Goal: Task Accomplishment & Management: Complete application form

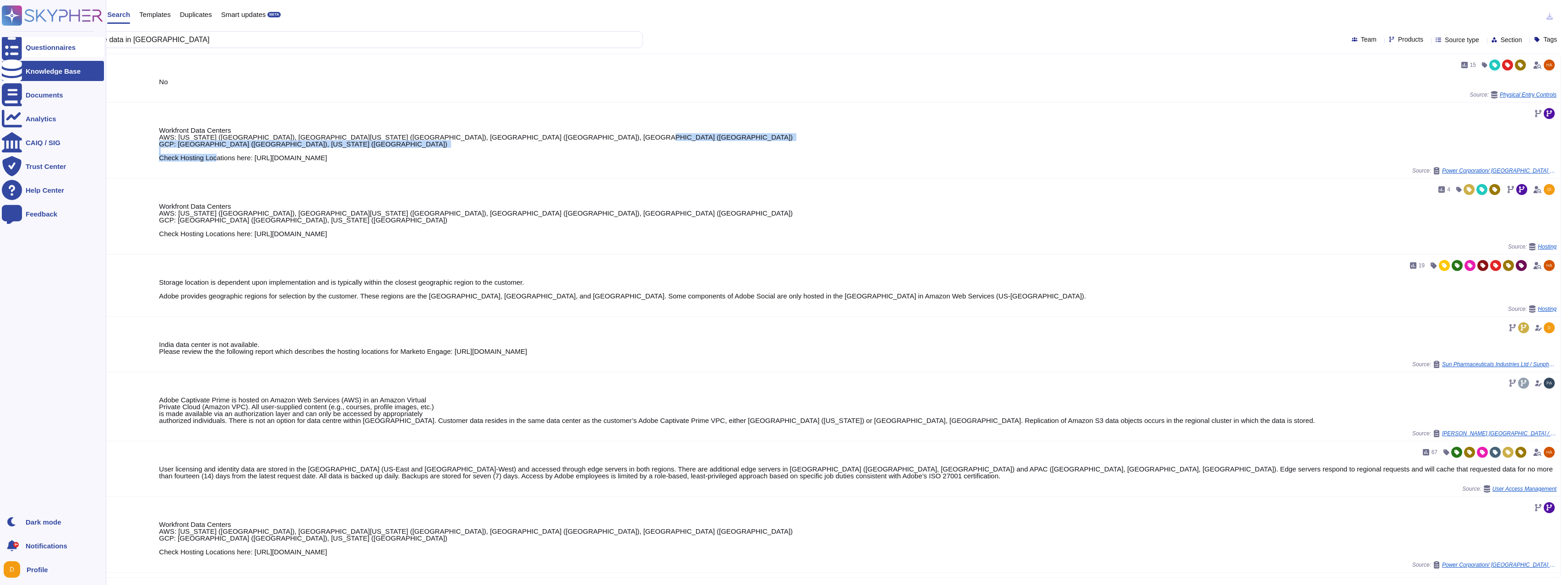
click at [18, 52] on div at bounding box center [12, 47] width 20 height 20
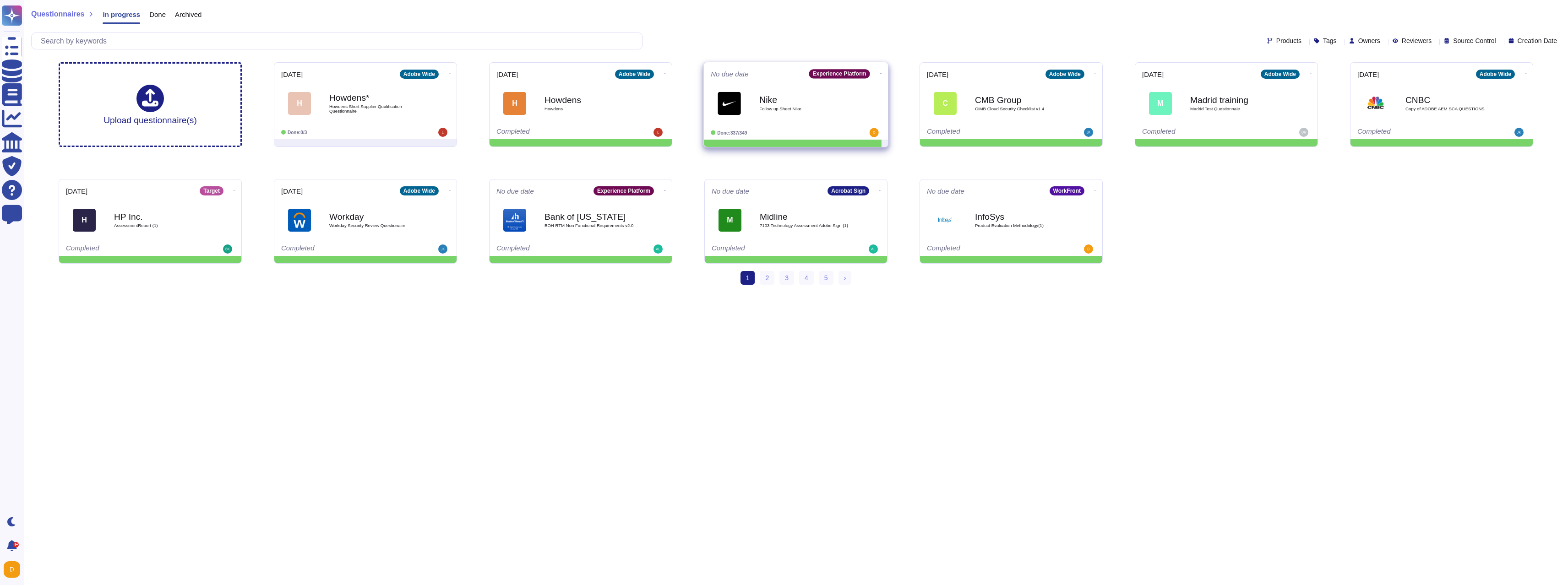
click at [819, 107] on span "Follow up Sheet Nike" at bounding box center [806, 109] width 93 height 4
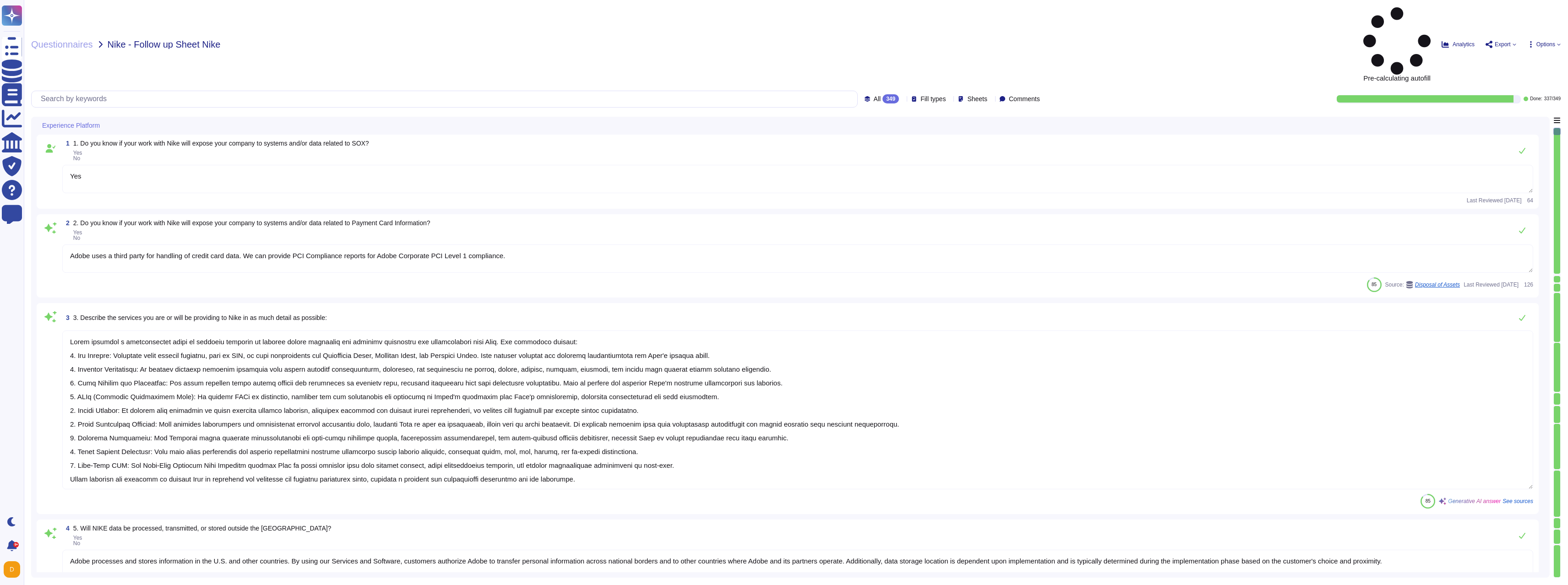
type textarea "Yes"
type textarea "Adobe uses a third party for handling of credit card data. We can provide PCI C…"
type textarea "Adobe provides a comprehensive suite of services designed to enhance online mar…"
type textarea "Adobe processes and stores information in the U.S. and other countries. By usin…"
type textarea "NIKE-provided hardware, Cloud Service Provideres"
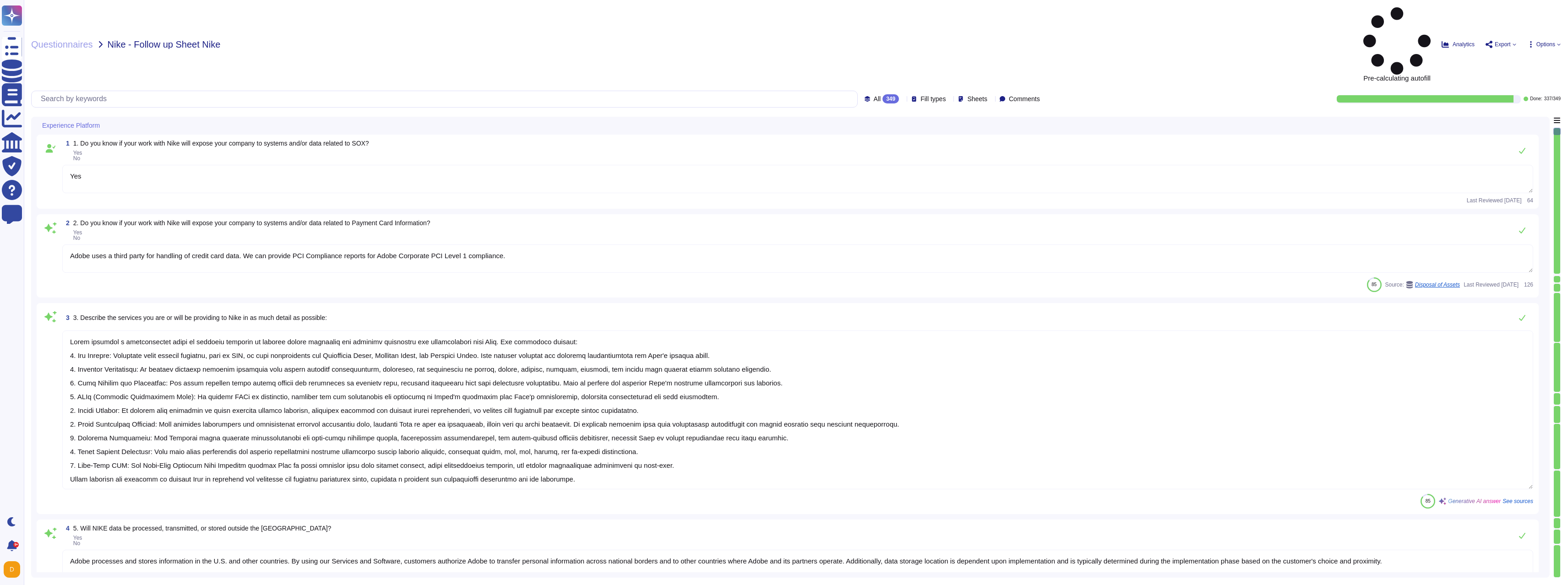
type textarea "No"
click at [883, 94] on div "349" at bounding box center [891, 99] width 16 height 9
click at [105, 126] on icon at bounding box center [105, 126] width 0 height 0
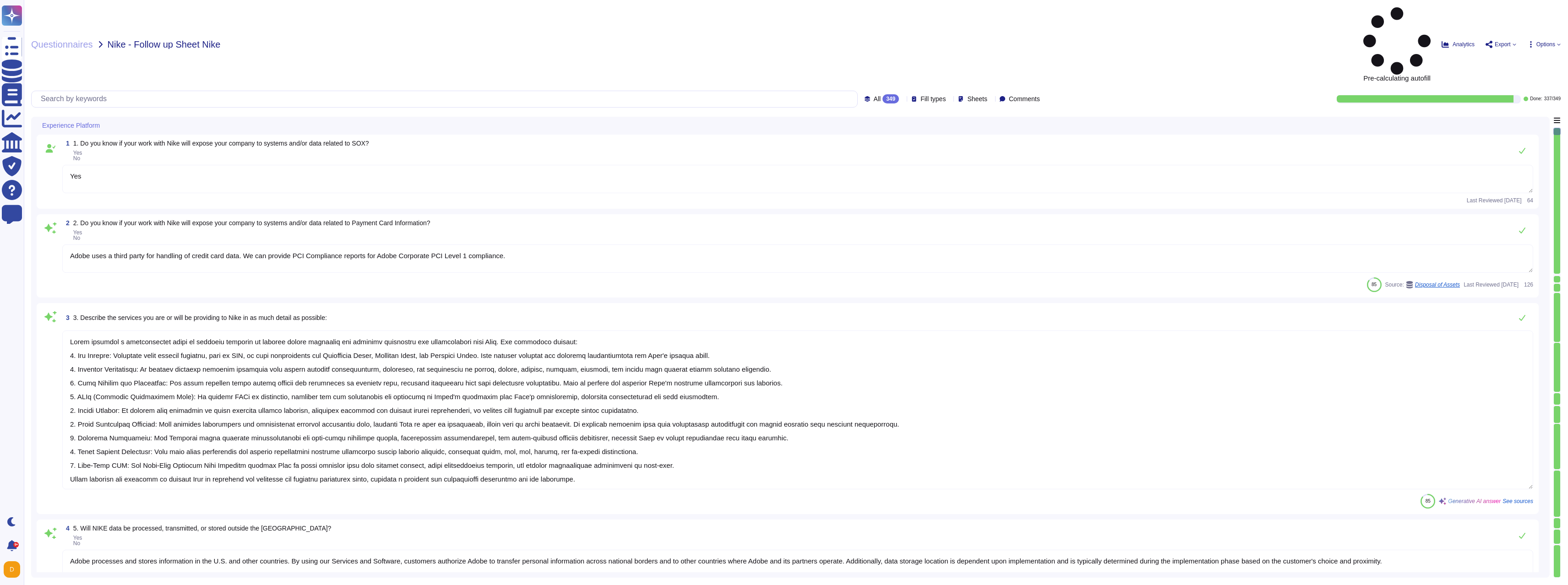
click at [968, 96] on span "Sheets" at bounding box center [978, 99] width 20 height 6
click at [955, 95] on div at bounding box center [955, 101] width 9 height 21
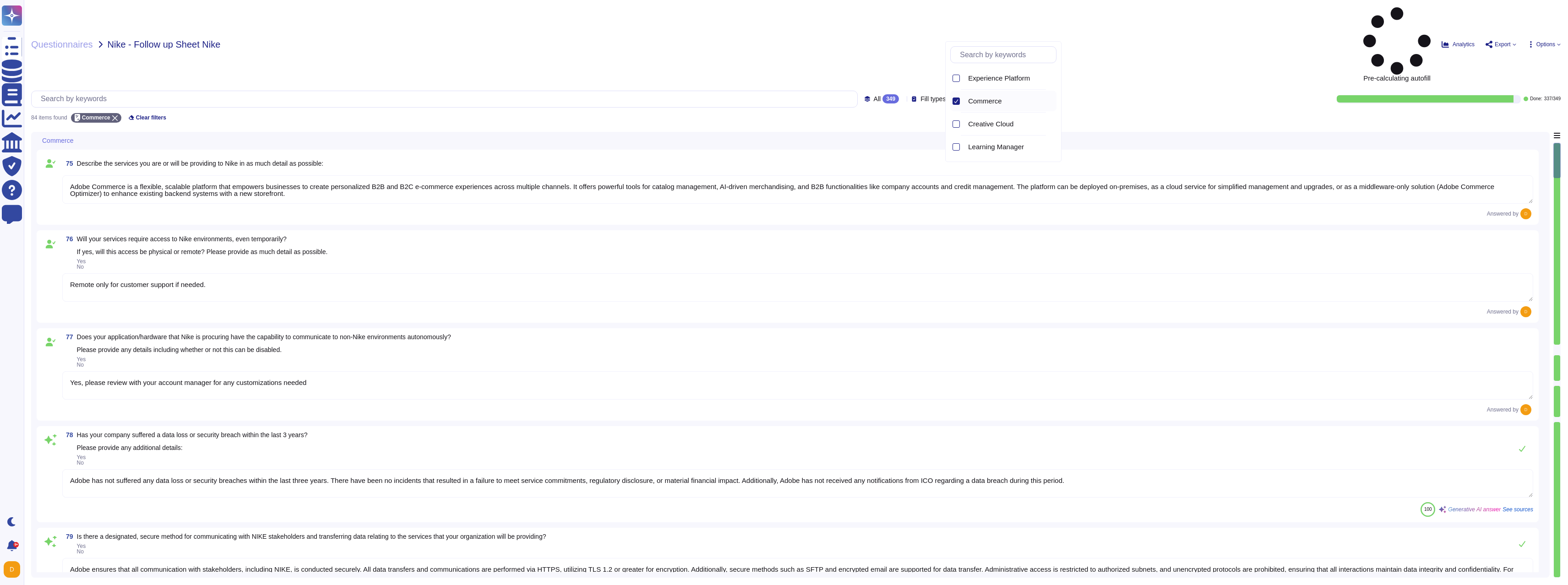
type textarea "IoT devices are not in scope for the service offering"
type textarea "Adobe Commerce is a flexible, scalable platform that empowers businesses to cre…"
type textarea "Remote only for customer support if needed."
type textarea "Yes, please review with your account manager for any customizations needed"
type textarea "Adobe has not suffered any data loss or security breaches within the last three…"
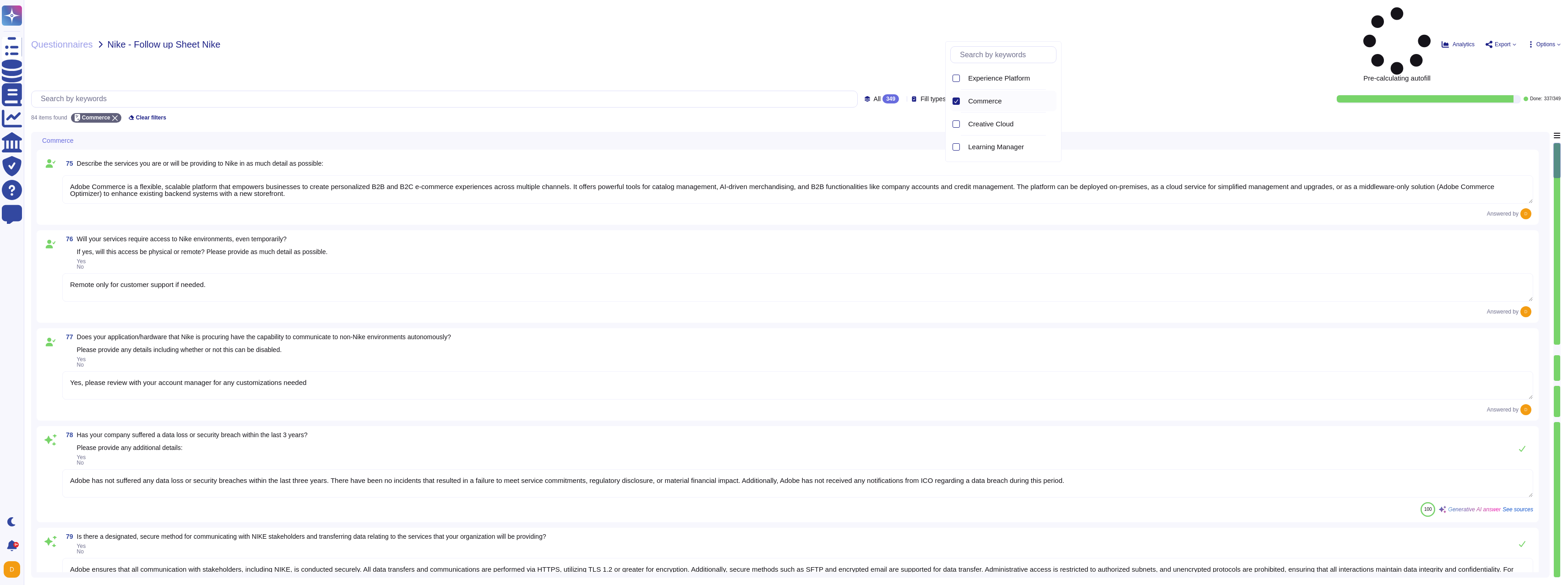
type textarea "Adobe ensures that all communication with stakeholders, including NIKE, is cond…"
type textarea "Adobe offers several APIs to its clients, enabling integration of Adobe service…"
type textarea "No, all Adobe products are developed in-house, and Adobe does not outsource dev…"
click at [525, 236] on div "76 Will your services require access to Nike environments, even temporarily? If…" at bounding box center [798, 252] width 1471 height 34
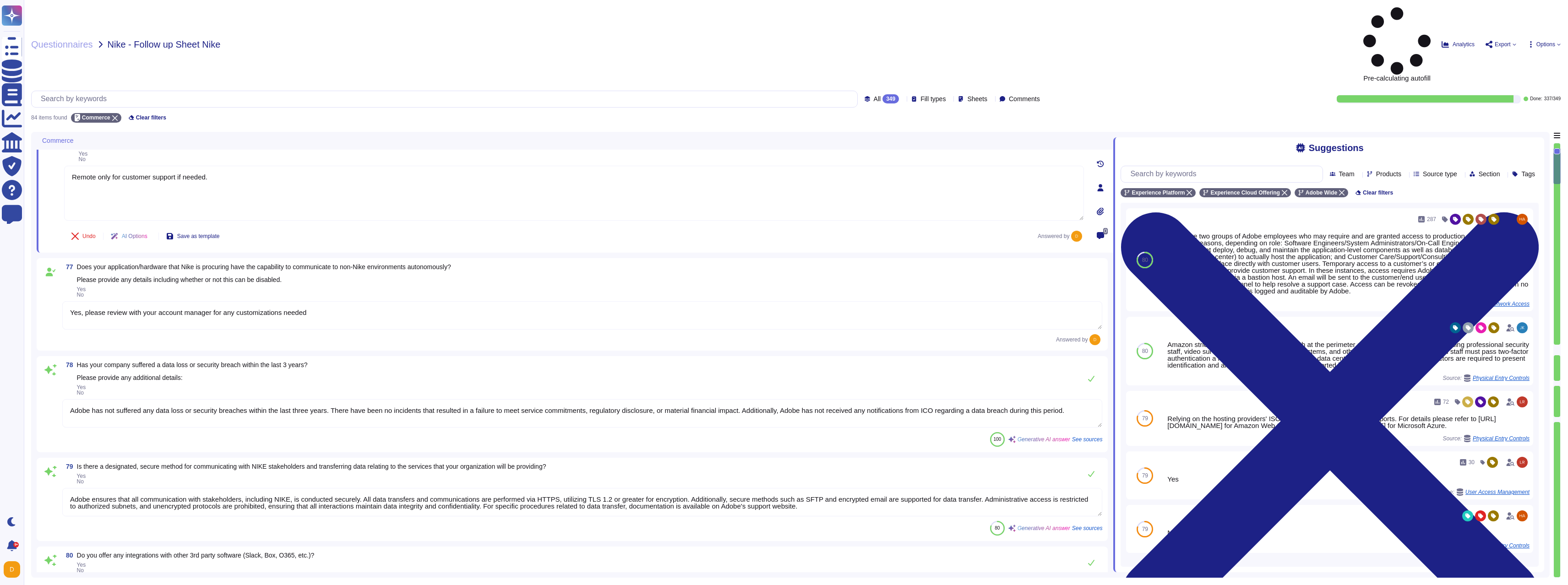
type textarea "Adobe employs file integrity monitoring as part of its security measures, which…"
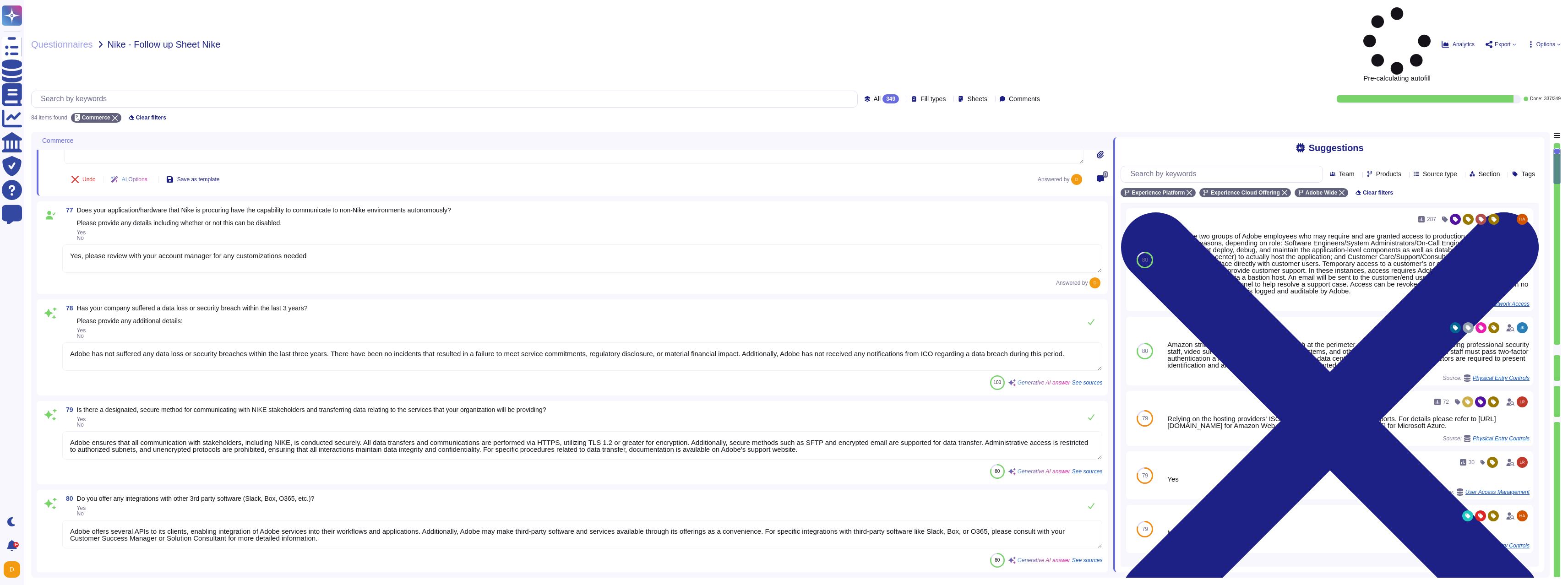
scroll to position [165, 0]
type textarea "At Adobe, we have a robust Secure Product Lifecycle (SPLC) Process that include…"
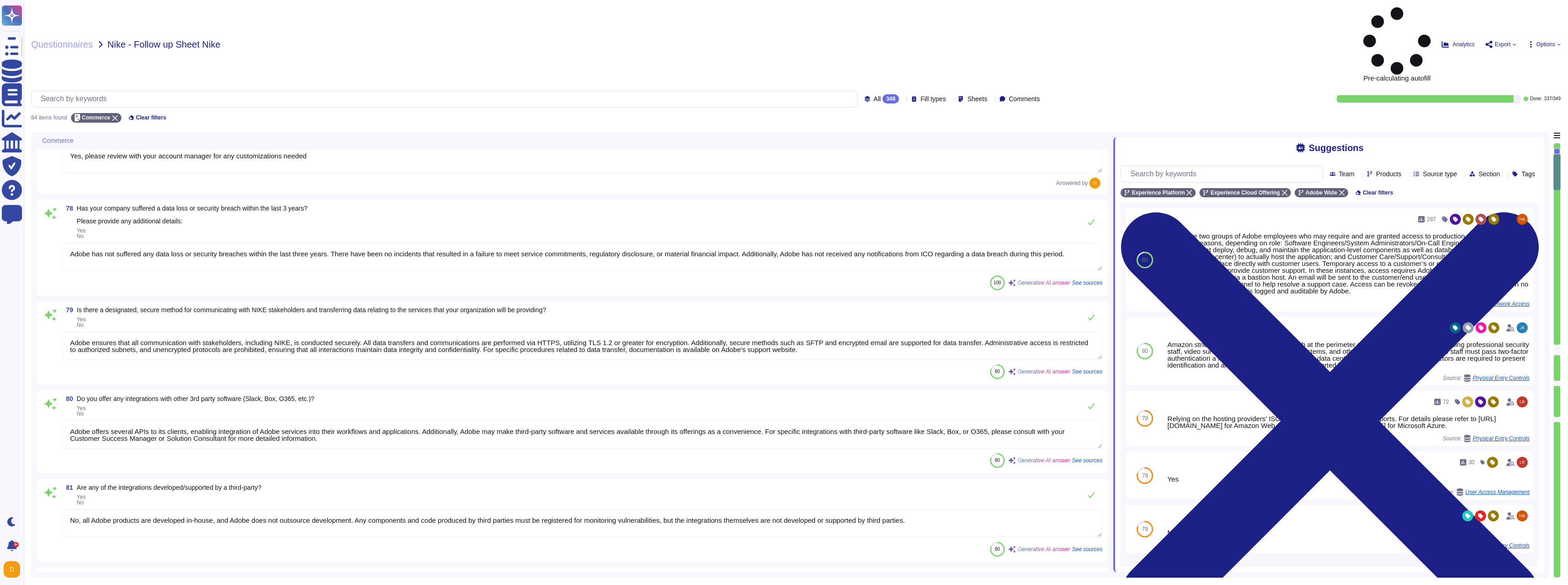
type textarea "Yes, employees are prevented from accessing the cloud environment via non-manag…"
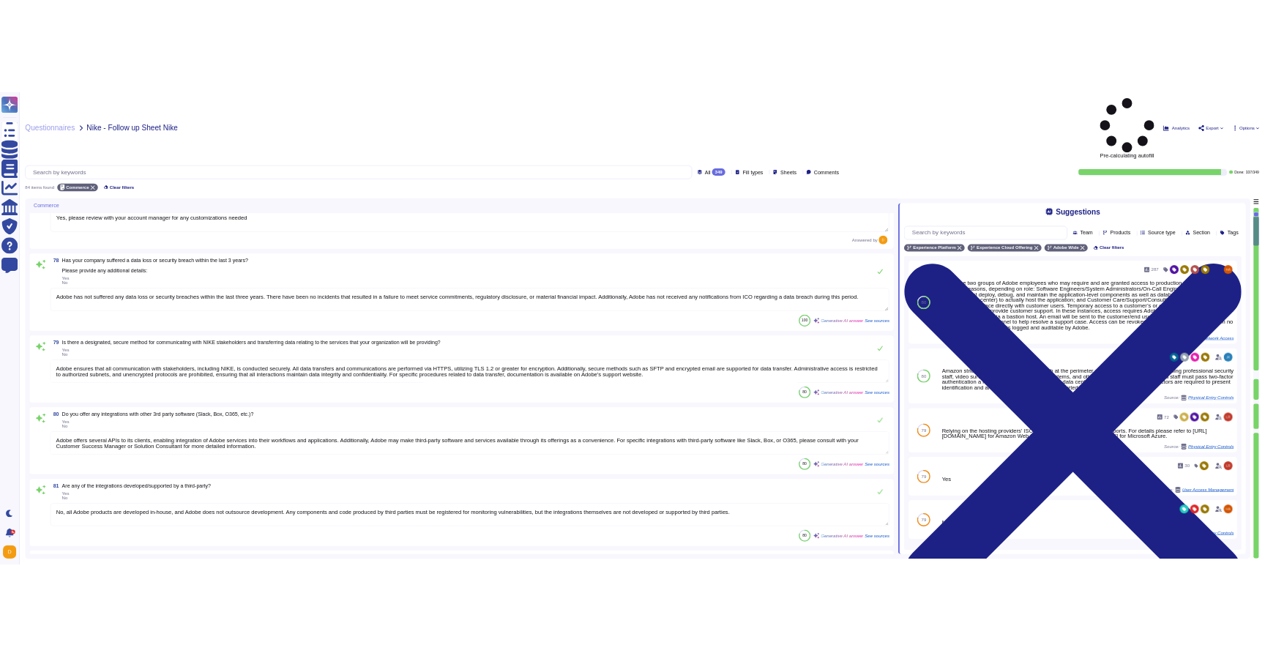
scroll to position [527, 0]
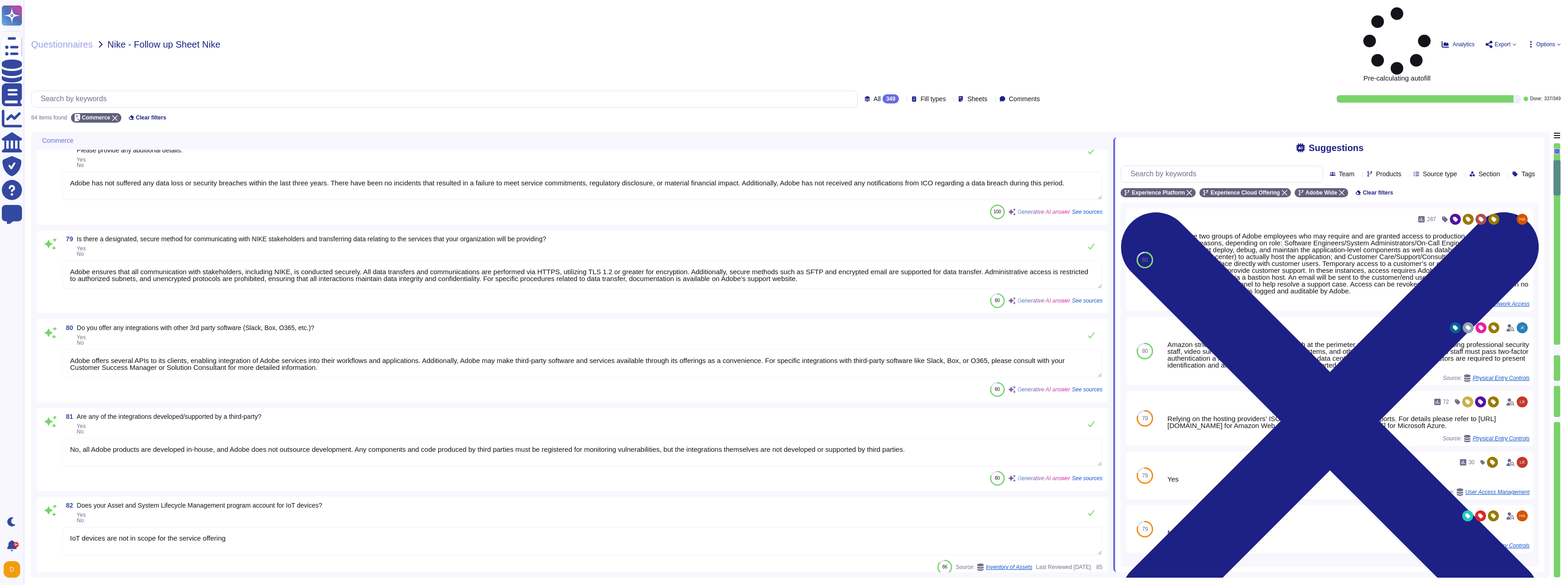
type textarea "Adobe monitors critical systems in the cloud environment, including AWS and Azu…"
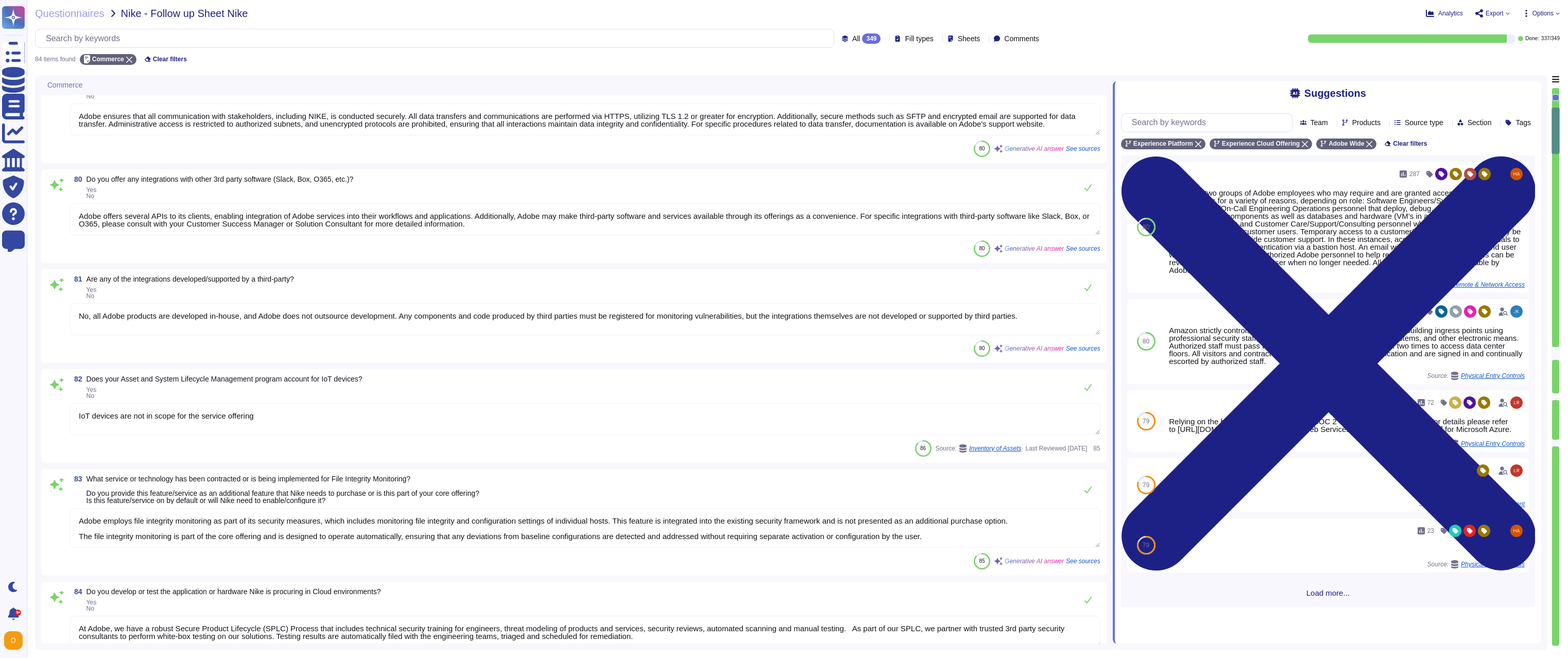
type textarea "- Maintain a Container and Orchestration Standard that defines required securit…"
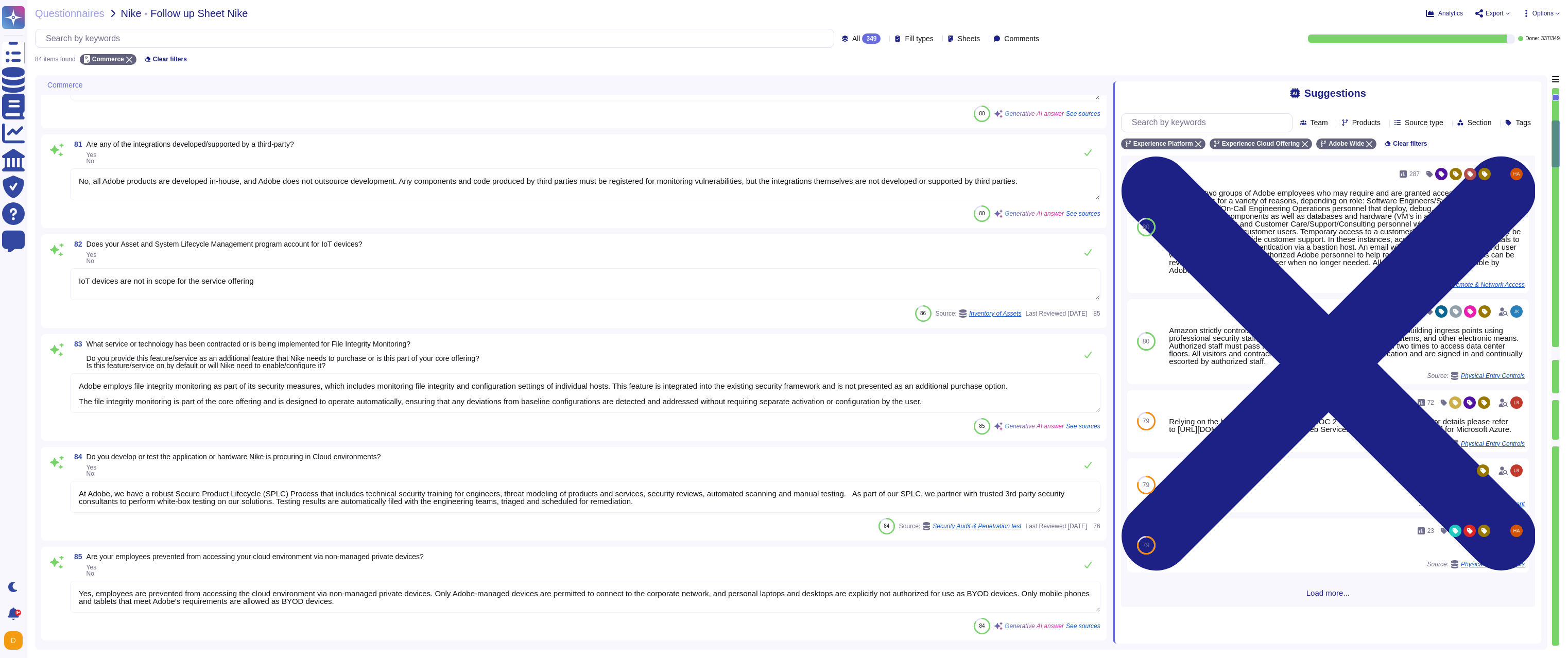
scroll to position [618, 0]
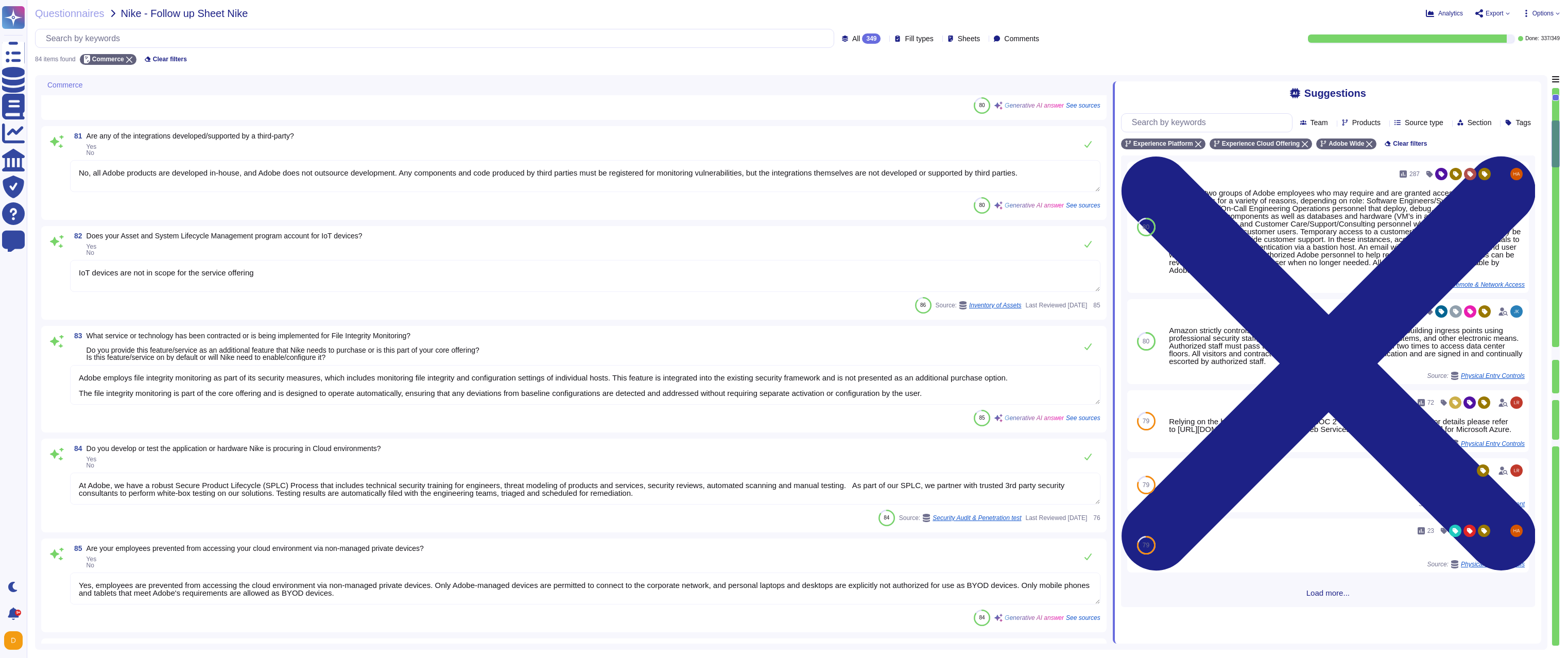
type textarea "Adobe uses Splunk for its SIEM. For some offerings, customer can retrieve appli…"
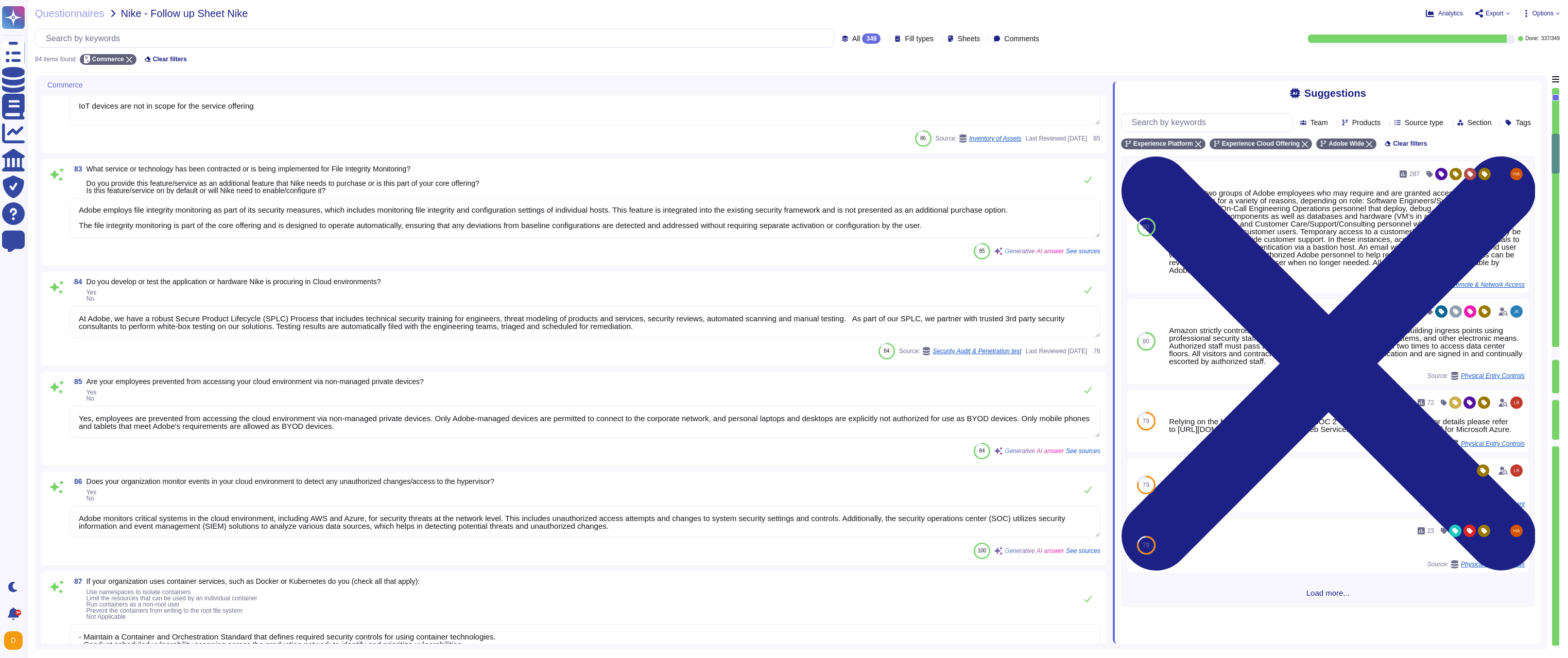
scroll to position [803, 0]
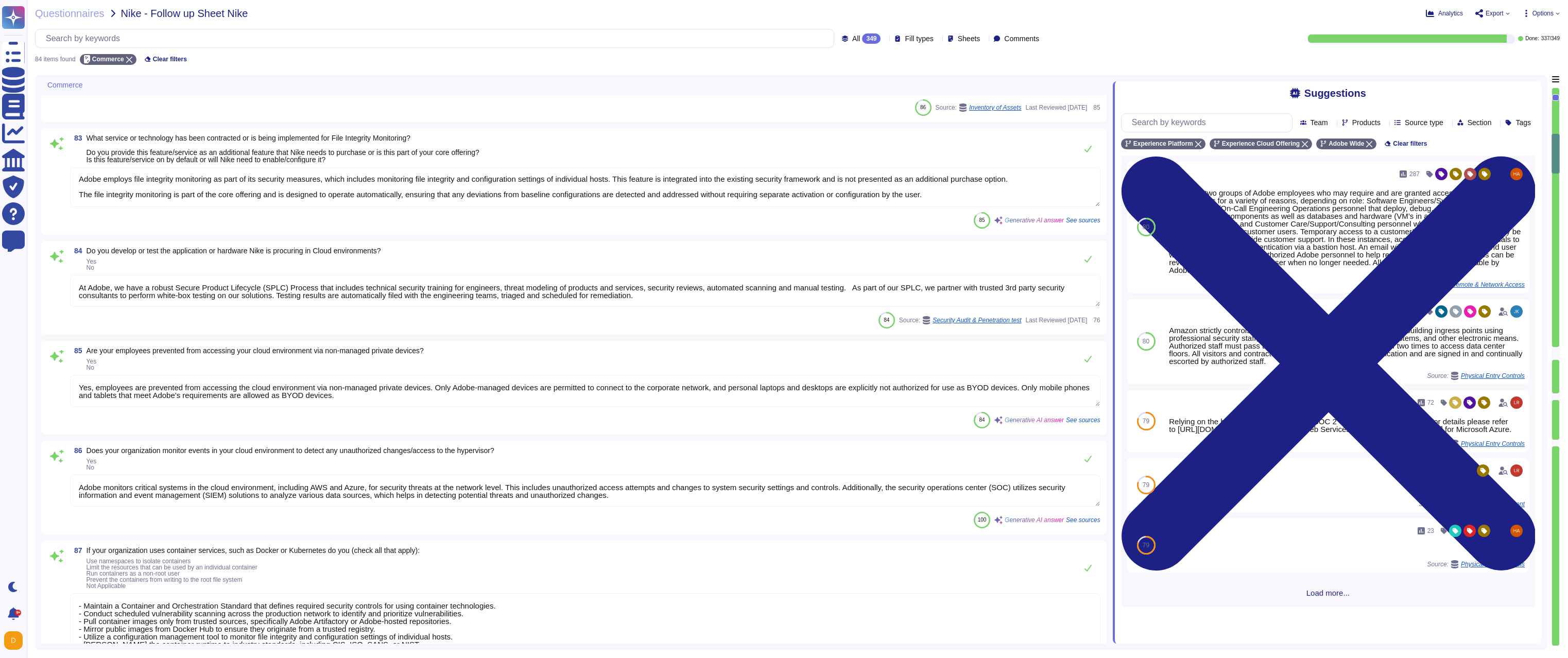
type textarea "Third parties do not have logical access to client scoped data. The hosting pro…"
type textarea "Adobe had no such events where we incurred a material loss from a vendor and/or…"
click at [663, 487] on textarea "Adobe monitors critical systems in the cloud environment, including AWS and Azu…" at bounding box center [585, 490] width 1030 height 32
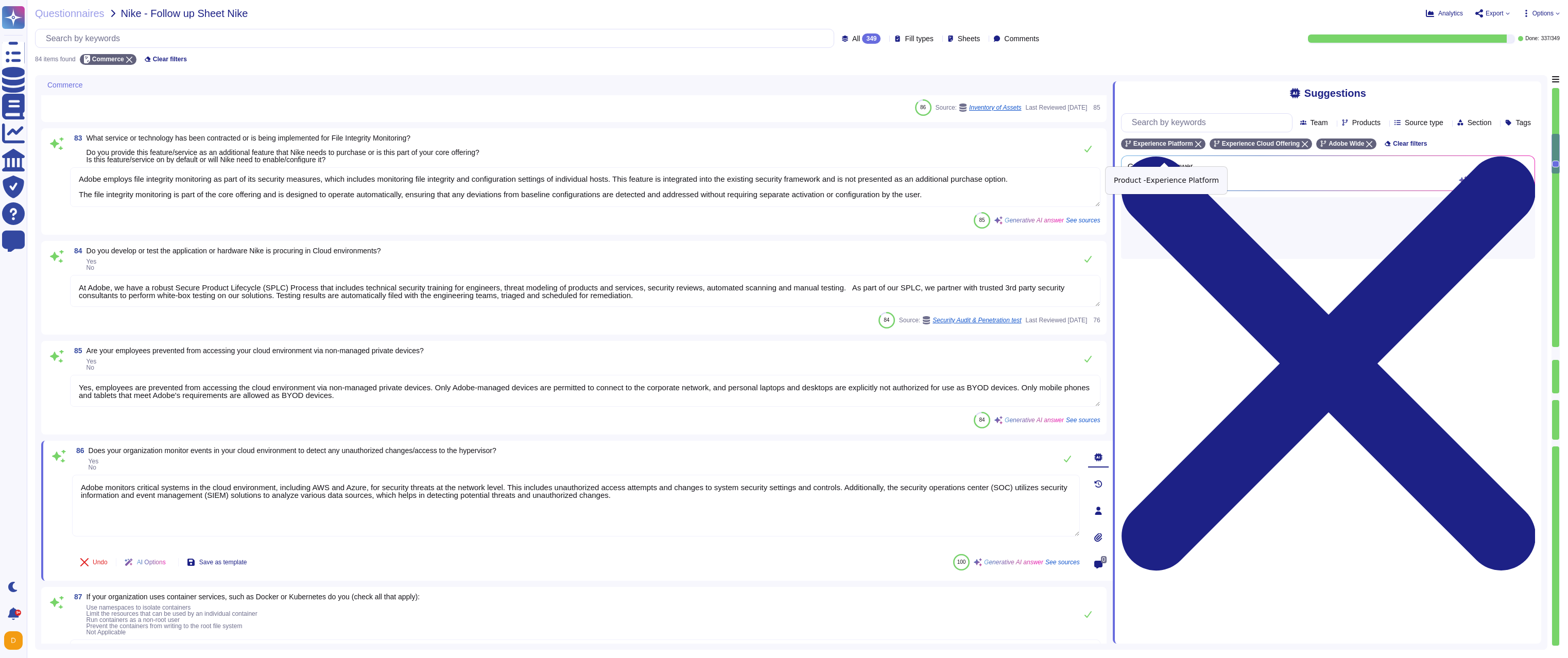
click at [1200, 147] on icon at bounding box center [1198, 144] width 6 height 6
click at [1405, 126] on span "Source type" at bounding box center [1424, 122] width 39 height 7
click at [1352, 126] on span "Products" at bounding box center [1366, 122] width 28 height 7
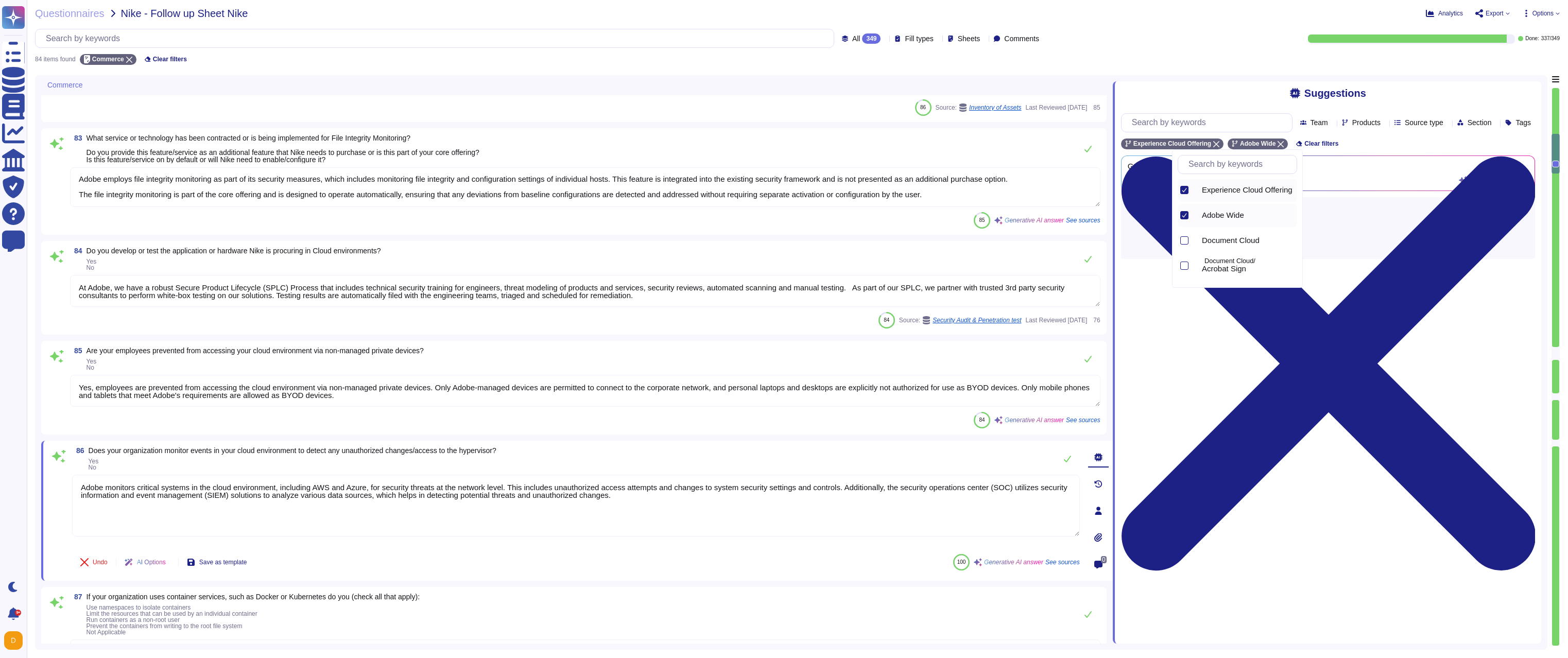
scroll to position [0, 0]
click at [1184, 191] on icon at bounding box center [1184, 190] width 5 height 5
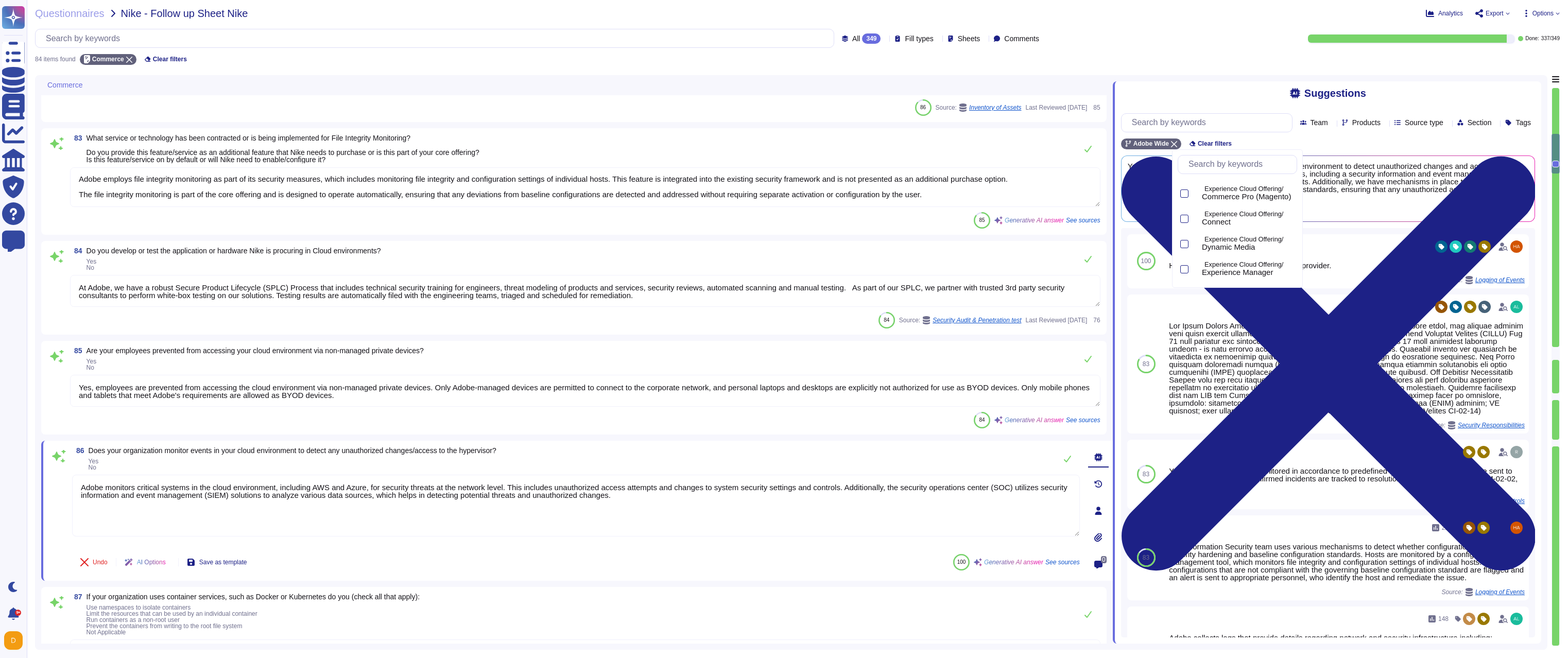
scroll to position [212, 0]
click at [1185, 209] on div at bounding box center [1184, 206] width 8 height 8
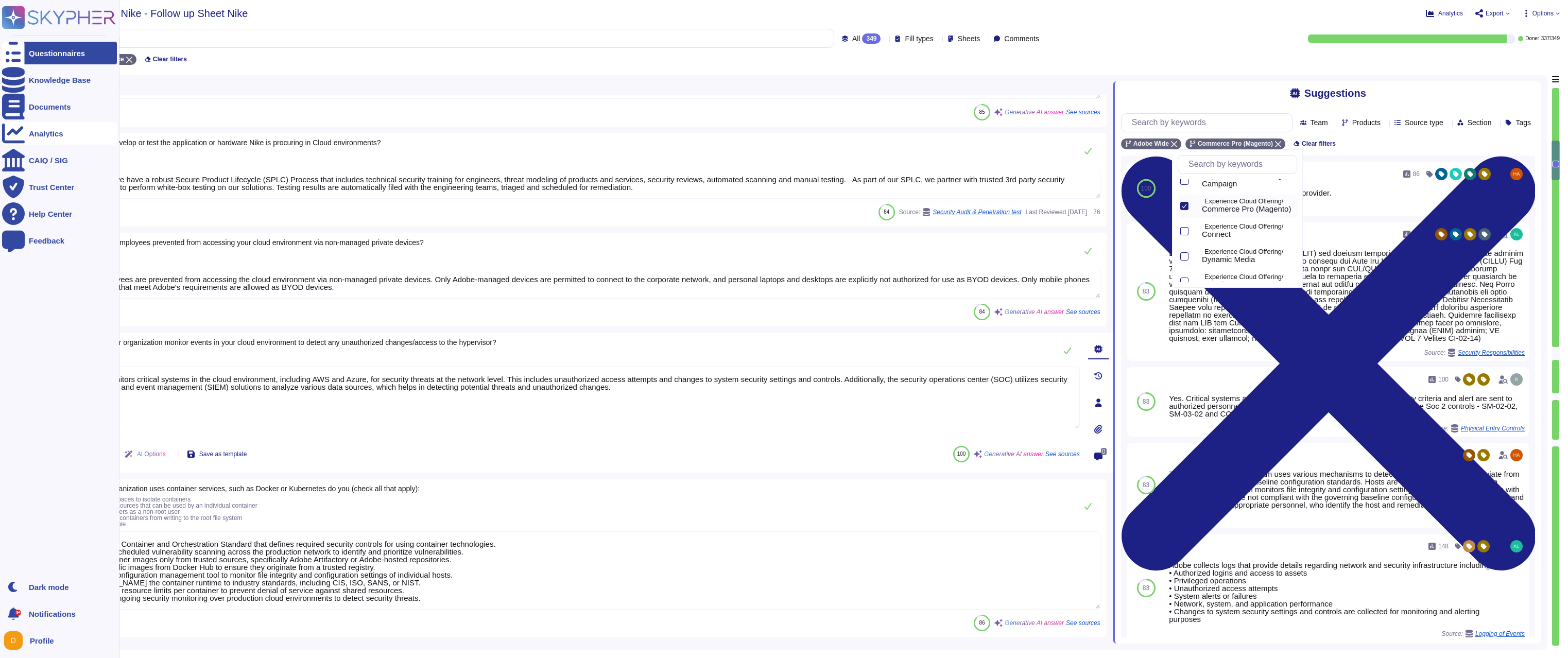
scroll to position [927, 0]
type textarea "Adobe had no such events where we incurred a material loss from a vendor and/or…"
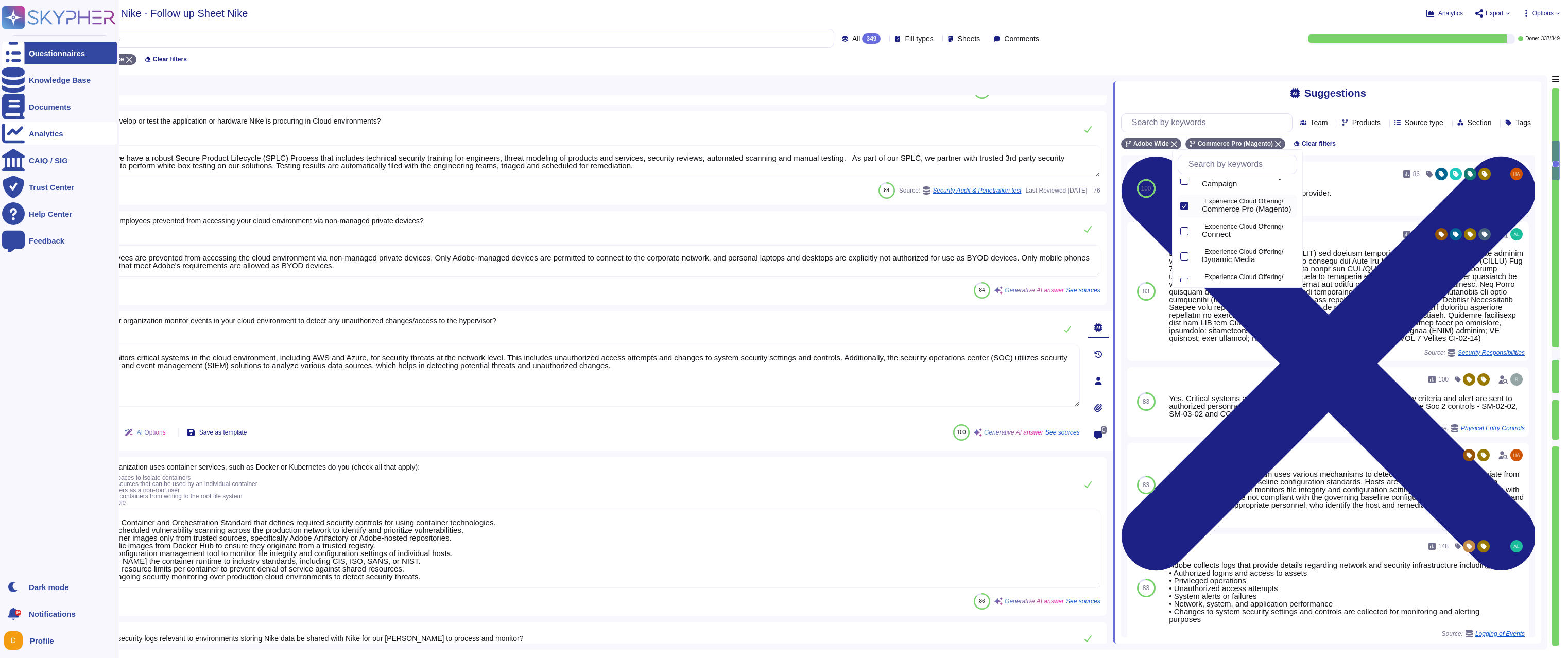
type textarea "Wireless traffic is not used to provide the service at Adobe. Therefore, there …"
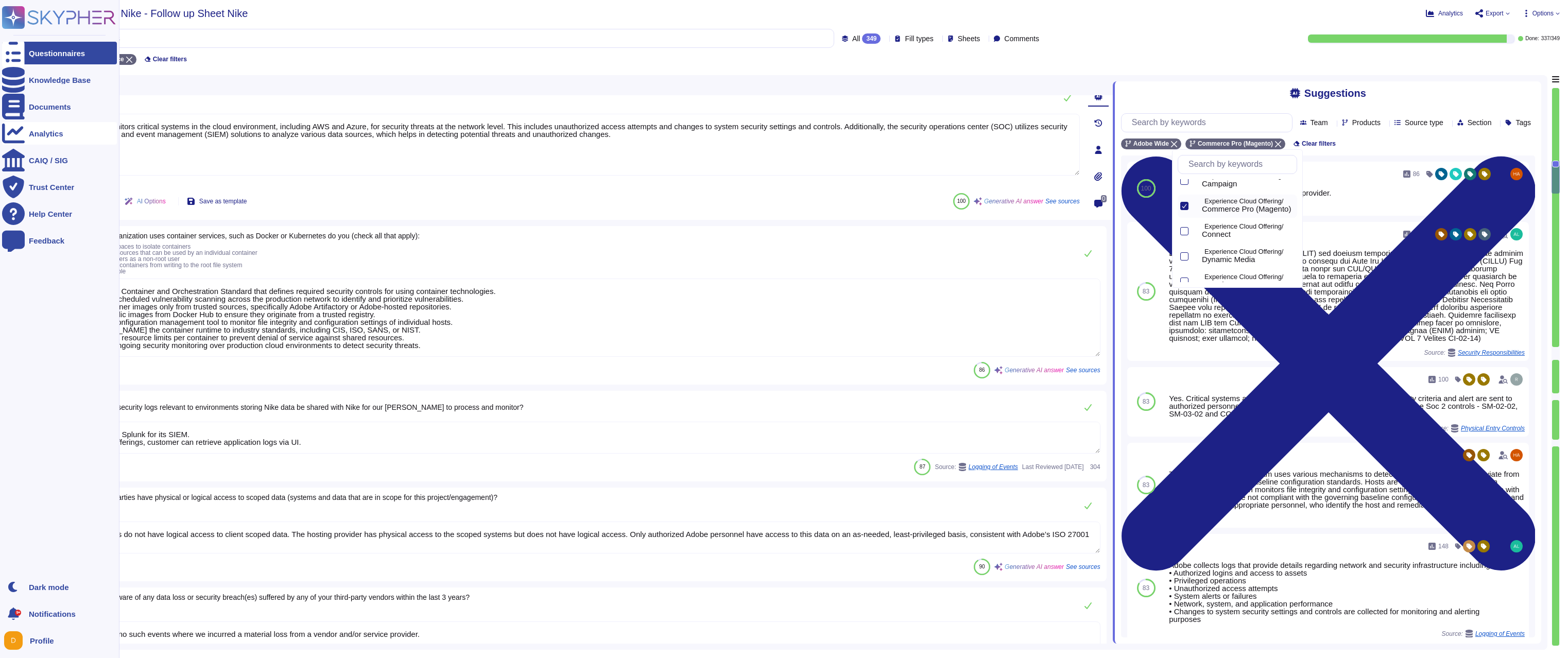
scroll to position [1174, 0]
type textarea "Adobe employs a leading third-party secure vault product to securely store, man…"
type textarea "Adobe does not rely on one specific data loss protection tool but employs a var…"
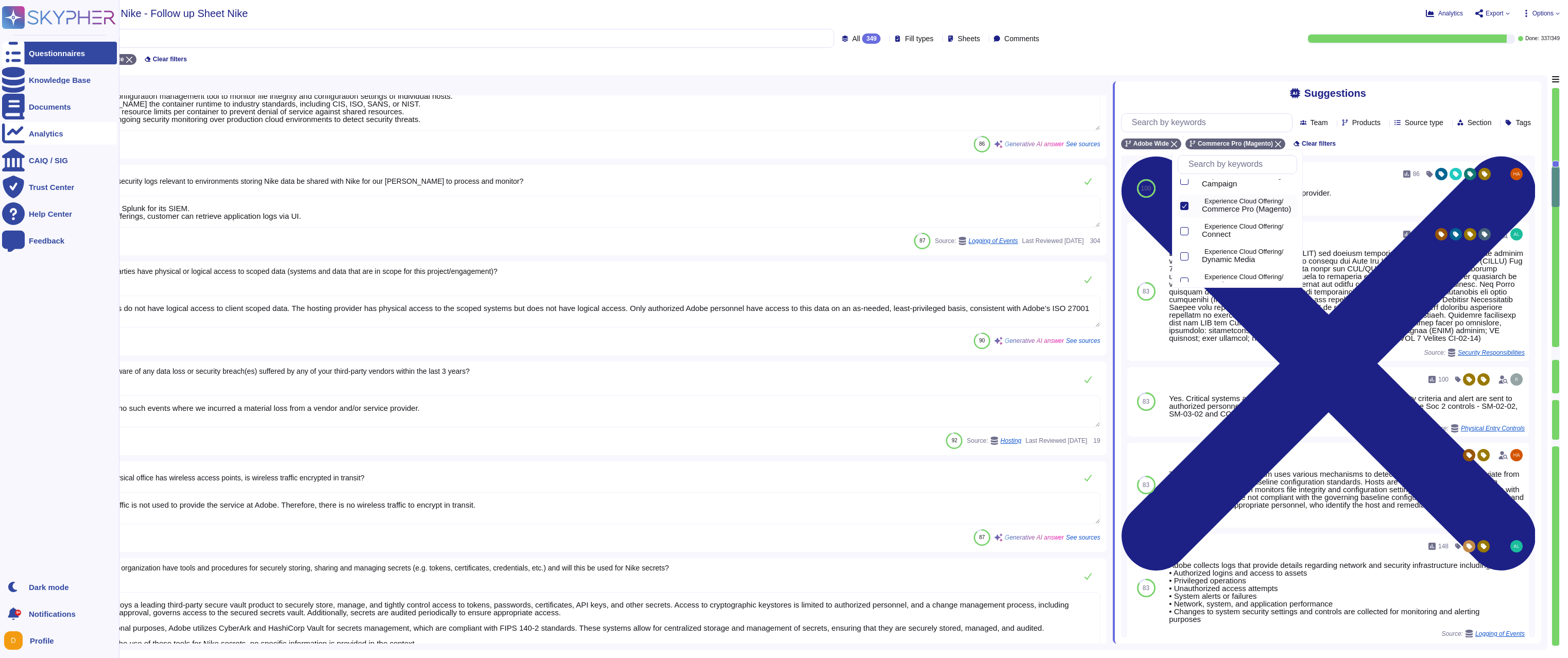
type textarea "At Adobe, we have a robust Secure Product Lifecycle (SPLC) Process that include…"
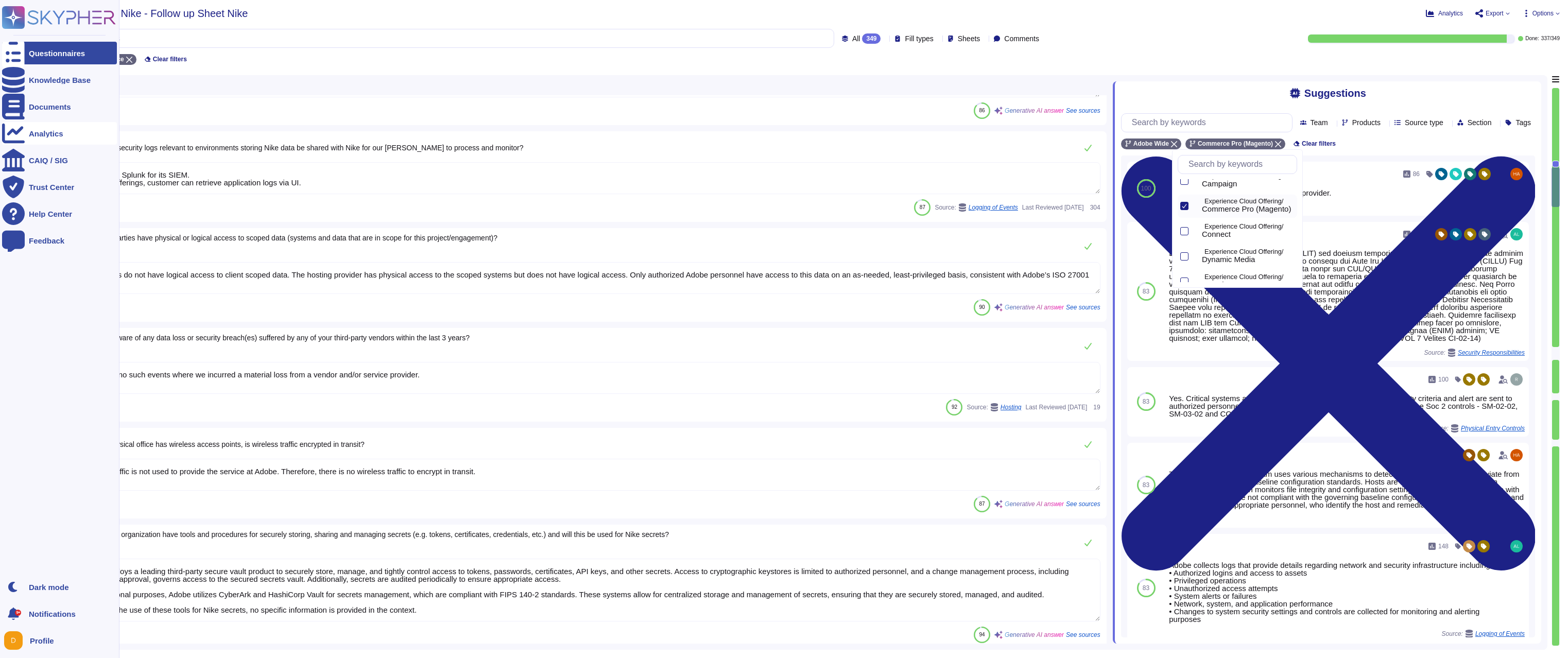
scroll to position [1421, 0]
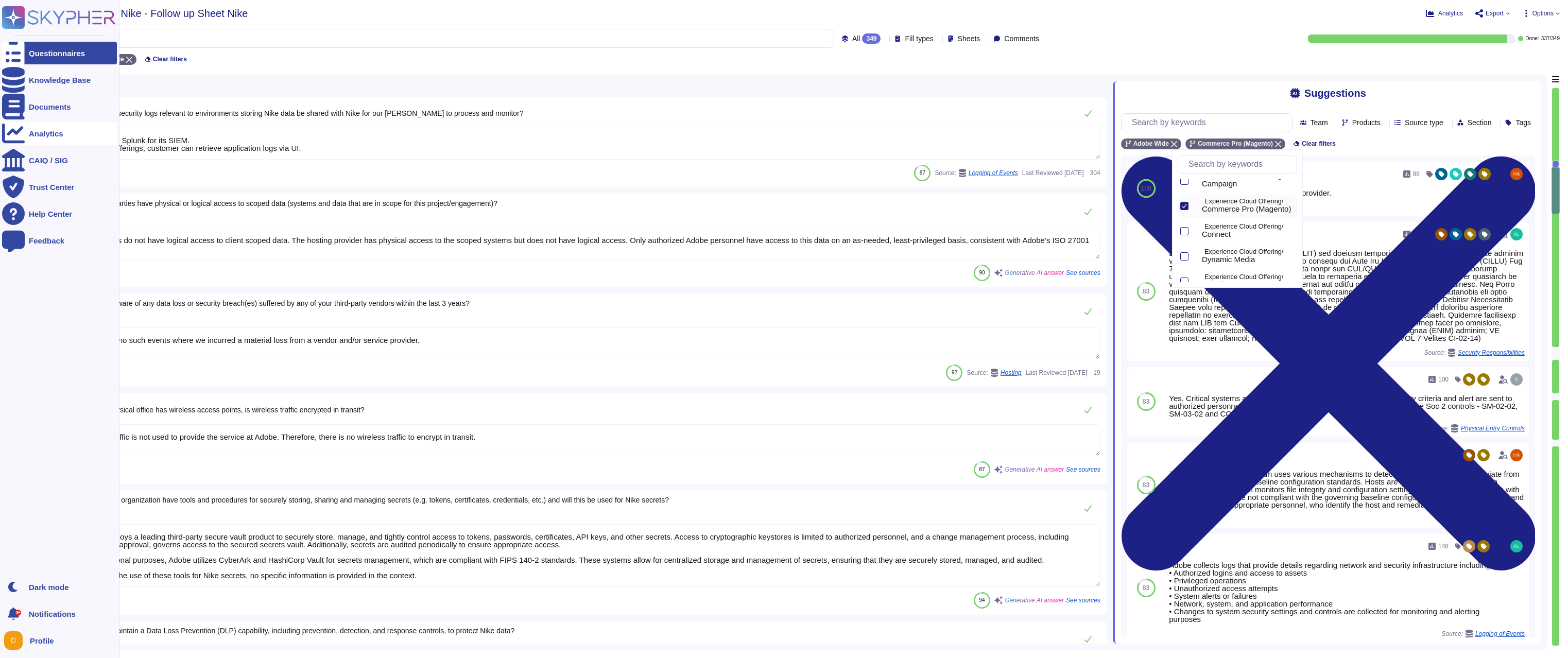
type textarea "Adobe employs data masking methods for sensitive information, including passwor…"
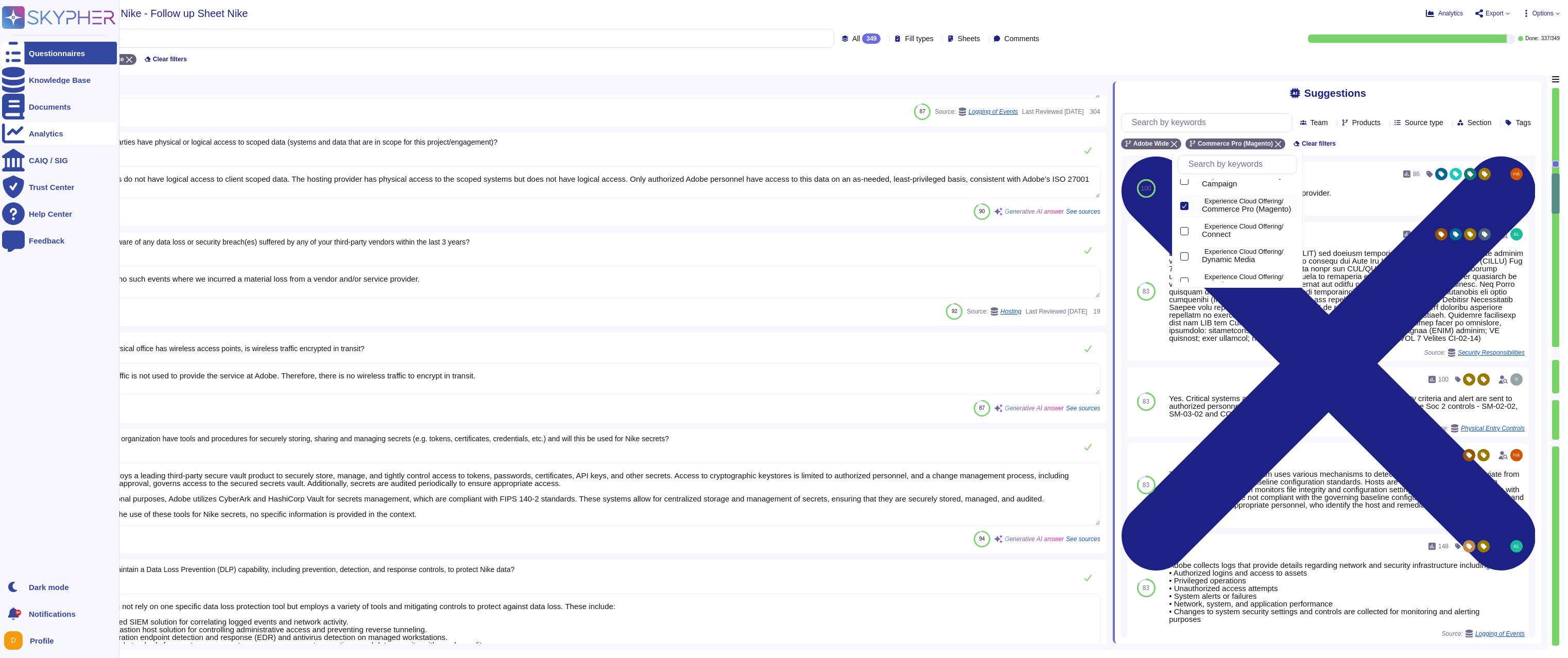
scroll to position [1483, 0]
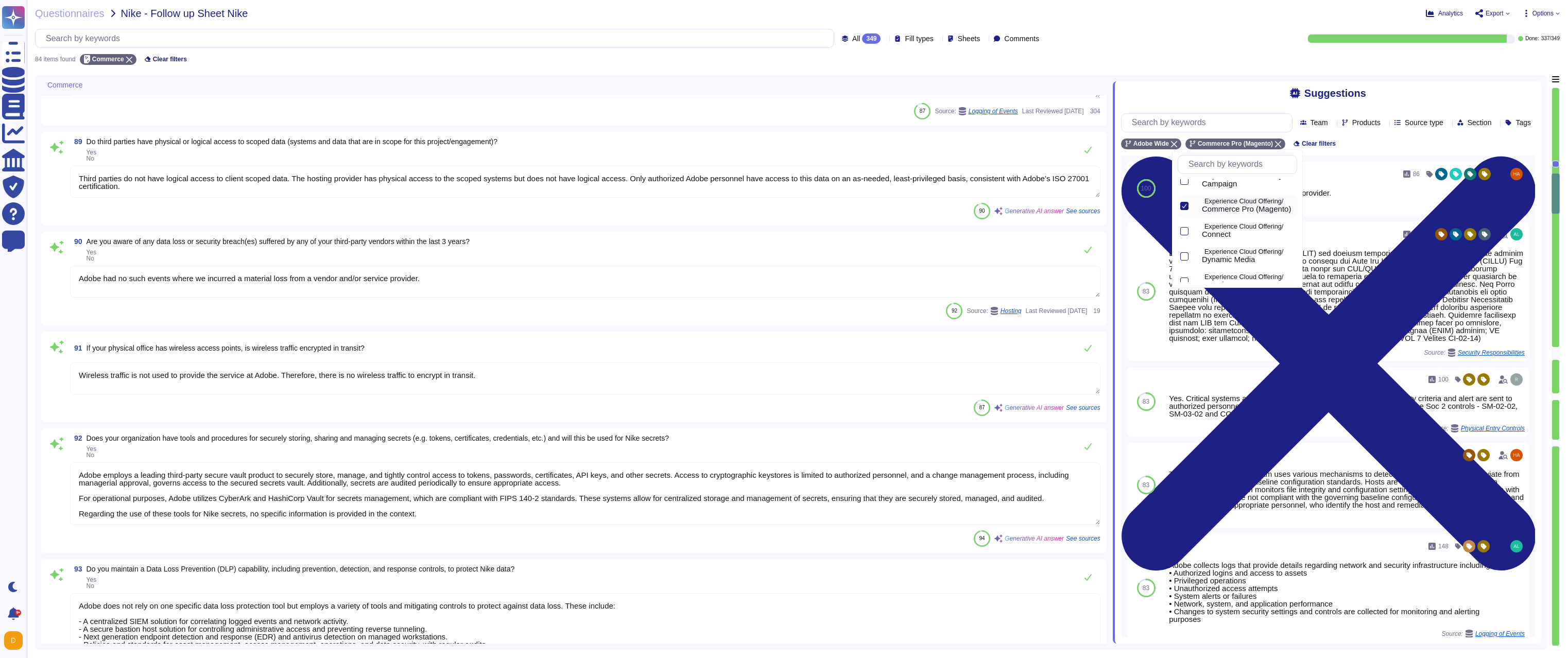
click at [212, 380] on textarea "Wireless traffic is not used to provide the service at Adobe. Therefore, there …" at bounding box center [585, 378] width 1030 height 32
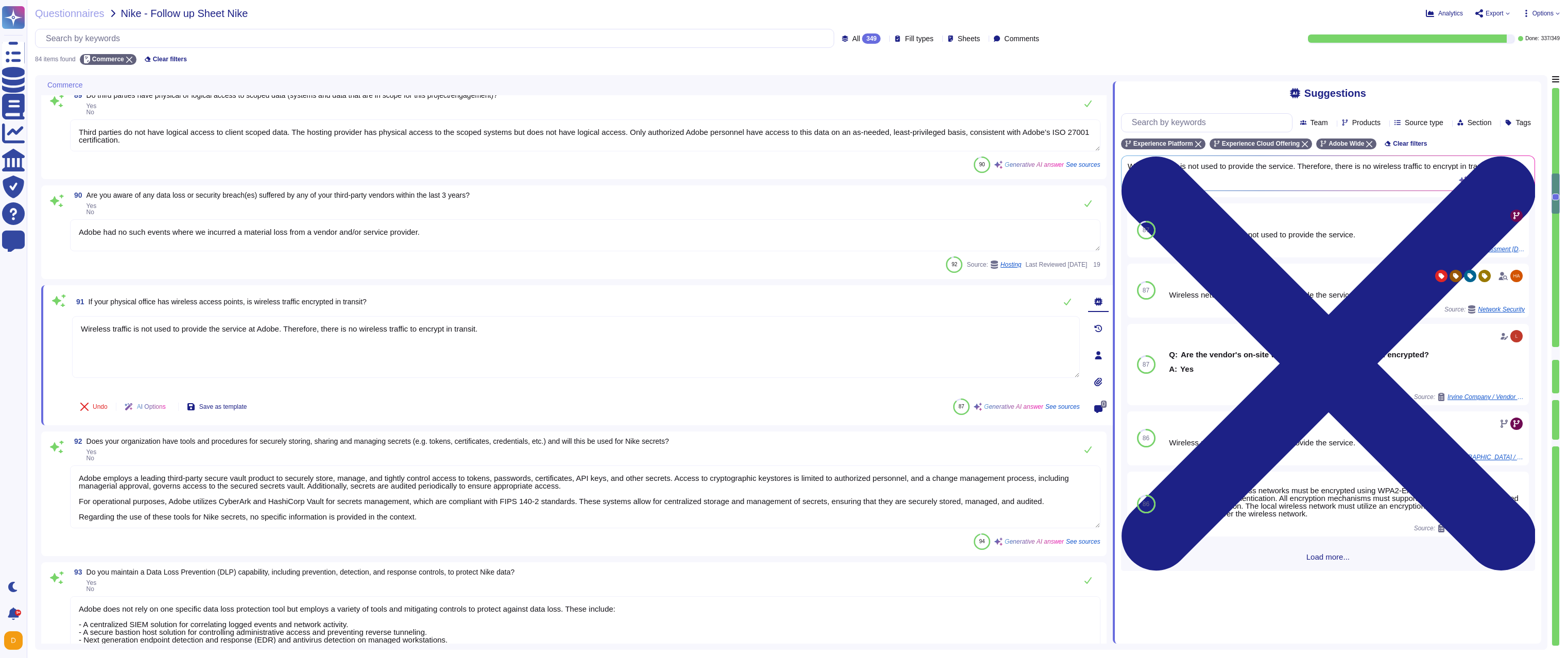
drag, startPoint x: 549, startPoint y: 328, endPoint x: 278, endPoint y: 314, distance: 271.4
click at [278, 314] on div "91 If your physical office has wireless access points, is wireless traffic encr…" at bounding box center [564, 355] width 1030 height 128
click at [1507, 511] on button "Use" at bounding box center [1508, 504] width 24 height 15
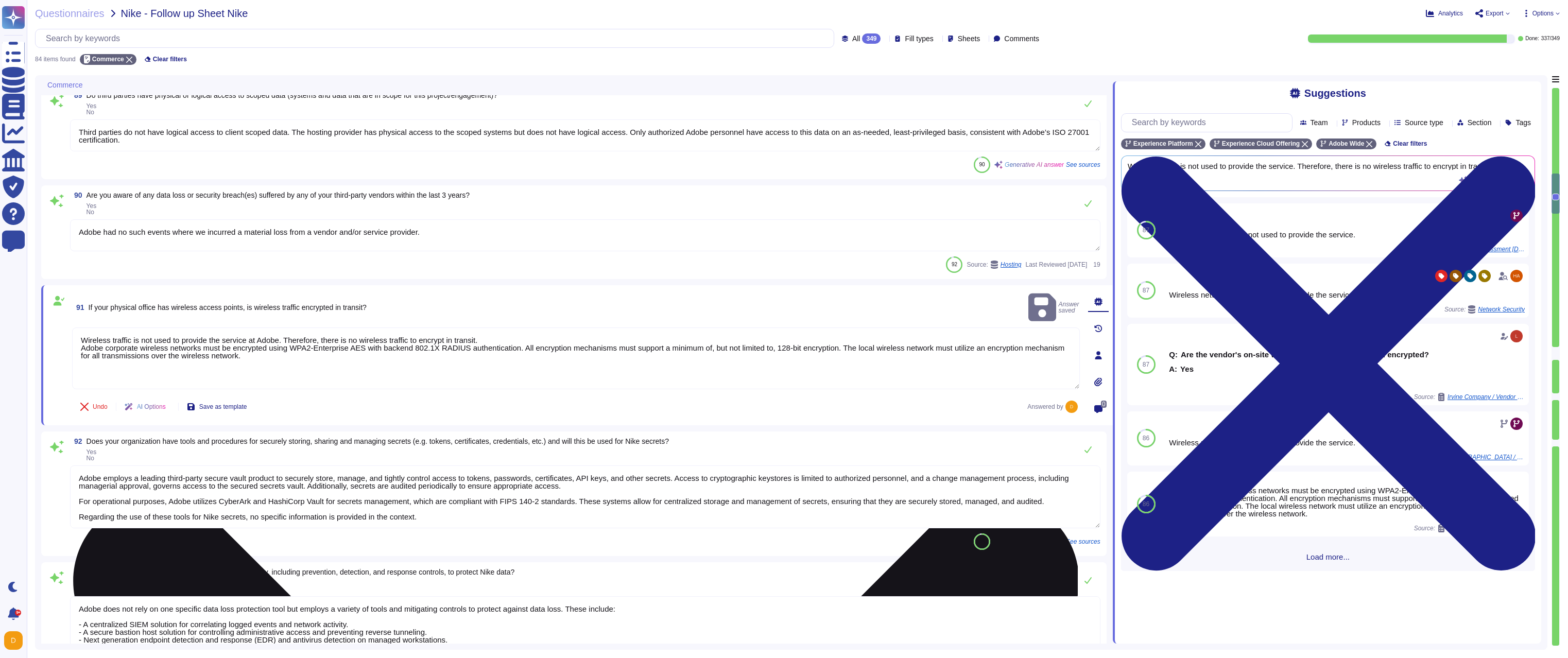
click at [546, 328] on textarea "Wireless traffic is not used to provide the service at Adobe. Therefore, there …" at bounding box center [576, 359] width 1008 height 62
click at [547, 328] on textarea "Wireless traffic is not used to provide the service at Adobe. Therefore, there …" at bounding box center [576, 359] width 1008 height 62
click at [548, 328] on textarea "Wireless traffic is not used to provide the service at Adobe. Therefore, there …" at bounding box center [576, 359] width 1008 height 62
drag, startPoint x: 548, startPoint y: 323, endPoint x: 543, endPoint y: 324, distance: 5.1
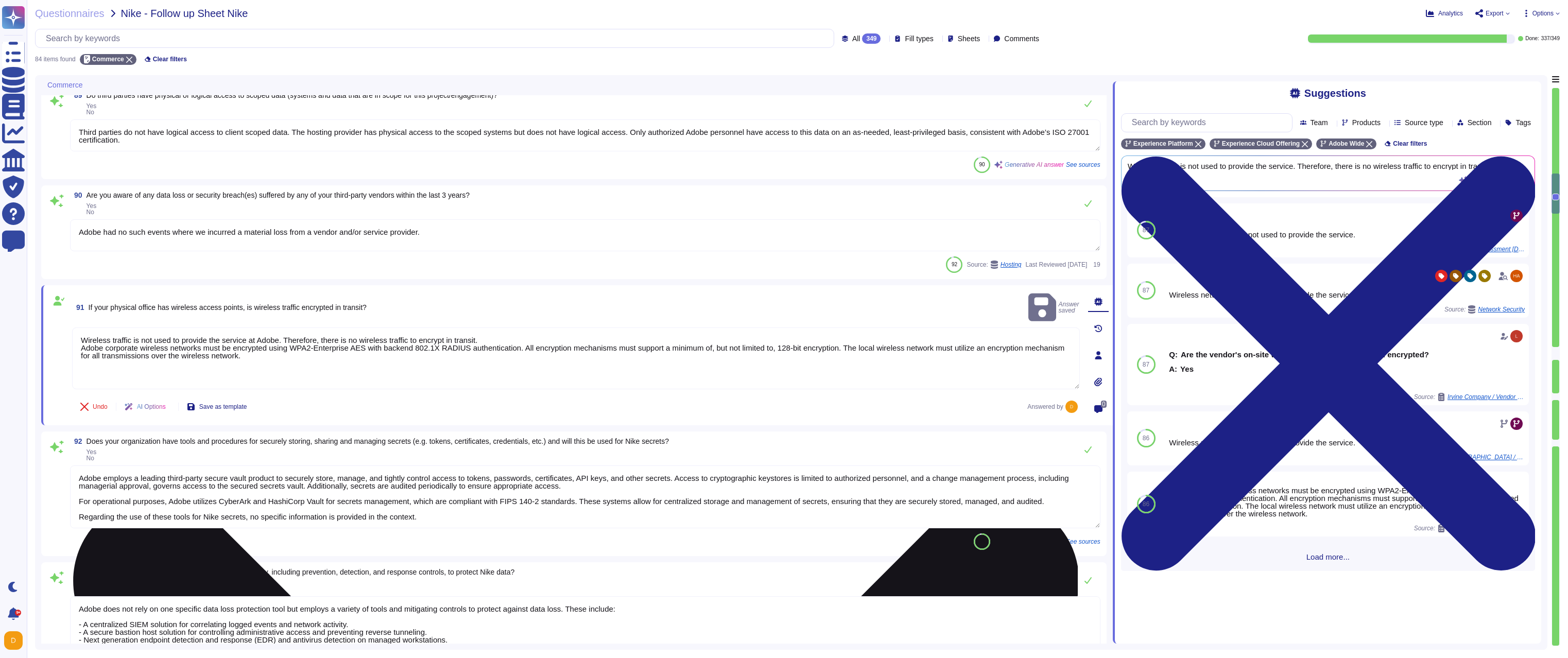
click at [544, 328] on textarea "Wireless traffic is not used to provide the service at Adobe. Therefore, there …" at bounding box center [576, 359] width 1008 height 62
click at [546, 328] on textarea "Wireless traffic is not used to provide the service at Adobe. Therefore, there …" at bounding box center [576, 359] width 1008 height 62
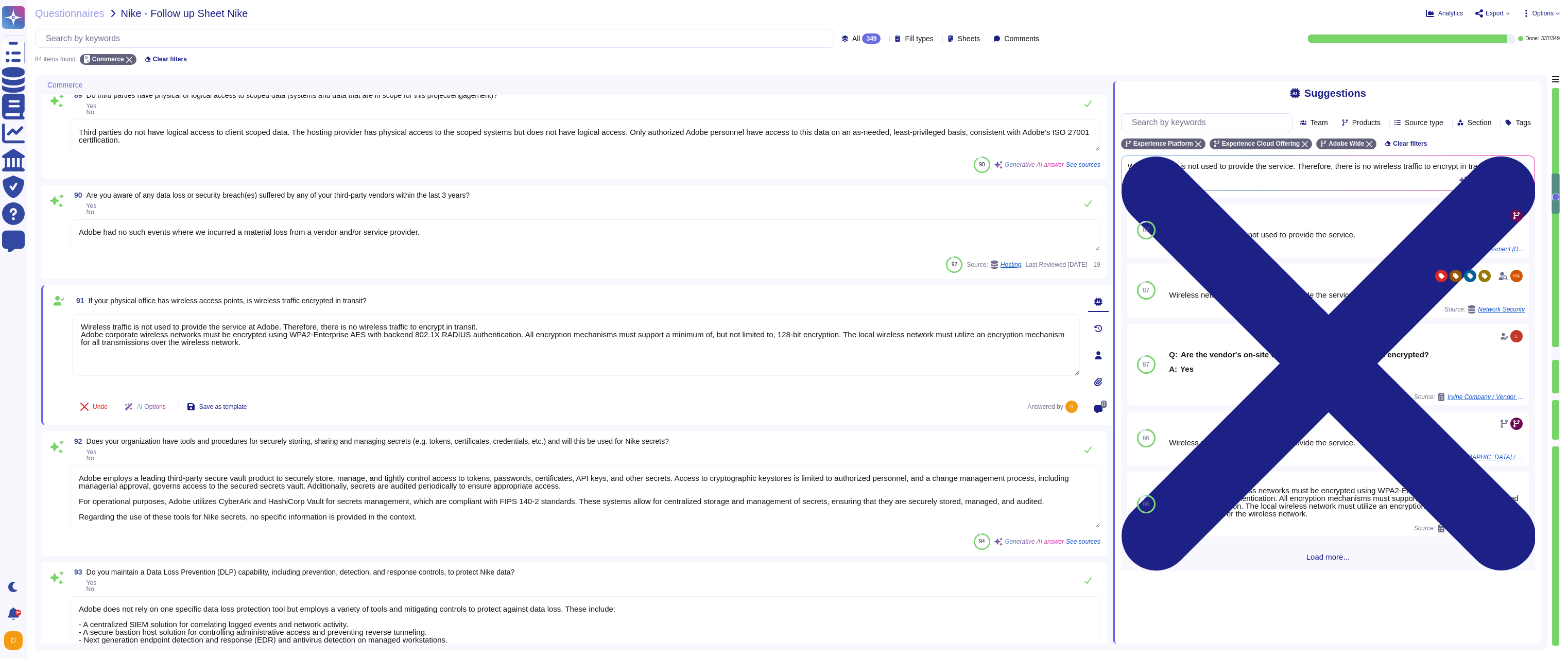
drag, startPoint x: 550, startPoint y: 323, endPoint x: 42, endPoint y: 332, distance: 508.1
click at [41, 331] on div "91 If your physical office has wireless access points, is wireless traffic encr…" at bounding box center [577, 355] width 1072 height 140
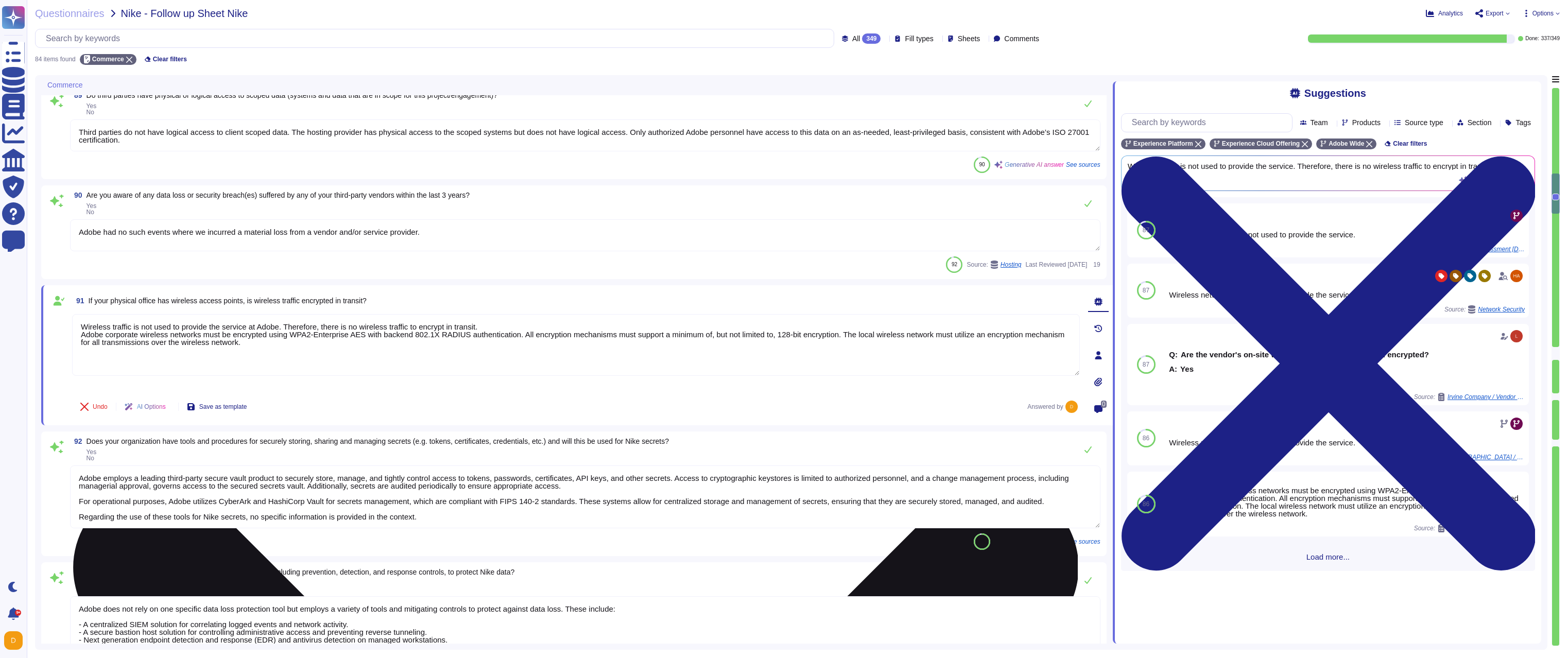
click at [79, 323] on textarea "Wireless traffic is not used to provide the service at Adobe. Therefore, there …" at bounding box center [576, 345] width 1008 height 62
click at [80, 323] on textarea "Wireless traffic is not used to provide the service at Adobe. Therefore, there …" at bounding box center [576, 345] width 1008 height 62
type textarea "Adobe corporate wireless networks must be encrypted using WPA2-Enterprise AES w…"
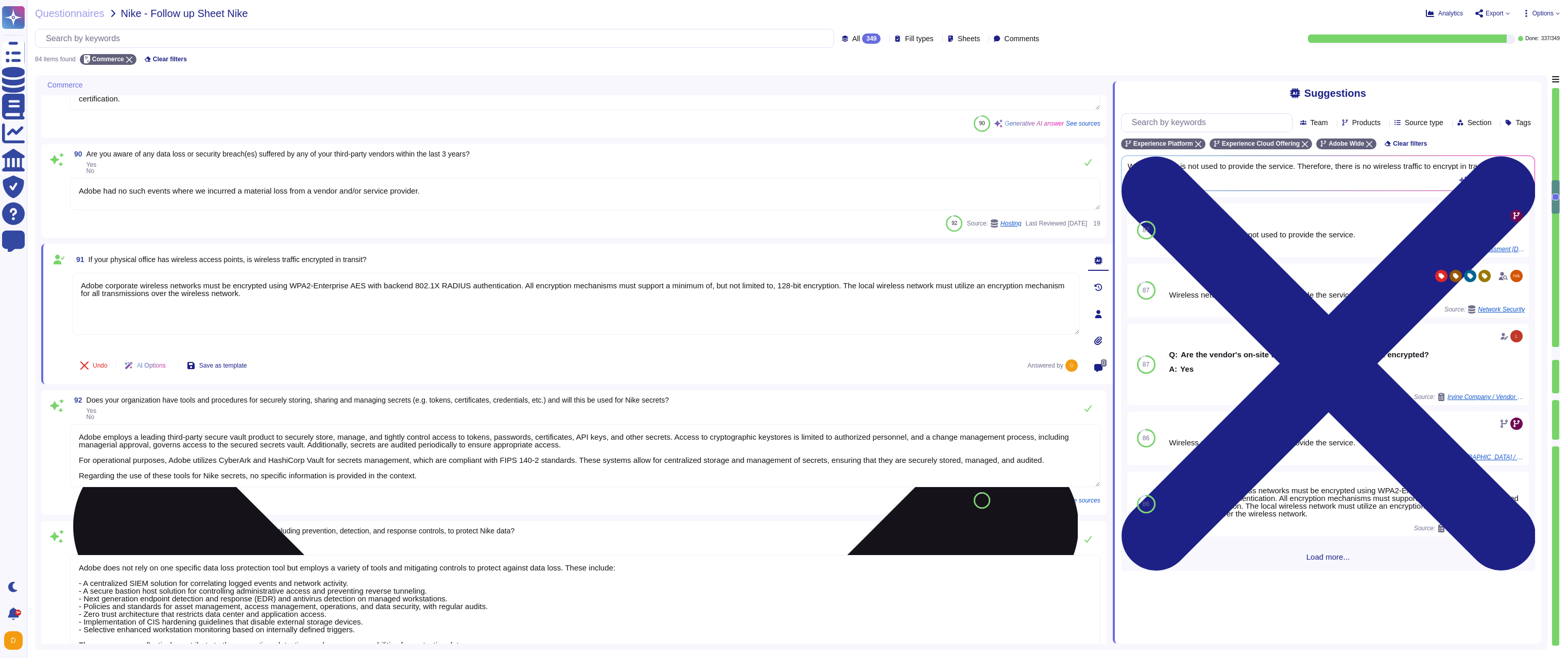
type textarea "Multi-factor authentication is required for remote access by Adobe Employees. (…"
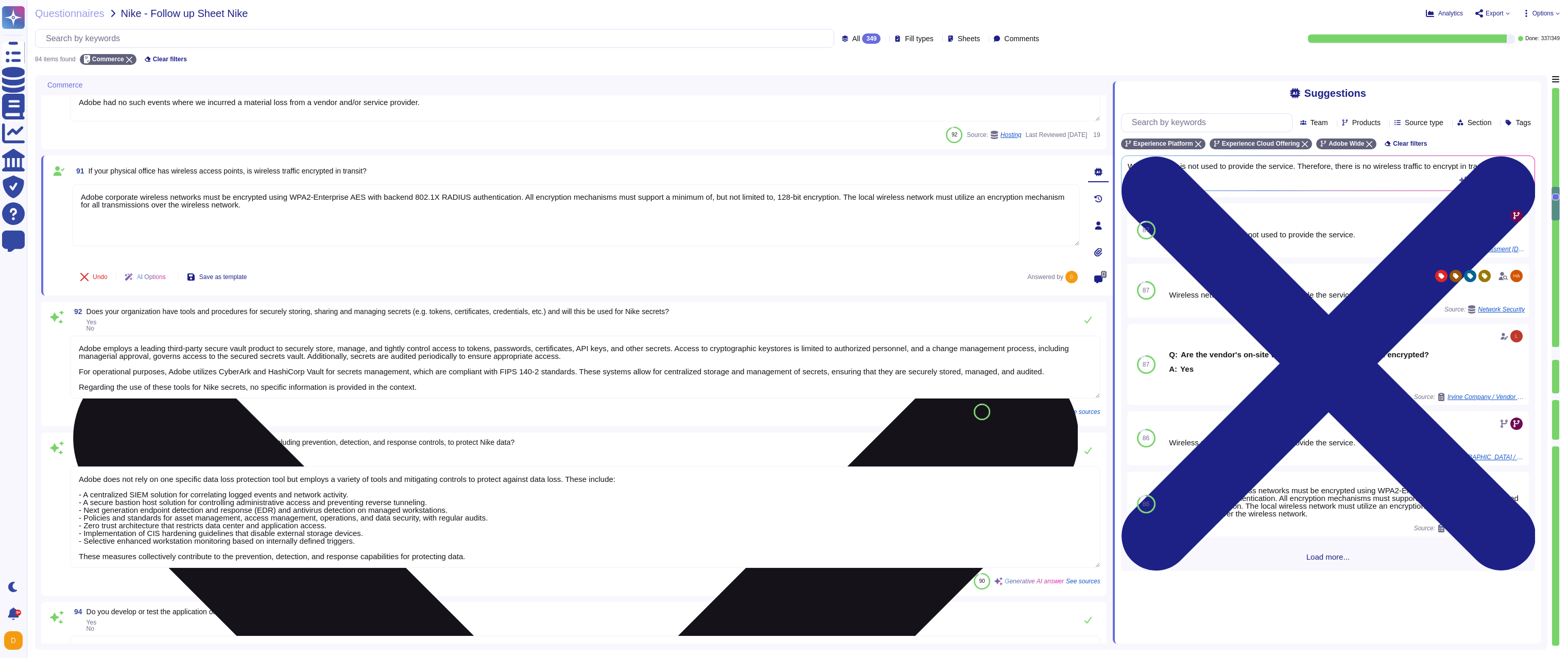
scroll to position [1, 0]
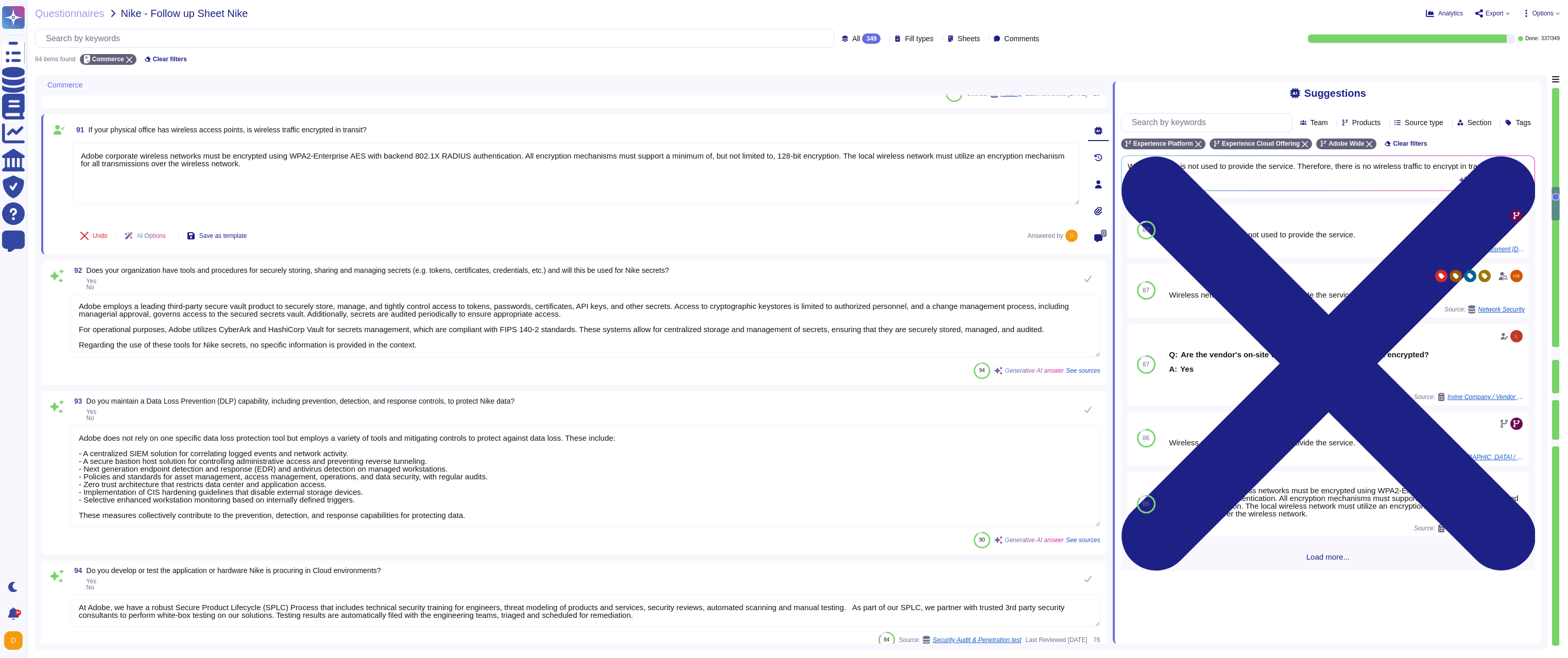
type textarea "Privileged accounts are required to use secondary accounts exclusively for priv…"
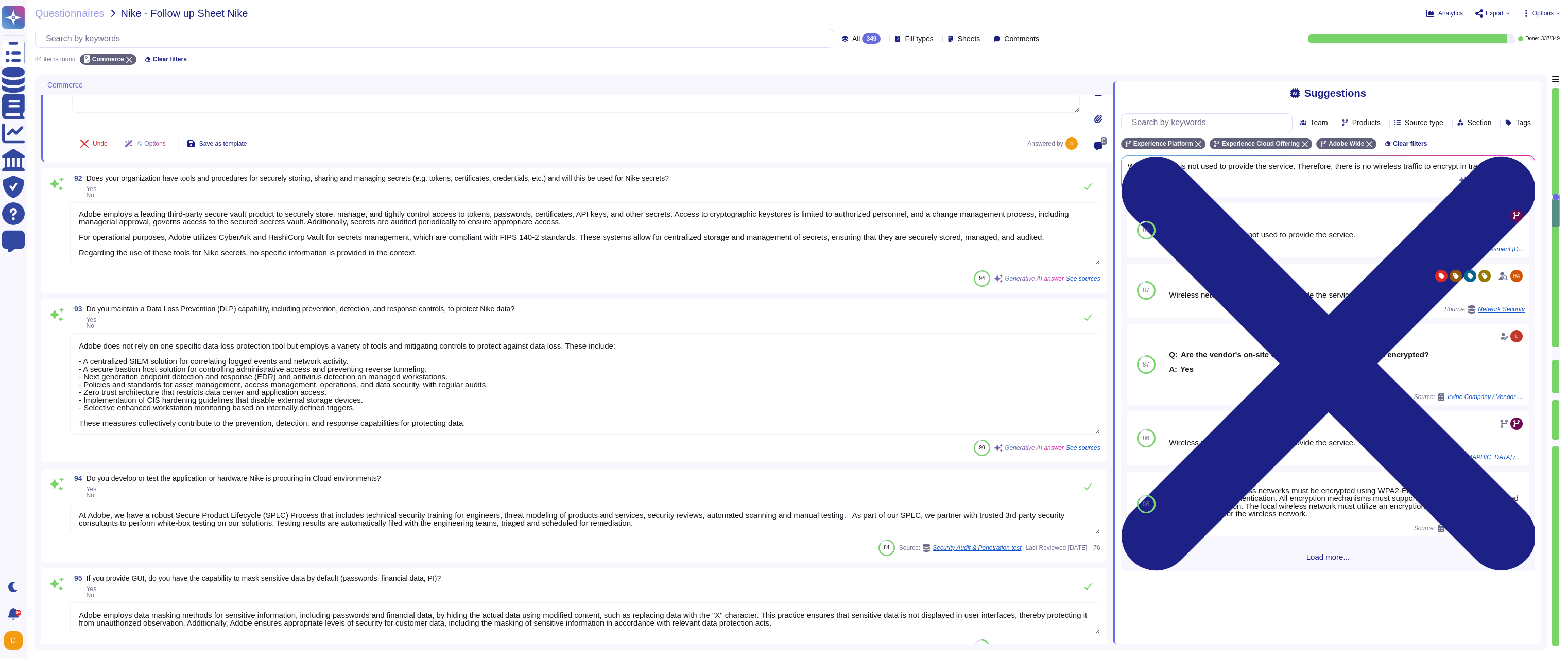
scroll to position [1730, 0]
type textarea "Adobe manages and store the identity of Adobe personnel with the entitlement st…"
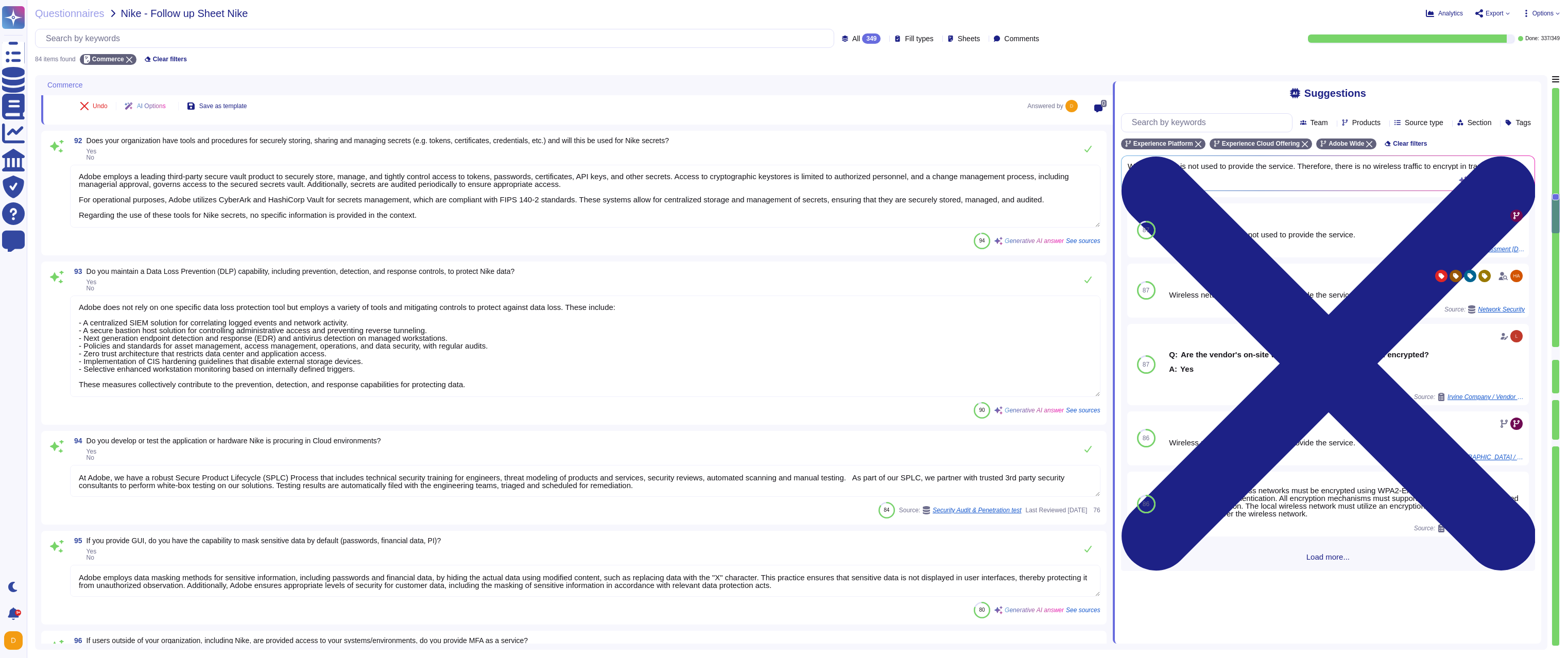
type textarea "Adobe corporate wireless networks must be encrypted using WPA2-Enterprise AES w…"
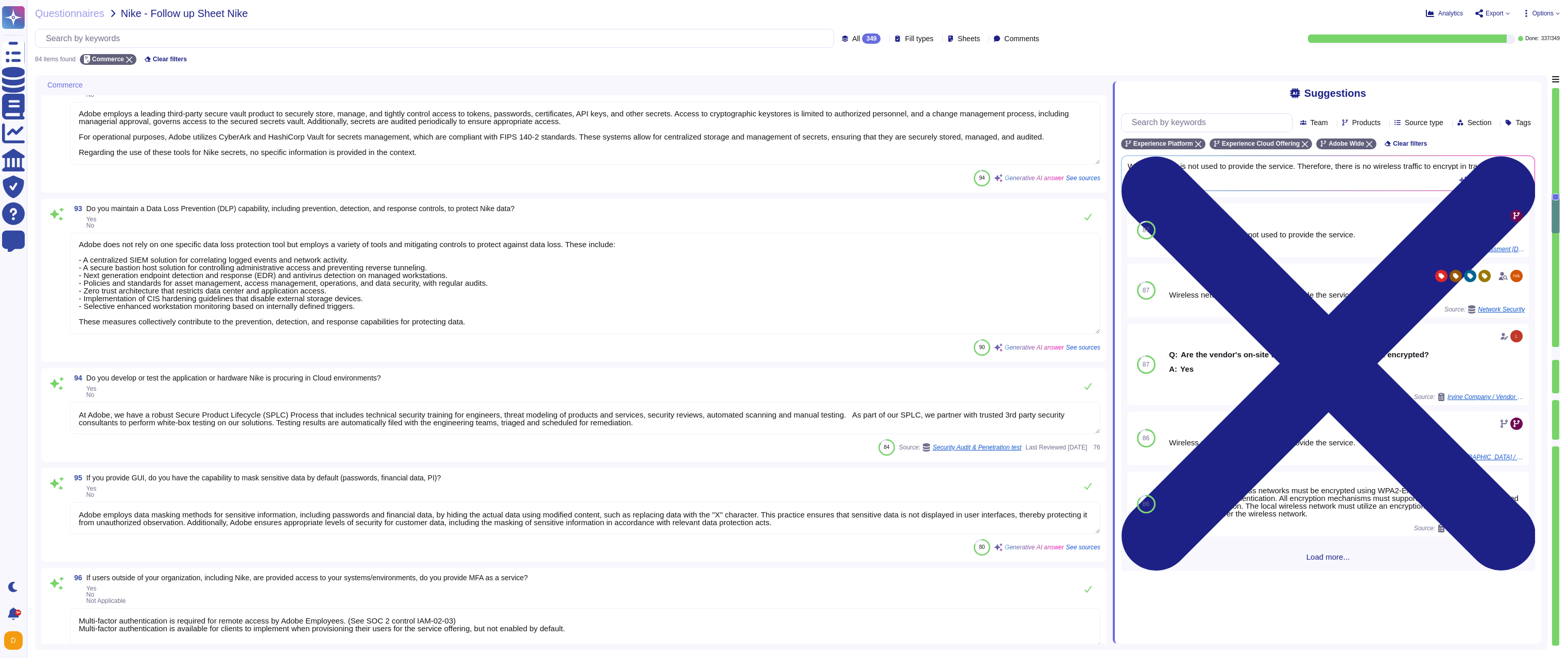
scroll to position [1853, 0]
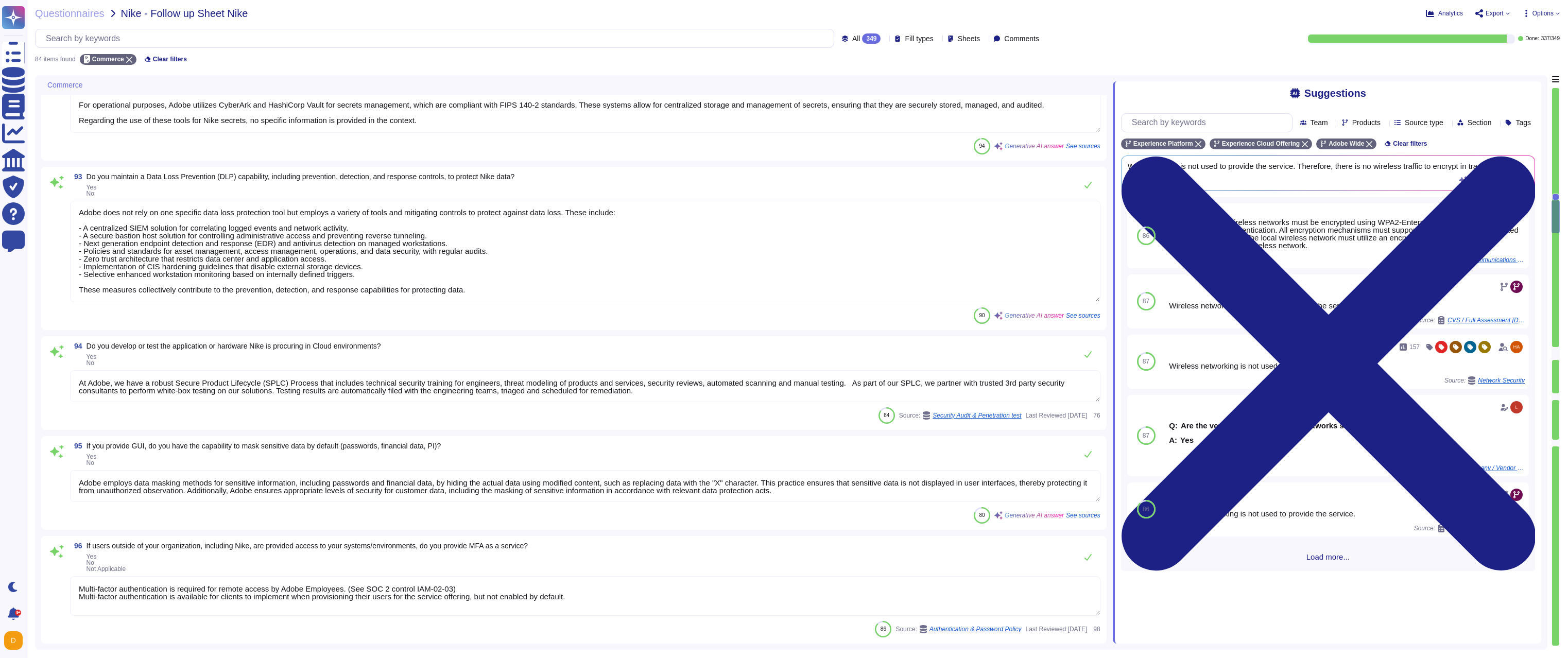
type textarea "Adobe implements network segmentation within its cloud environment using a comb…"
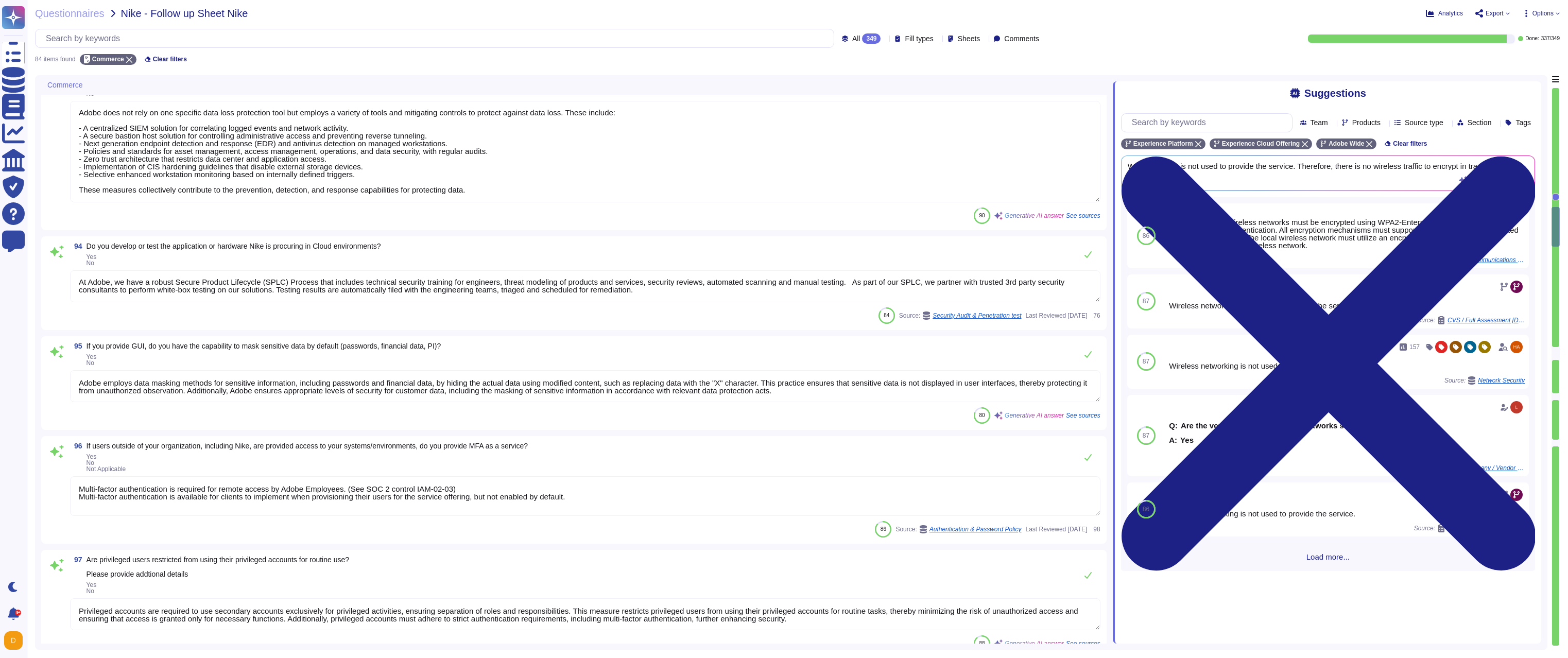
scroll to position [1977, 0]
type textarea "Users must utilize a segmented guest wireless network when accessing the networ…"
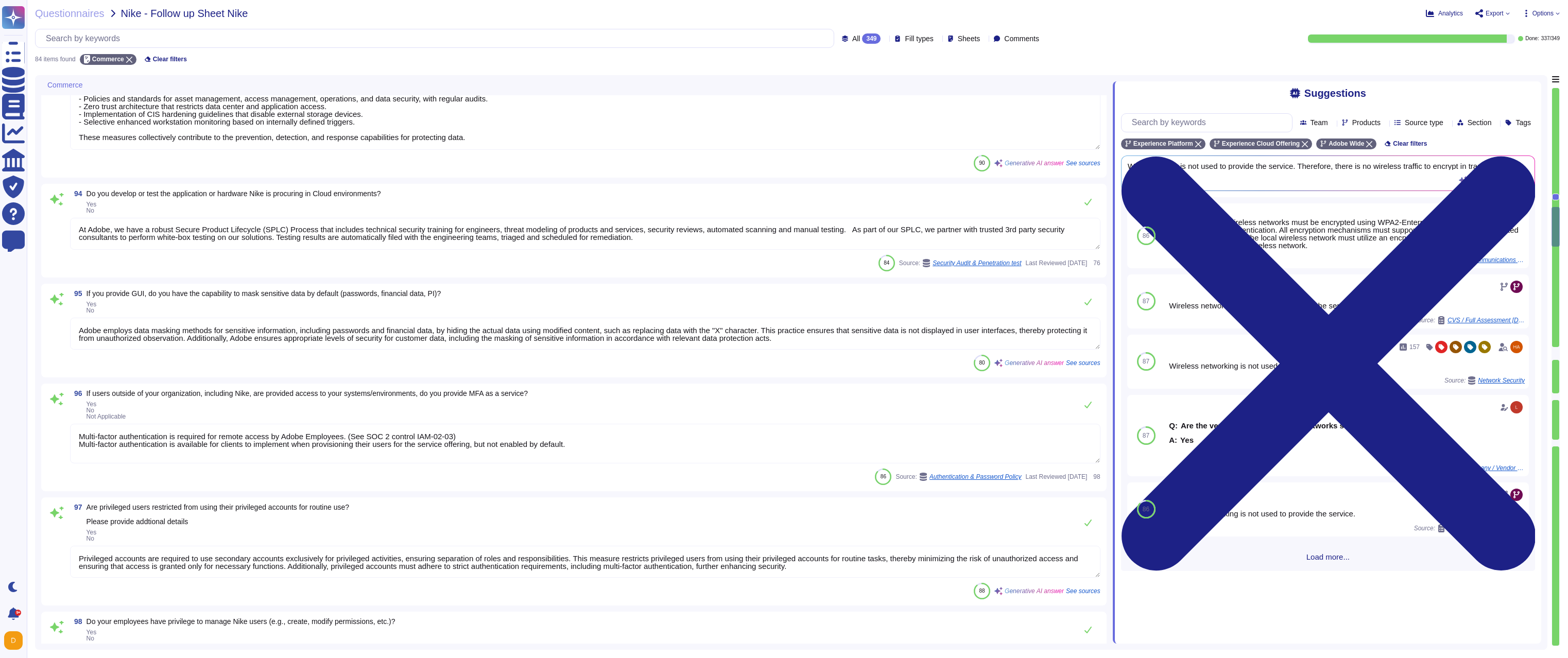
scroll to position [2039, 0]
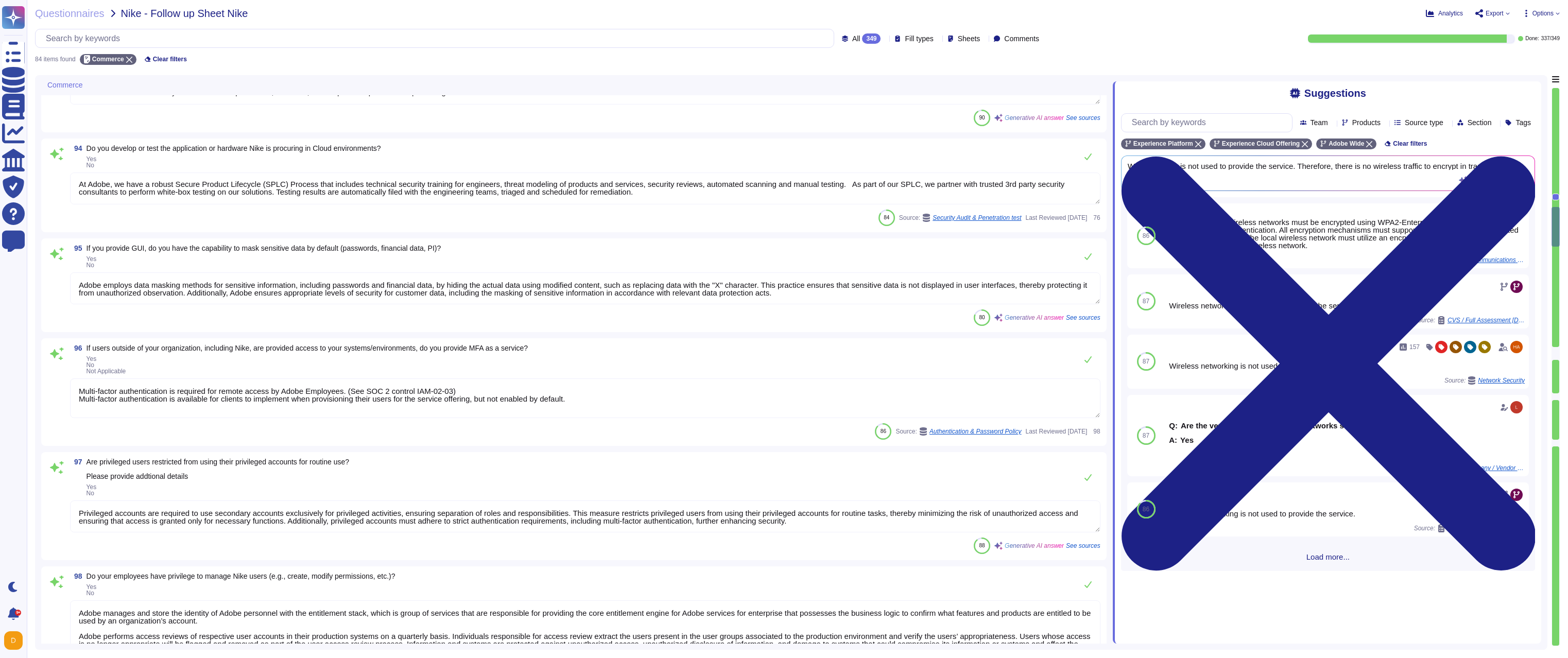
type textarea "IoT devices are not in scope for the service offering"
click at [271, 194] on textarea "At Adobe, we have a robust Secure Product Lifecycle (SPLC) Process that include…" at bounding box center [585, 188] width 1030 height 32
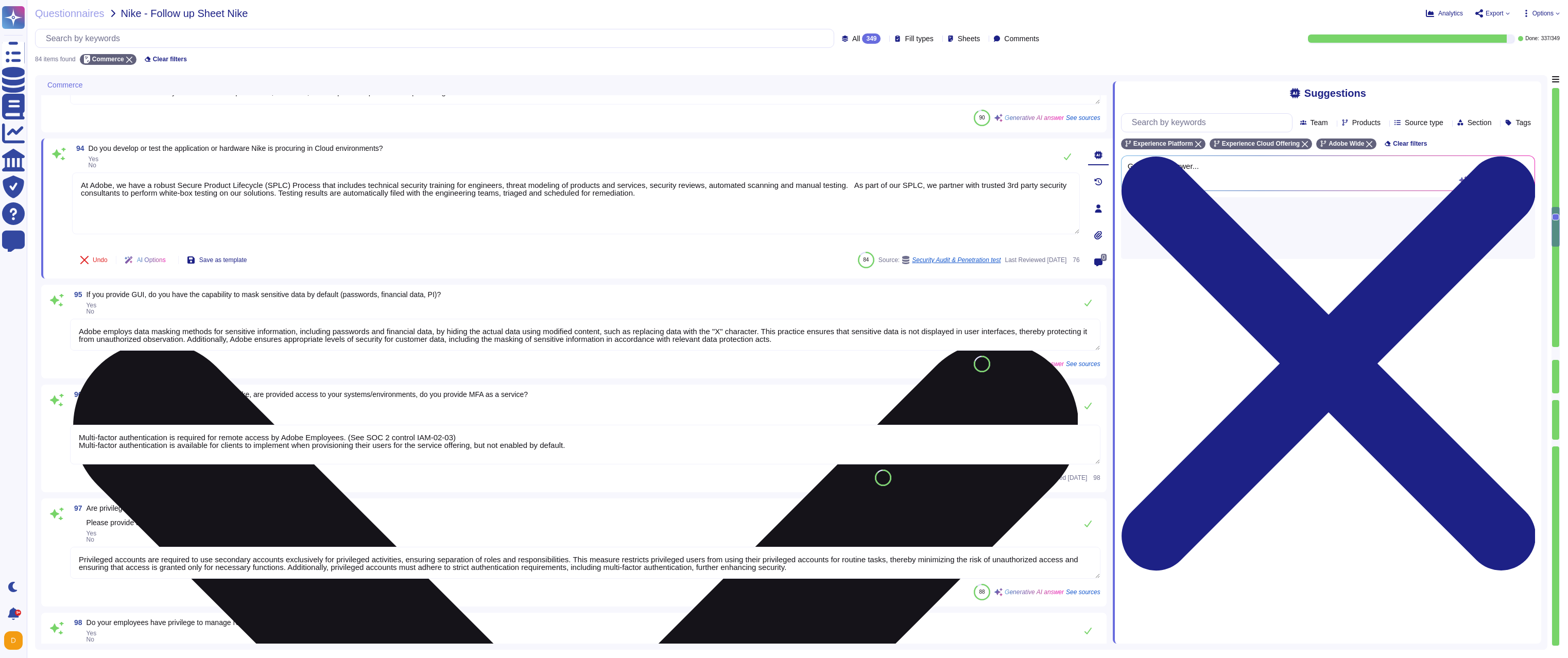
scroll to position [0, 0]
drag, startPoint x: 648, startPoint y: 188, endPoint x: 76, endPoint y: 179, distance: 572.1
click at [76, 179] on textarea "At Adobe, we have a robust Secure Product Lifecycle (SPLC) Process that include…" at bounding box center [576, 203] width 1008 height 62
click at [189, 209] on textarea "At Adobe, we have a robust Secure Product Lifecycle (SPLC) Process that include…" at bounding box center [576, 203] width 1008 height 62
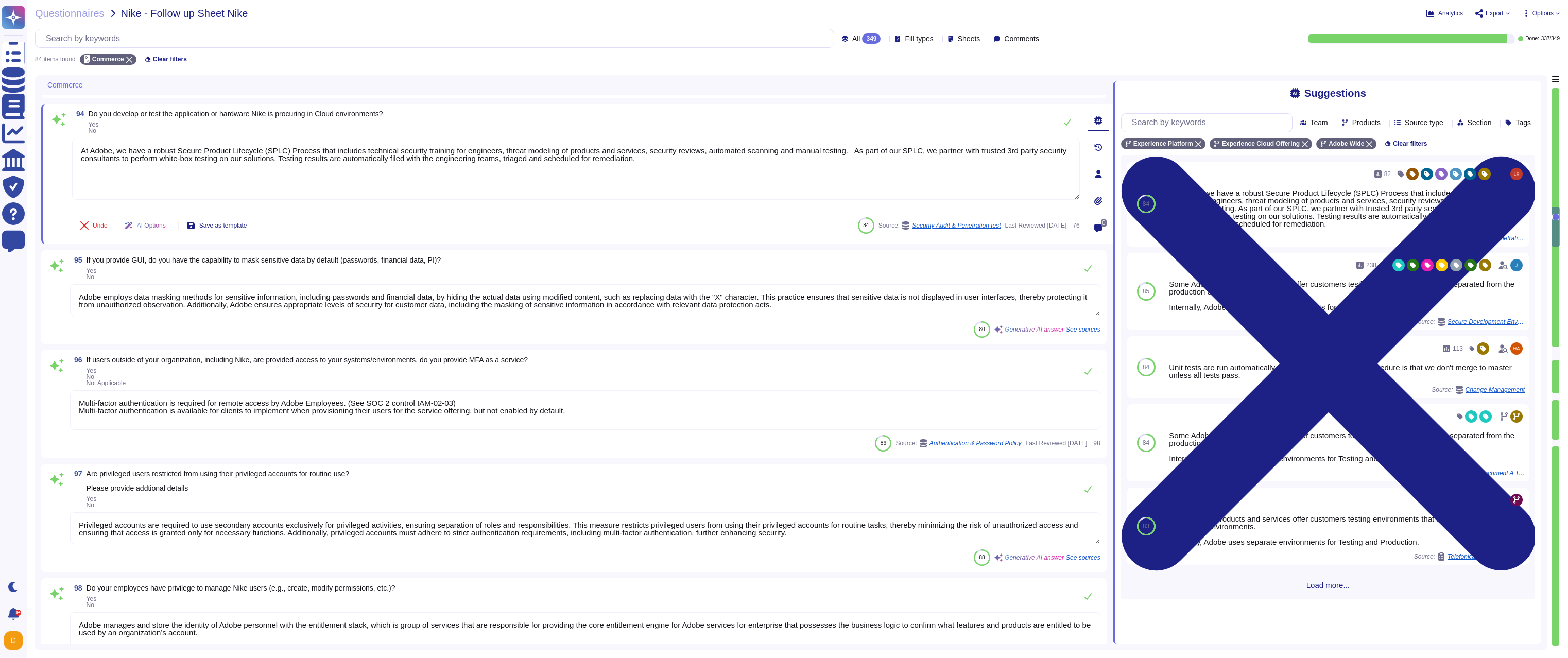
type textarea "IoT devices are not in scope for the service offering"
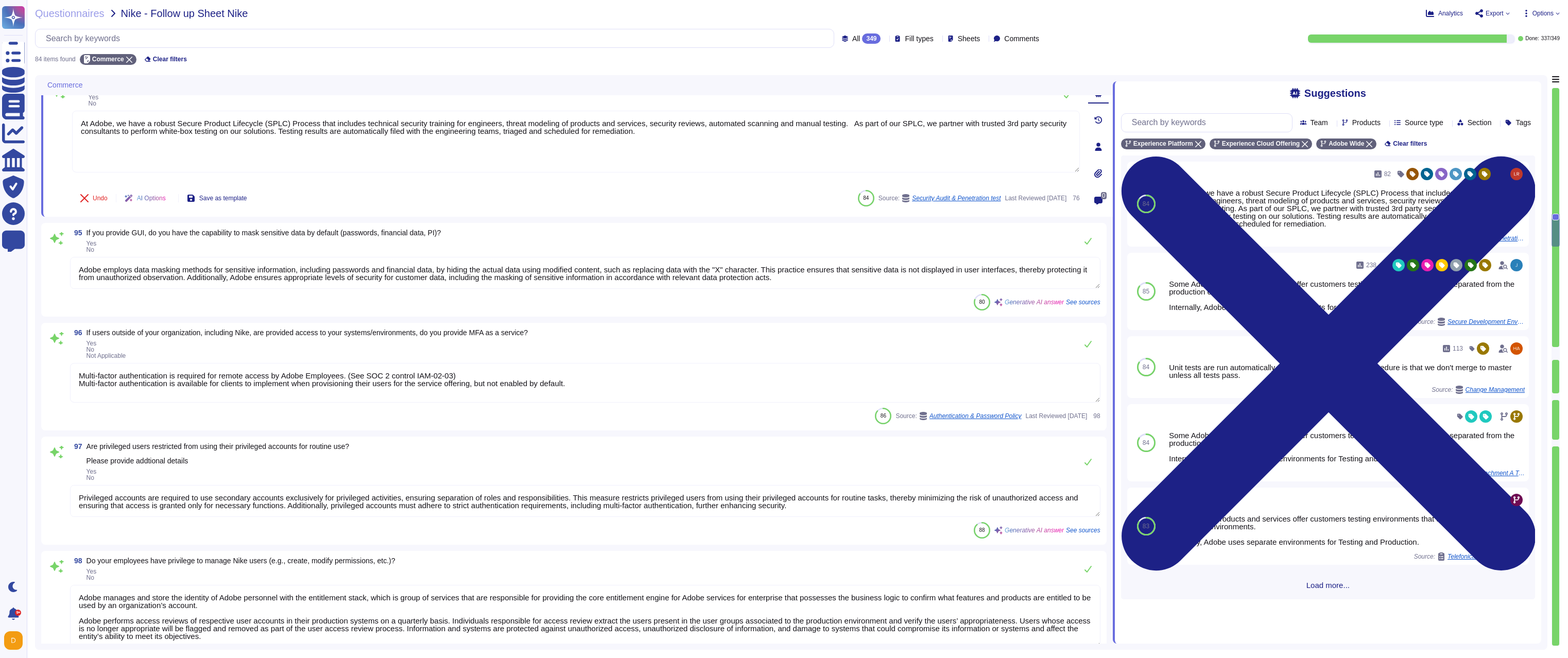
scroll to position [1, 0]
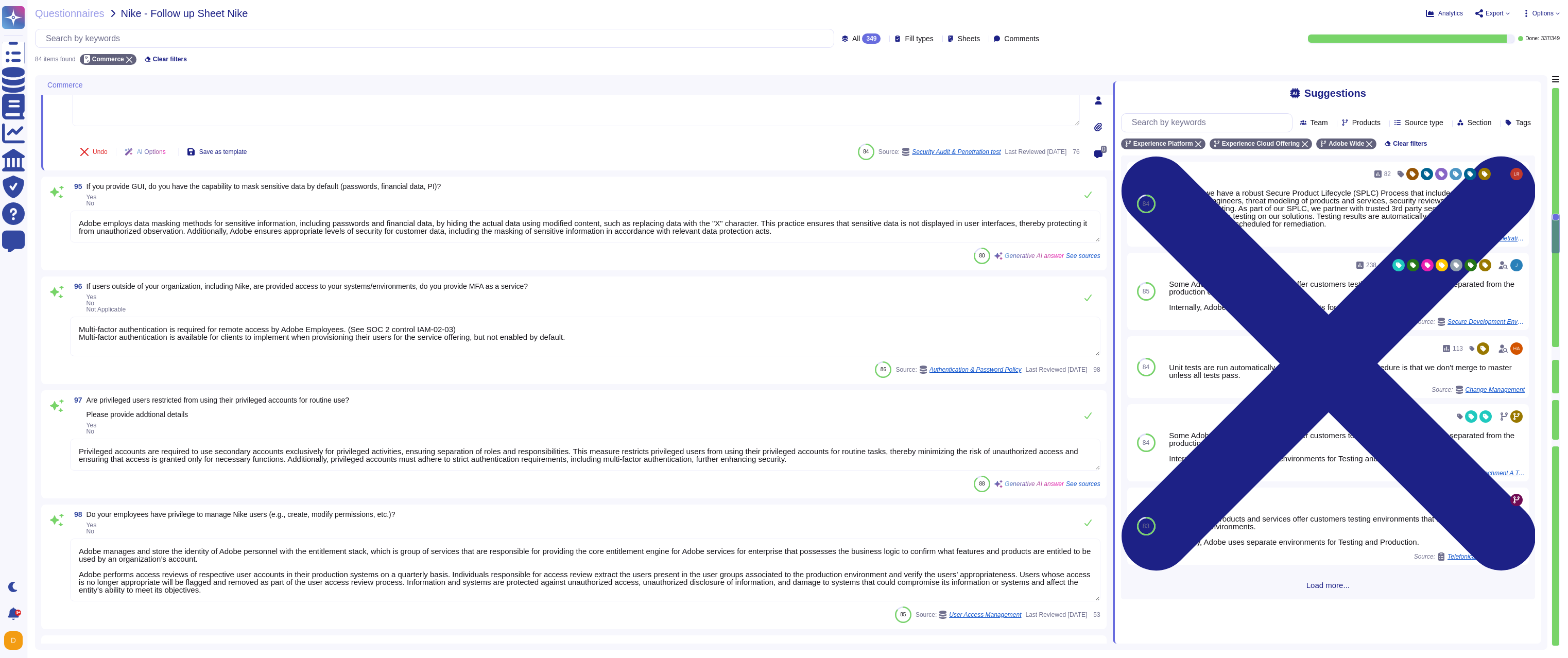
type textarea "At Adobe, we have a robust Secure Product Lifecycle (SPLC) Process that include…"
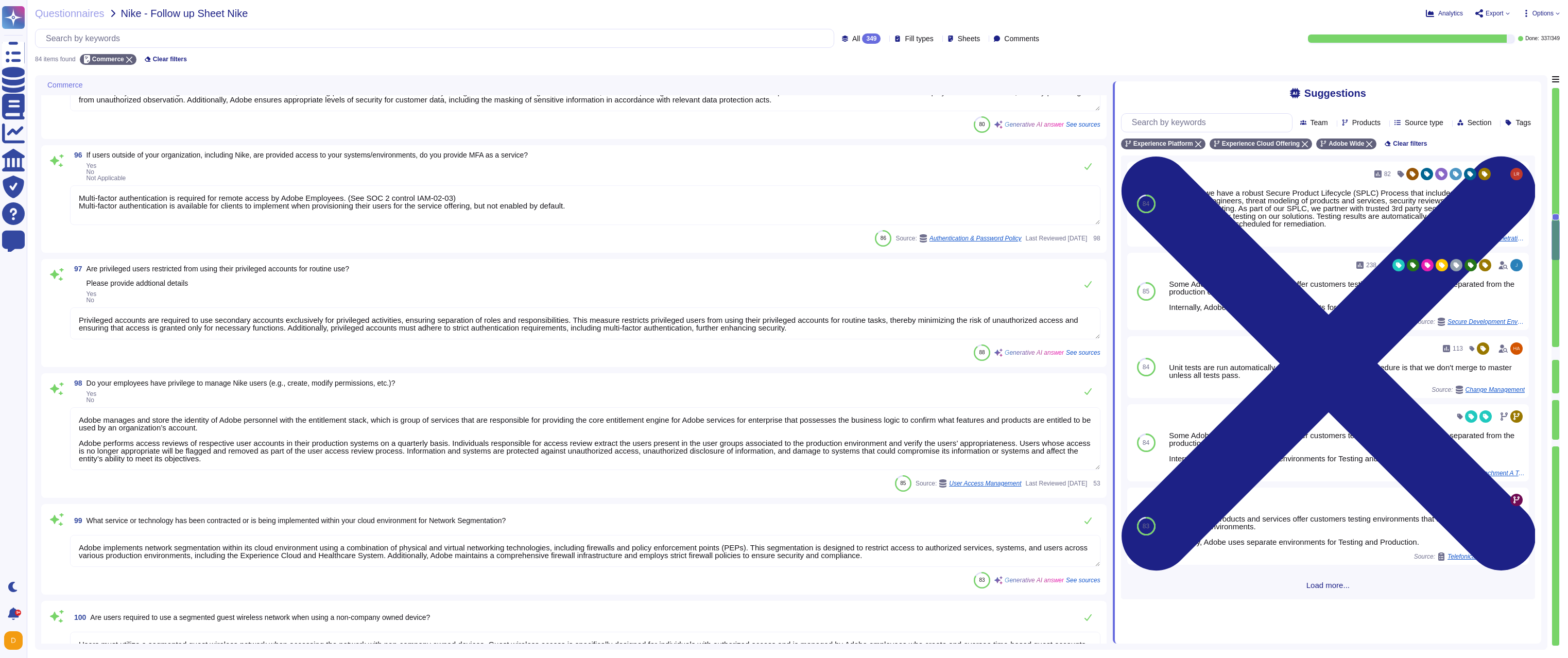
type textarea "Access to services and resources within the Virtual Cloud Environment is restri…"
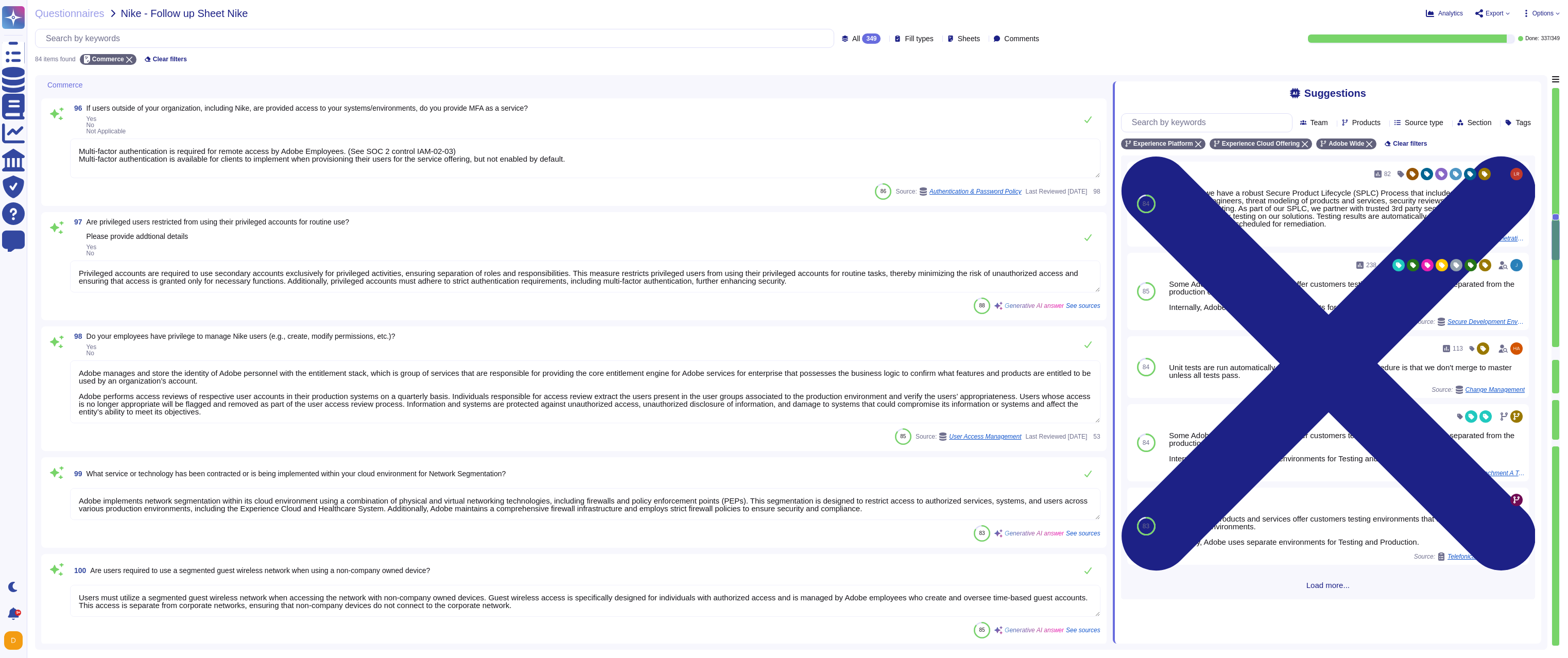
scroll to position [2347, 0]
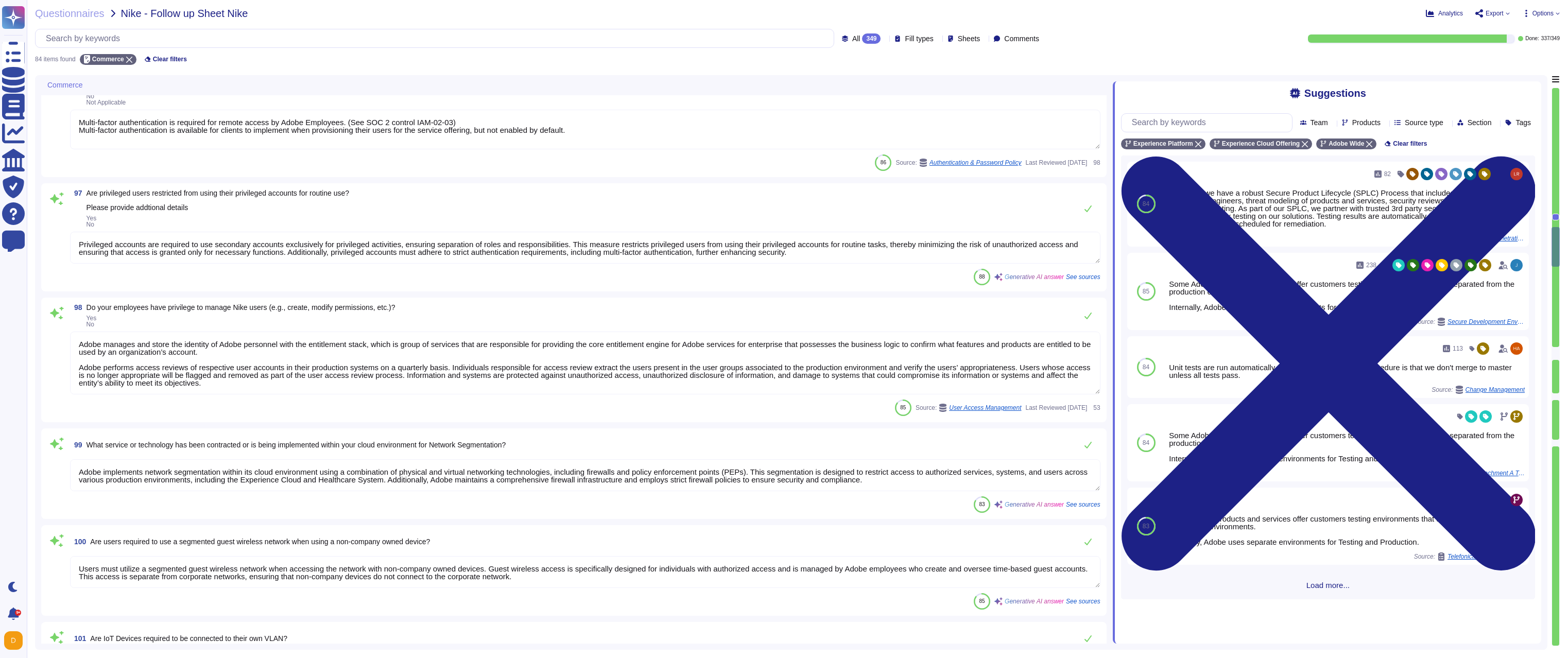
click at [302, 364] on textarea "Adobe manages and store the identity of Adobe personnel with the entitlement st…" at bounding box center [585, 363] width 1030 height 63
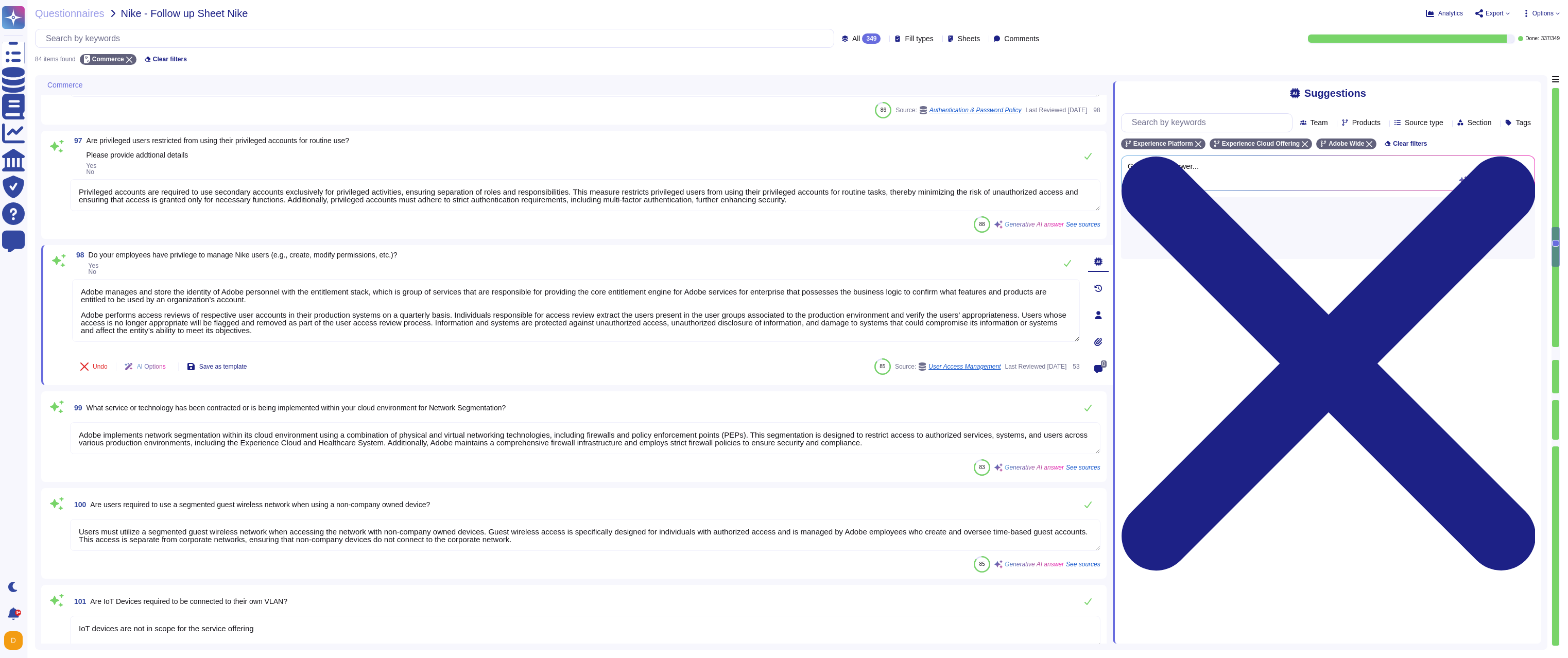
type textarea "Adobe implements network segmentation within its cloud environment using a comb…"
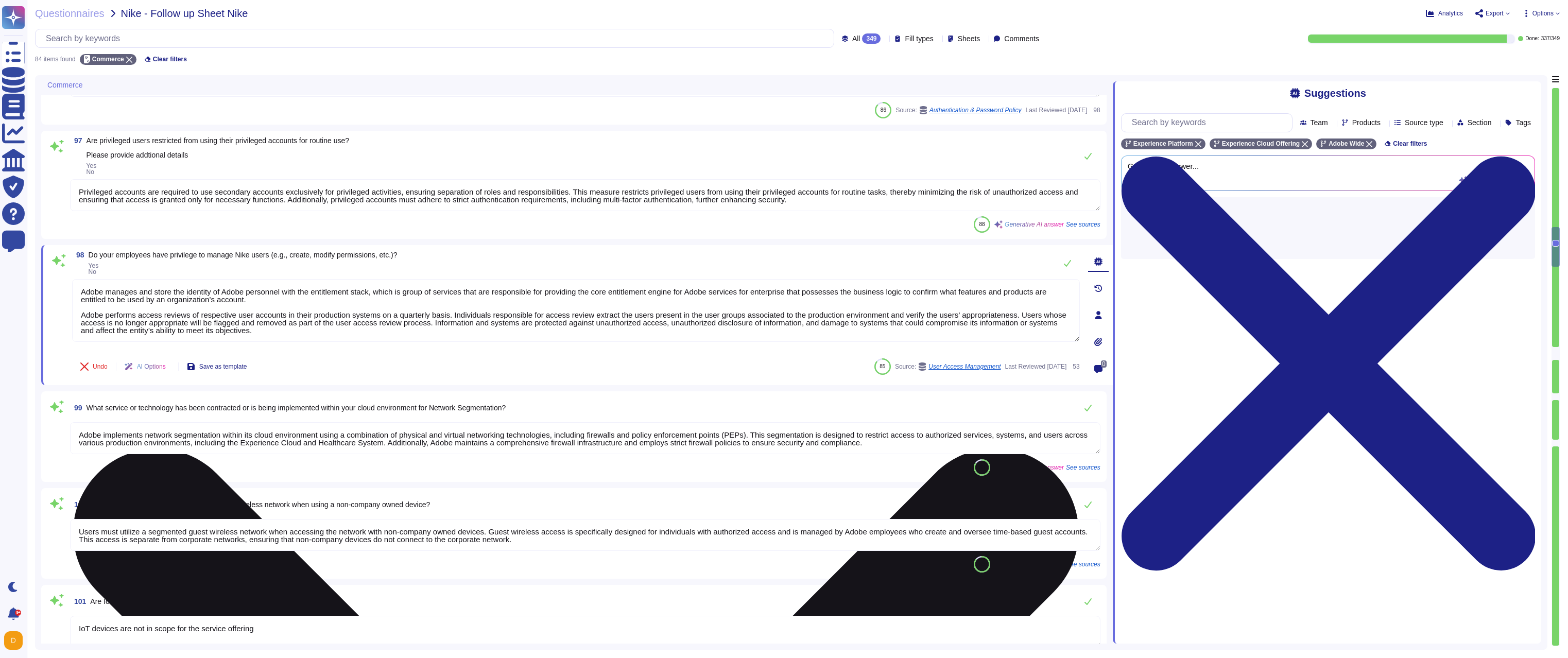
drag, startPoint x: 413, startPoint y: 335, endPoint x: 72, endPoint y: 284, distance: 344.8
click at [72, 284] on textarea "Adobe manages and store the identity of Adobe personnel with the entitlement st…" at bounding box center [576, 310] width 1008 height 63
click at [201, 290] on textarea "Adobe manages and store the identity of Adobe personnel with the entitlement st…" at bounding box center [576, 310] width 1008 height 63
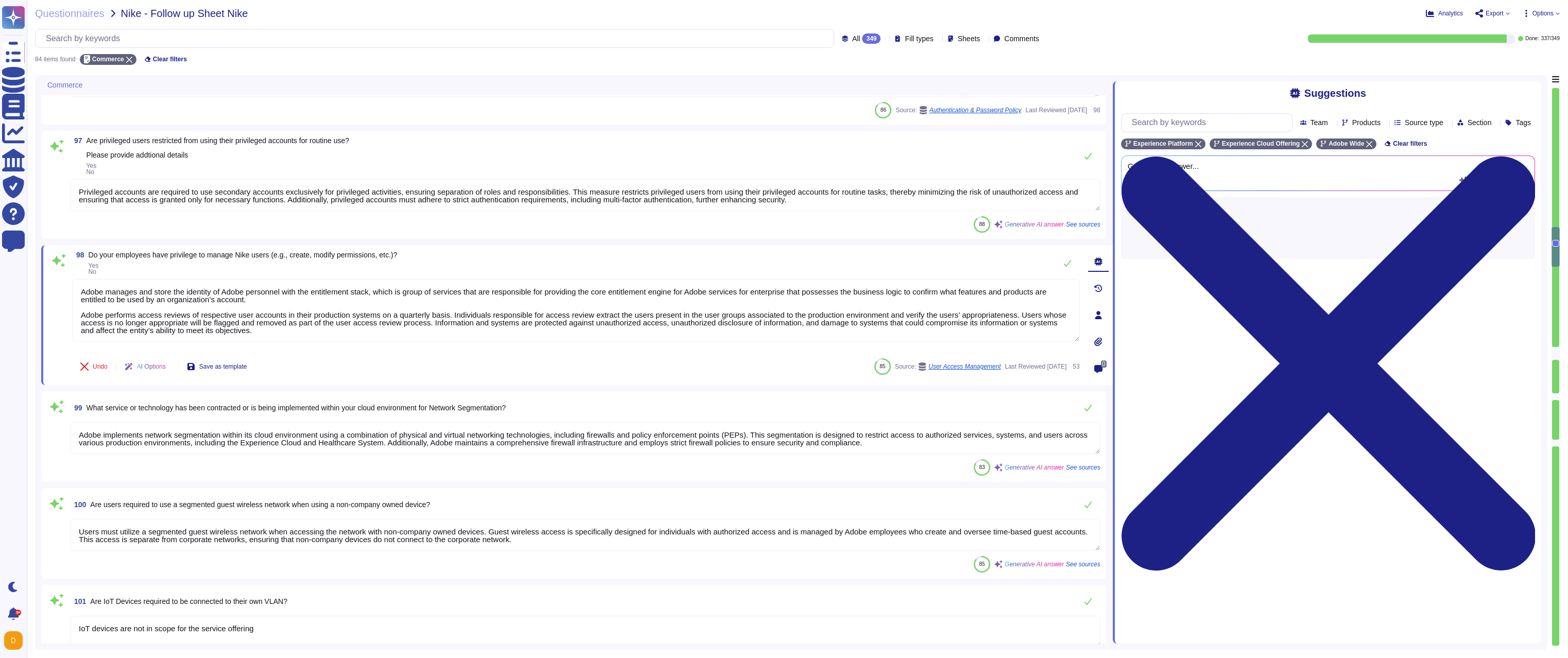
drag, startPoint x: 367, startPoint y: 333, endPoint x: 141, endPoint y: 273, distance: 233.8
click at [141, 273] on div "98 Do your employees have privilege to manage Nike users (e.g., create, modify …" at bounding box center [564, 315] width 1030 height 128
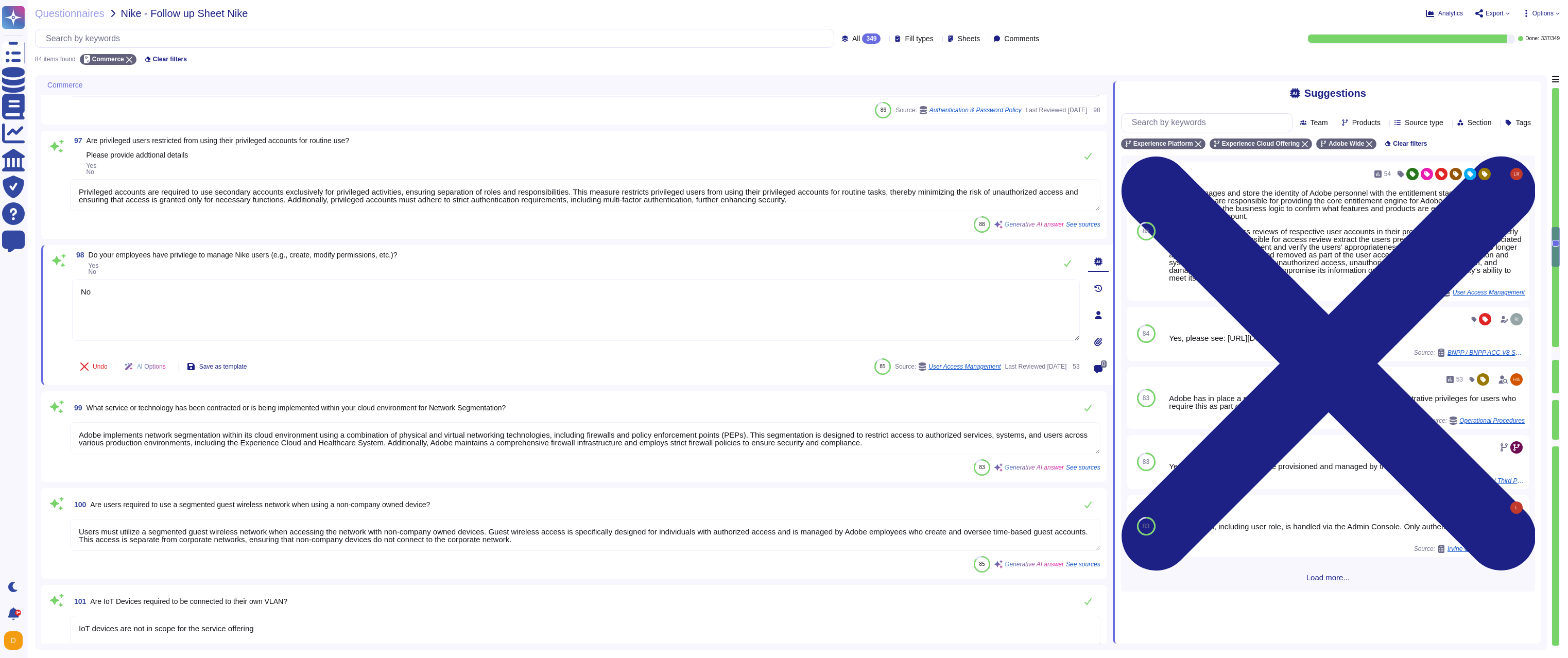
type textarea "No"
click at [351, 422] on textarea "Adobe implements network segmentation within its cloud environment using a comb…" at bounding box center [585, 437] width 1030 height 32
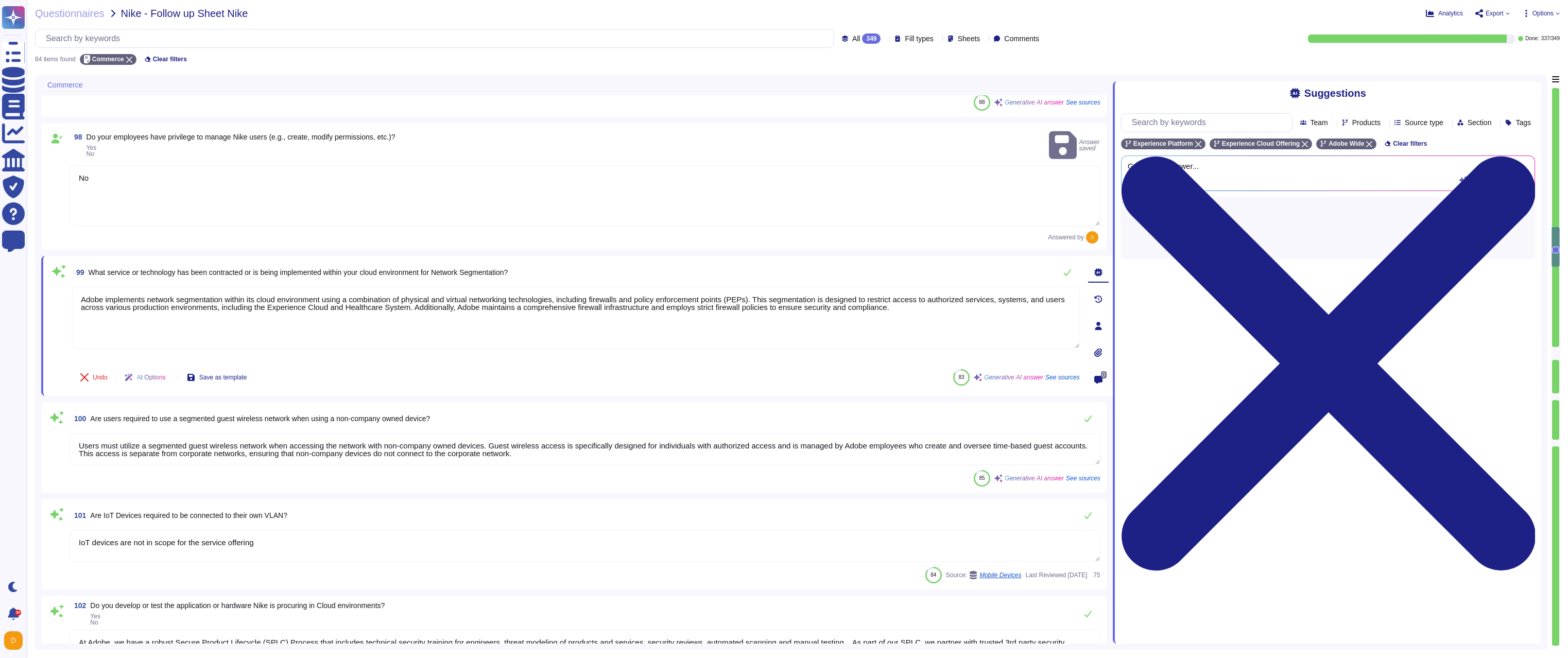
scroll to position [2471, 0]
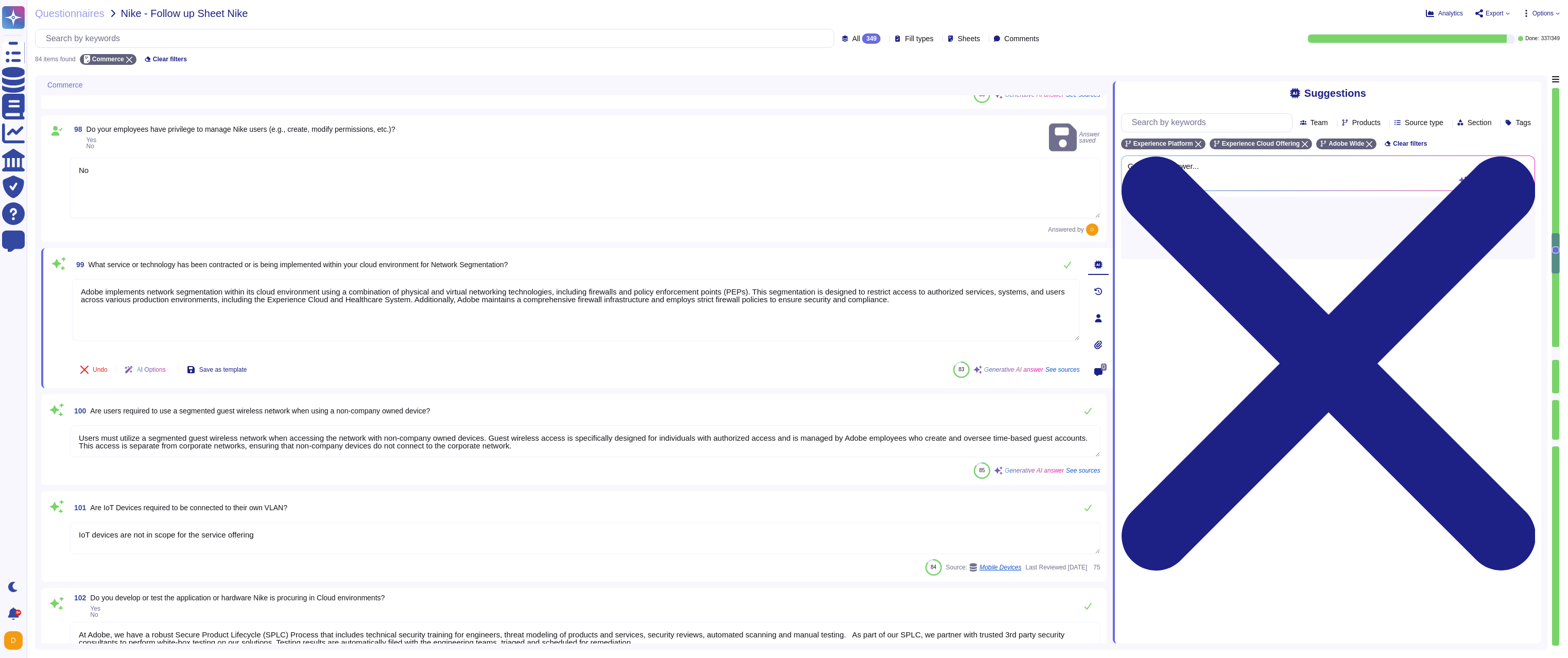
type textarea "Privileged access (administrator level) to information security management syst…"
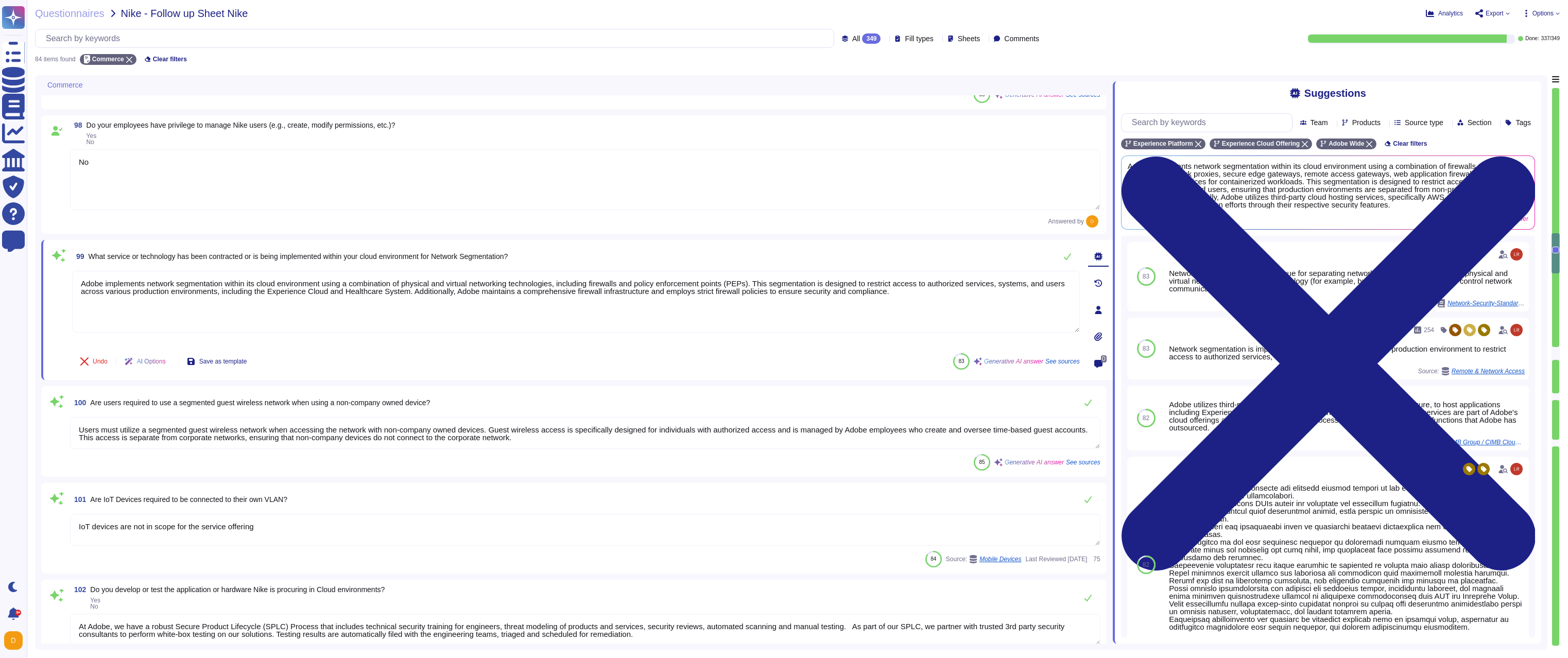
click at [234, 435] on textarea "Users must utilize a segmented guest wireless network when accessing the networ…" at bounding box center [585, 432] width 1030 height 32
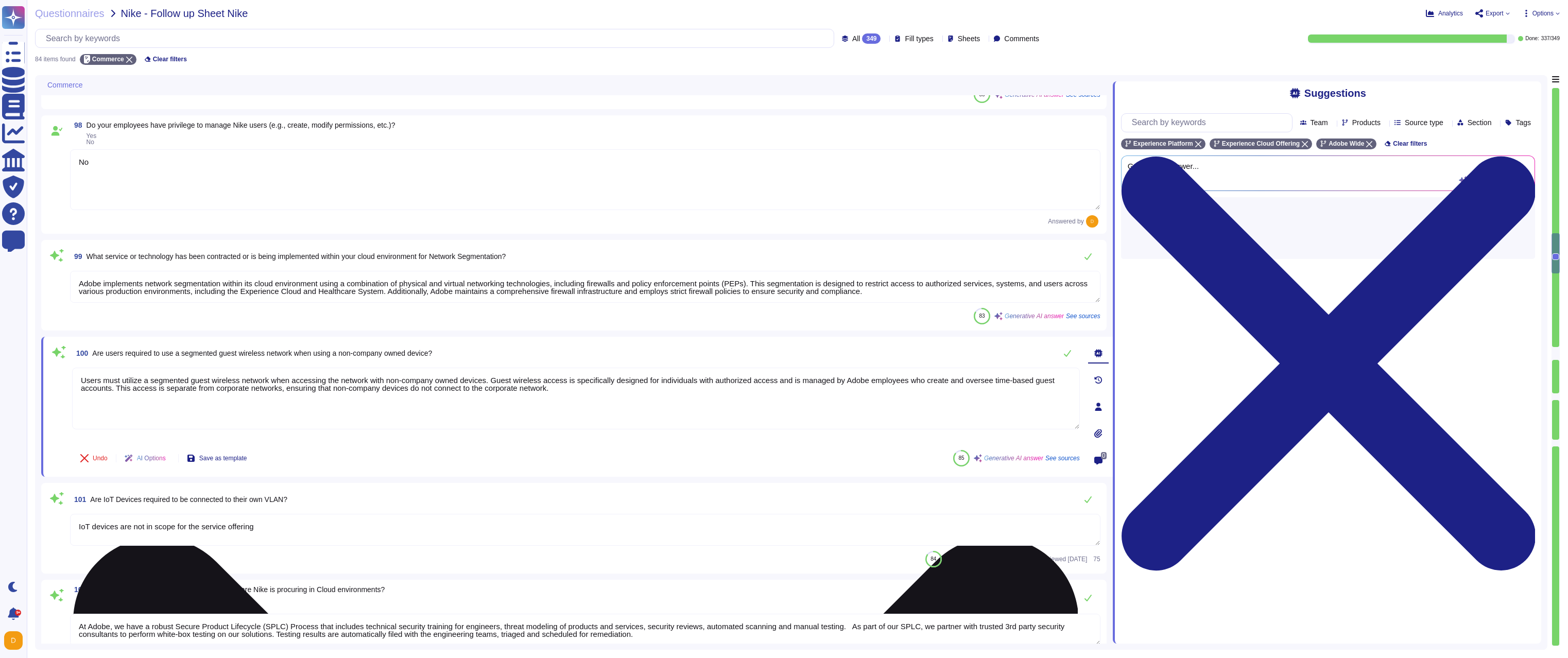
drag, startPoint x: 672, startPoint y: 398, endPoint x: 611, endPoint y: 403, distance: 61.2
click at [610, 403] on textarea "Users must utilize a segmented guest wireless network when accessing the networ…" at bounding box center [576, 399] width 1008 height 62
click at [618, 399] on textarea "Users must utilize a segmented guest wireless network when accessing the networ…" at bounding box center [576, 399] width 1008 height 62
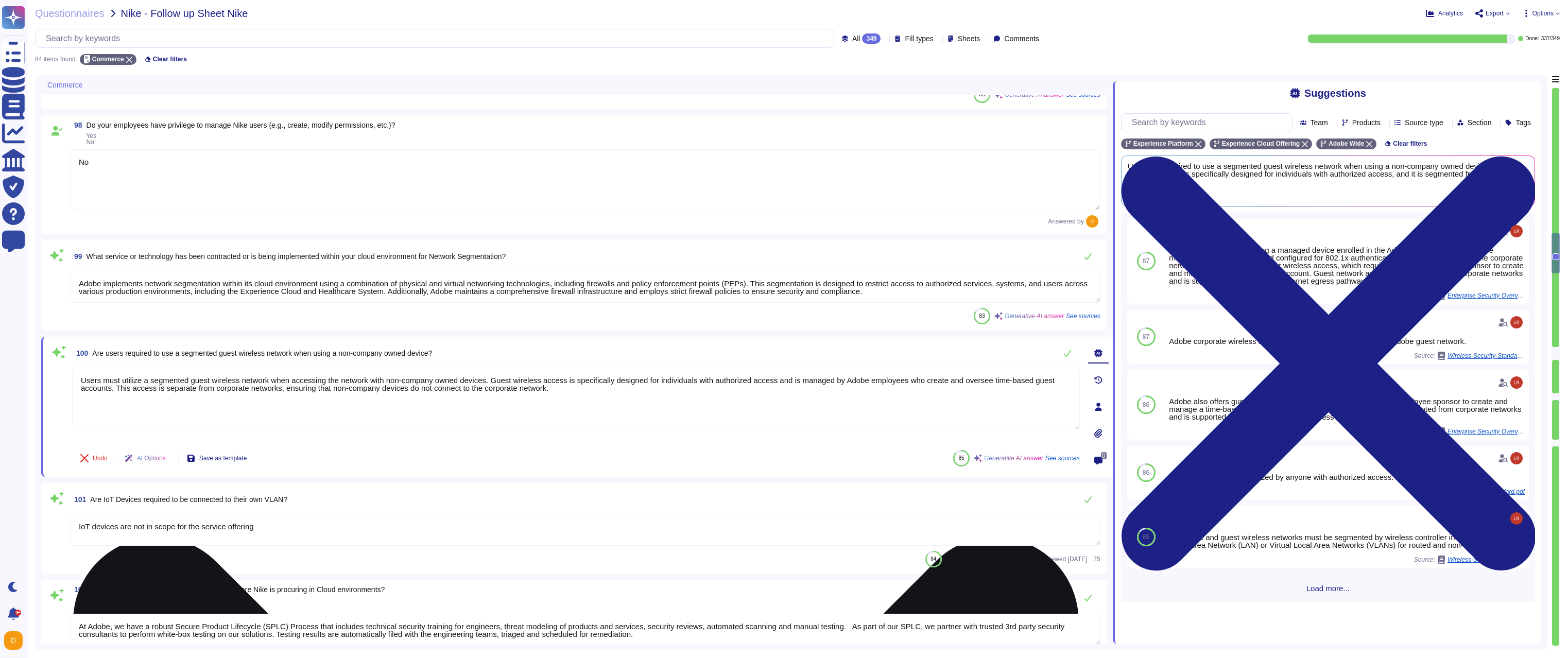
drag, startPoint x: 624, startPoint y: 395, endPoint x: 191, endPoint y: 368, distance: 433.8
click at [191, 368] on textarea "Users must utilize a segmented guest wireless network when accessing the networ…" at bounding box center [576, 399] width 1008 height 62
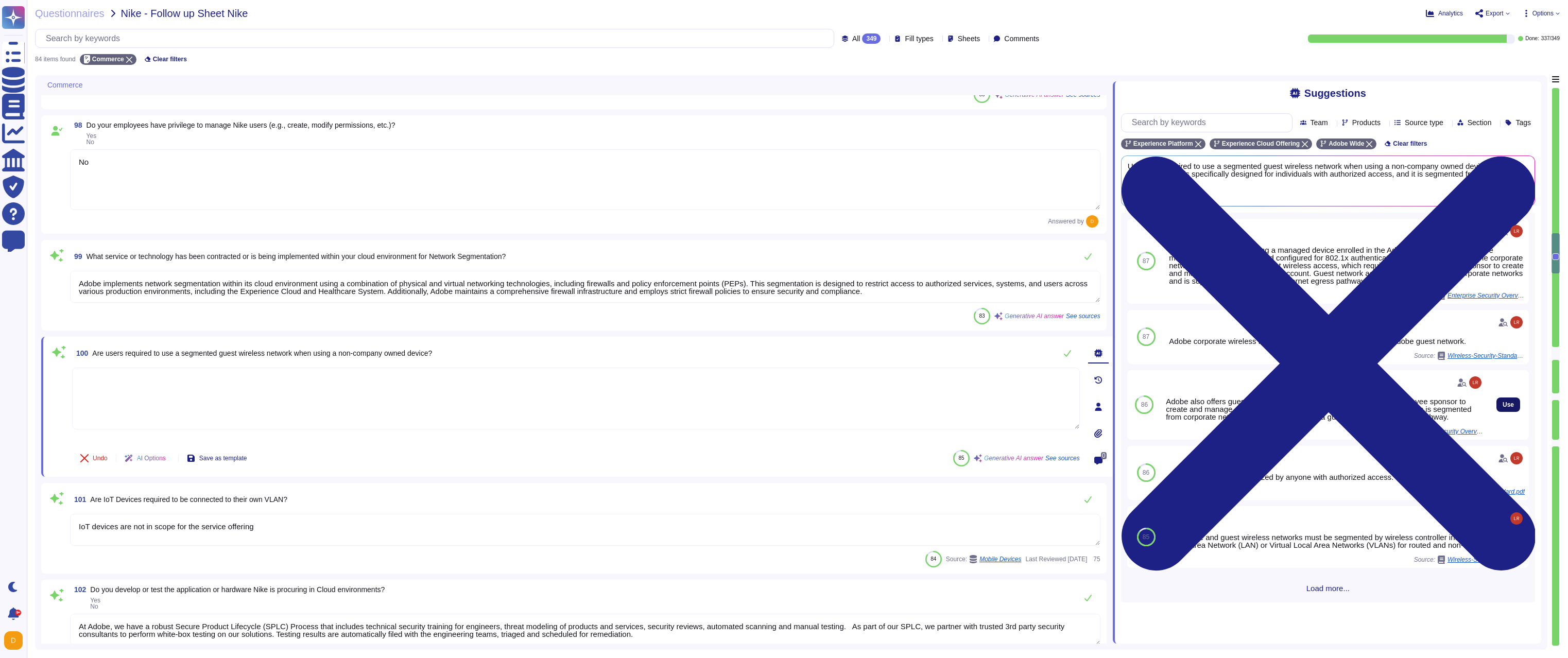
click at [1500, 412] on button "Use" at bounding box center [1508, 404] width 24 height 15
type textarea "Adobe also offers guest wireless access, which requires an Adobe employee spons…"
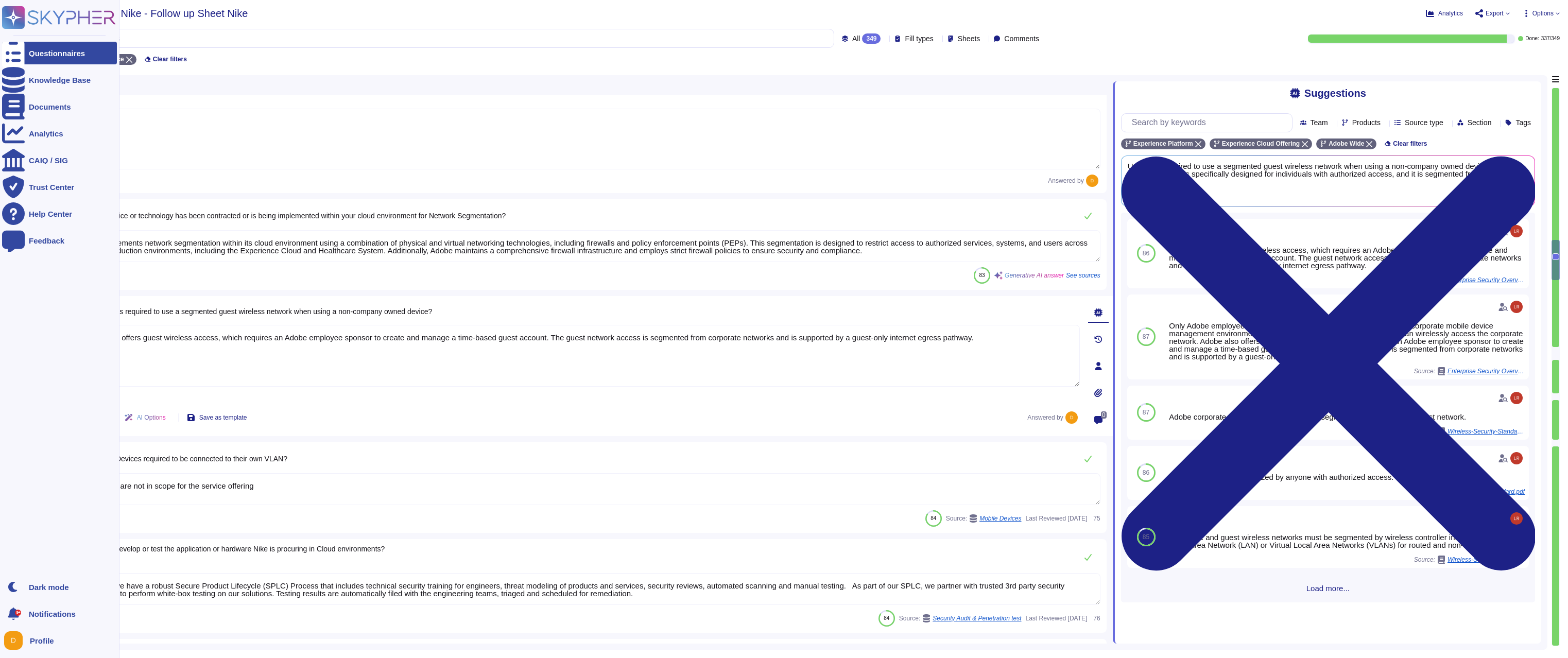
scroll to position [2533, 0]
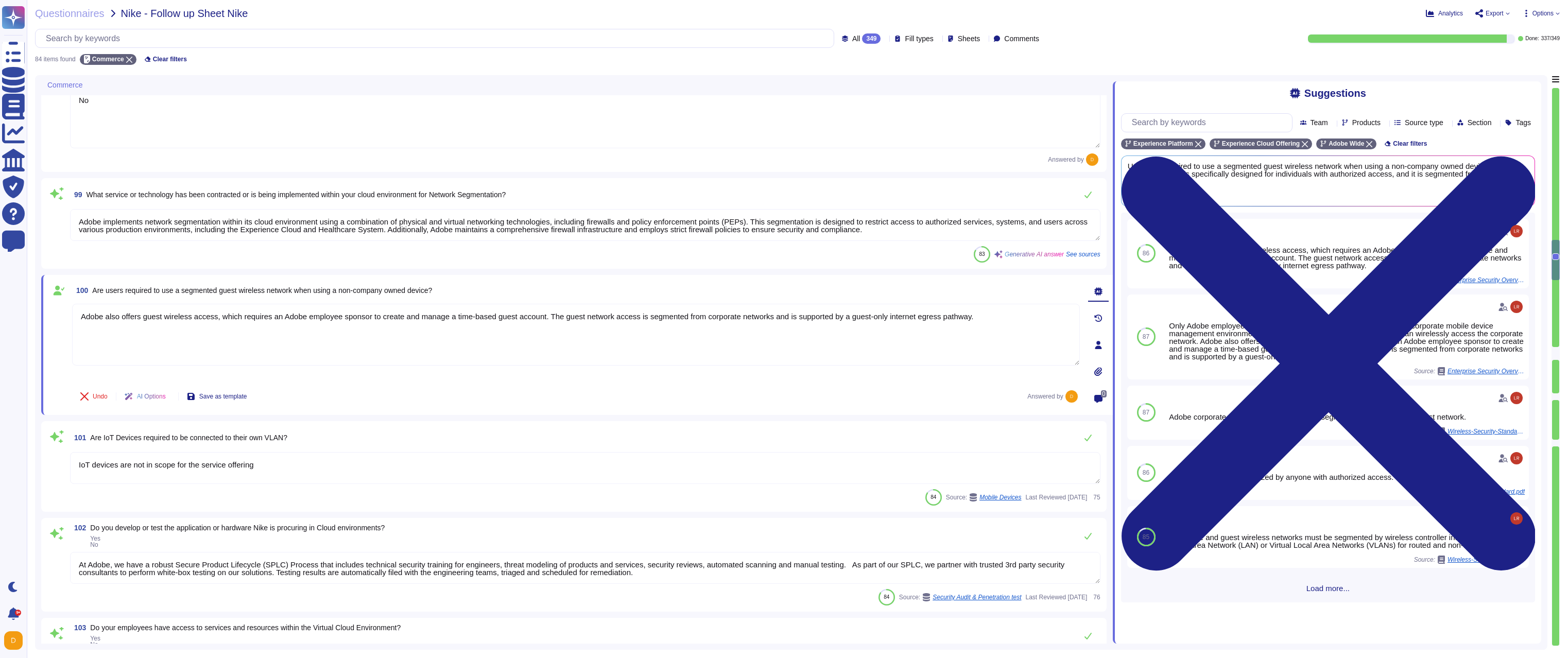
click at [288, 465] on textarea "IoT devices are not in scope for the service offering" at bounding box center [585, 467] width 1030 height 32
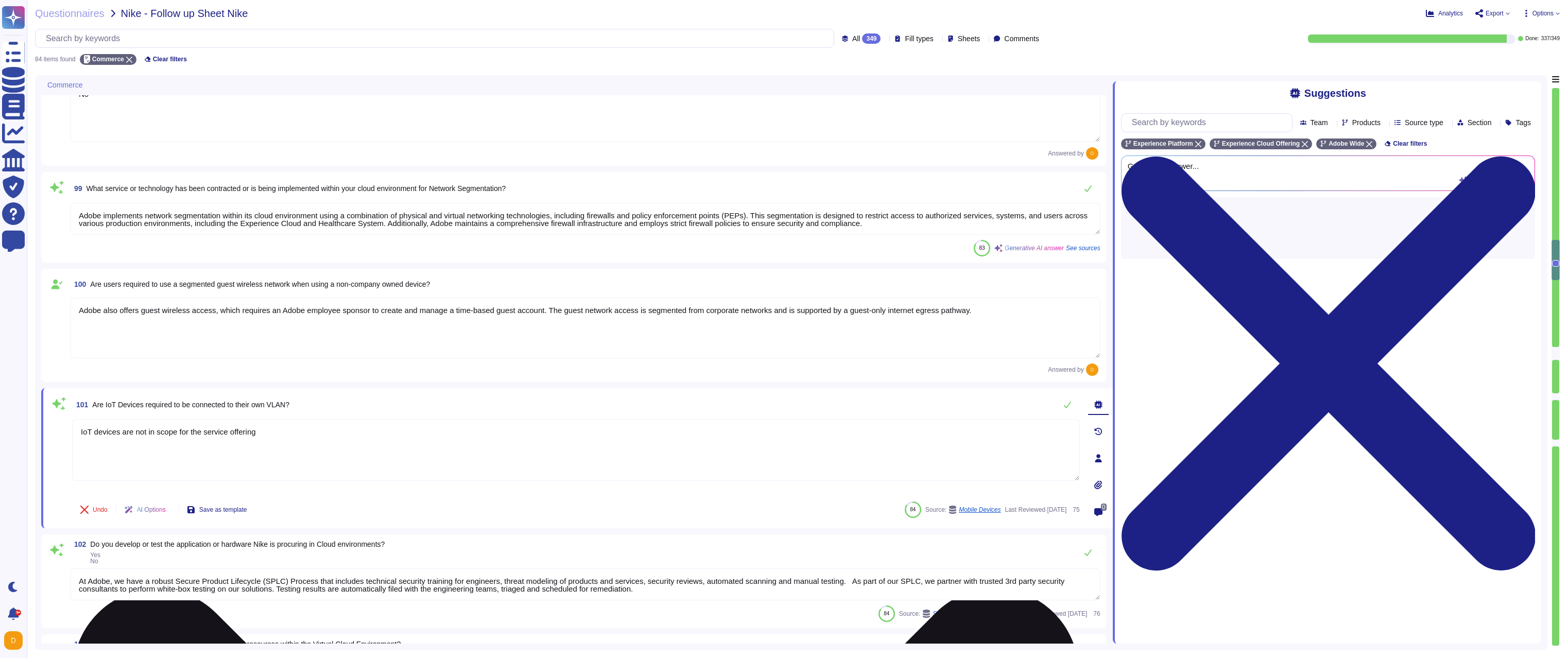
type textarea "Privileged access (administrator level) to information security management syst…"
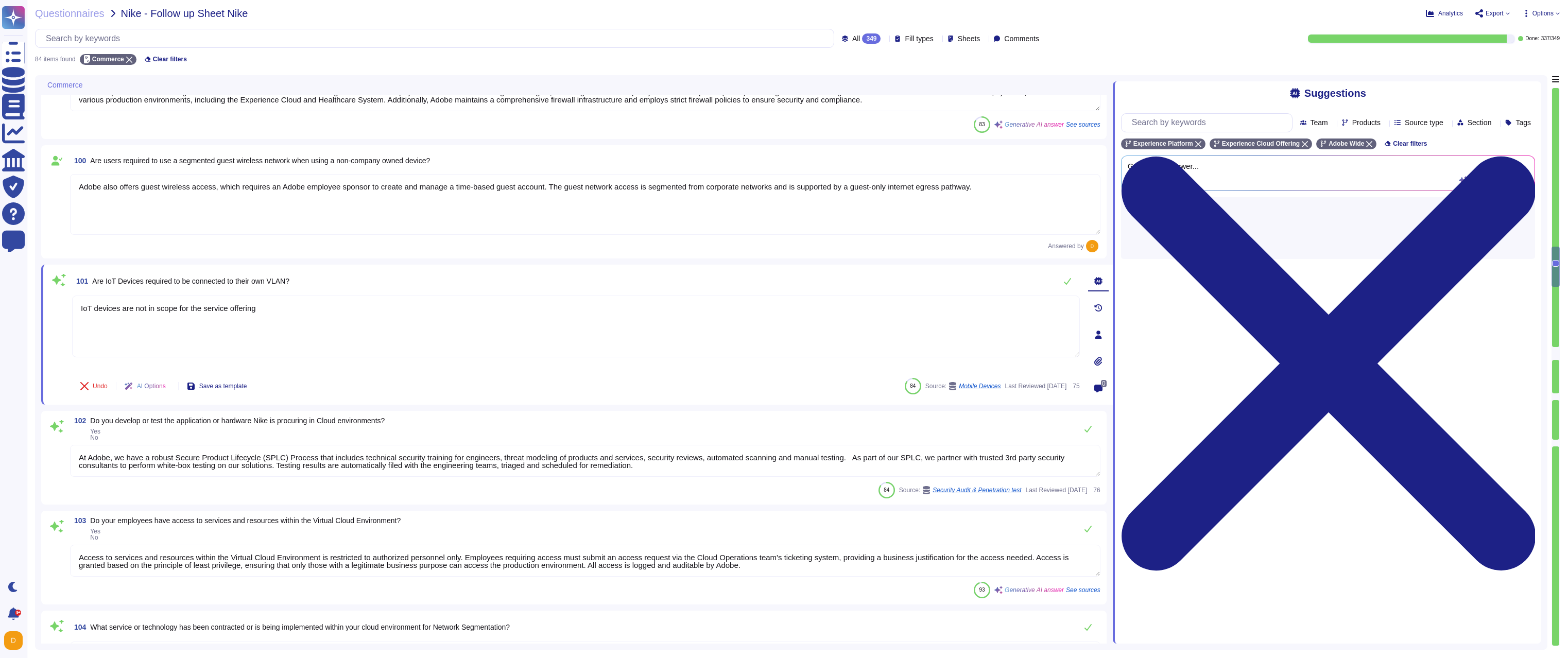
type textarea "Adobe restricts the use of shared and group authentication credentials. Authent…"
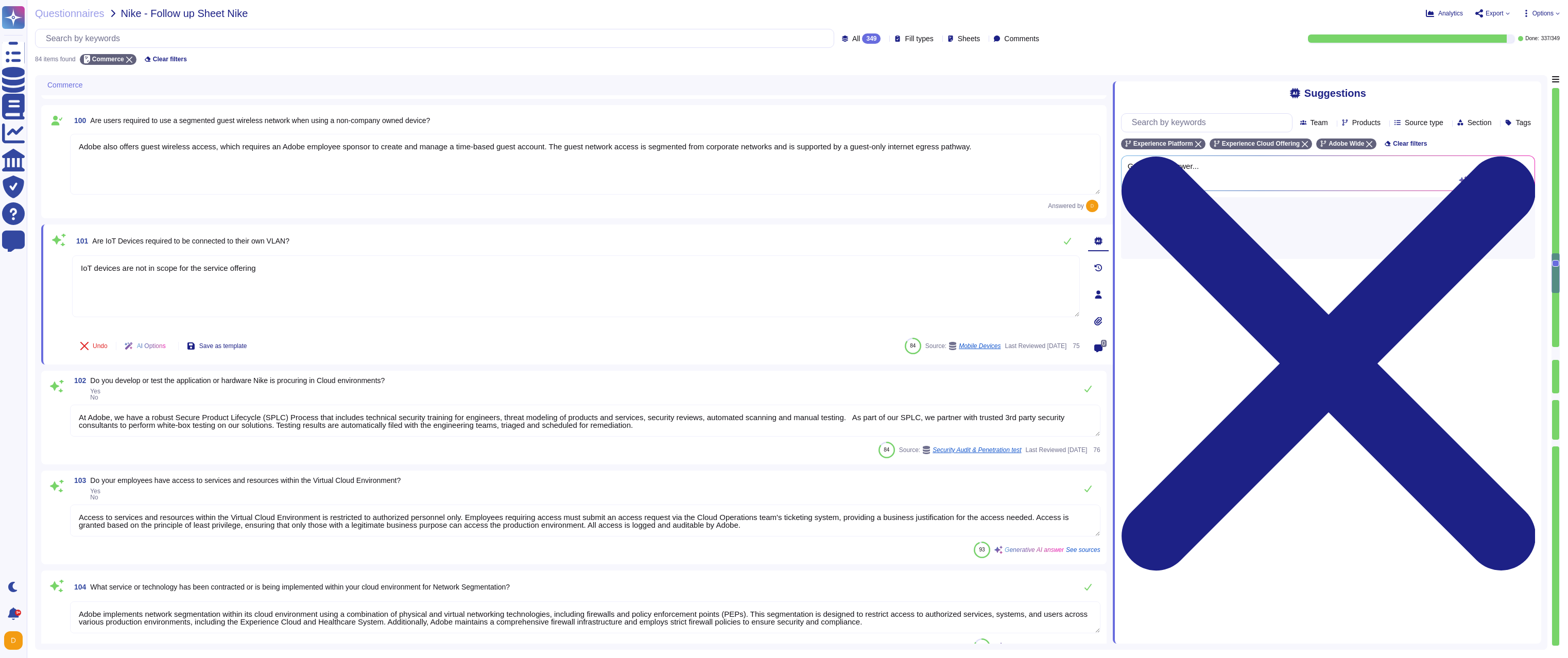
type textarea "Adobe performs account and access reviews on a quarterly basis, which includes …"
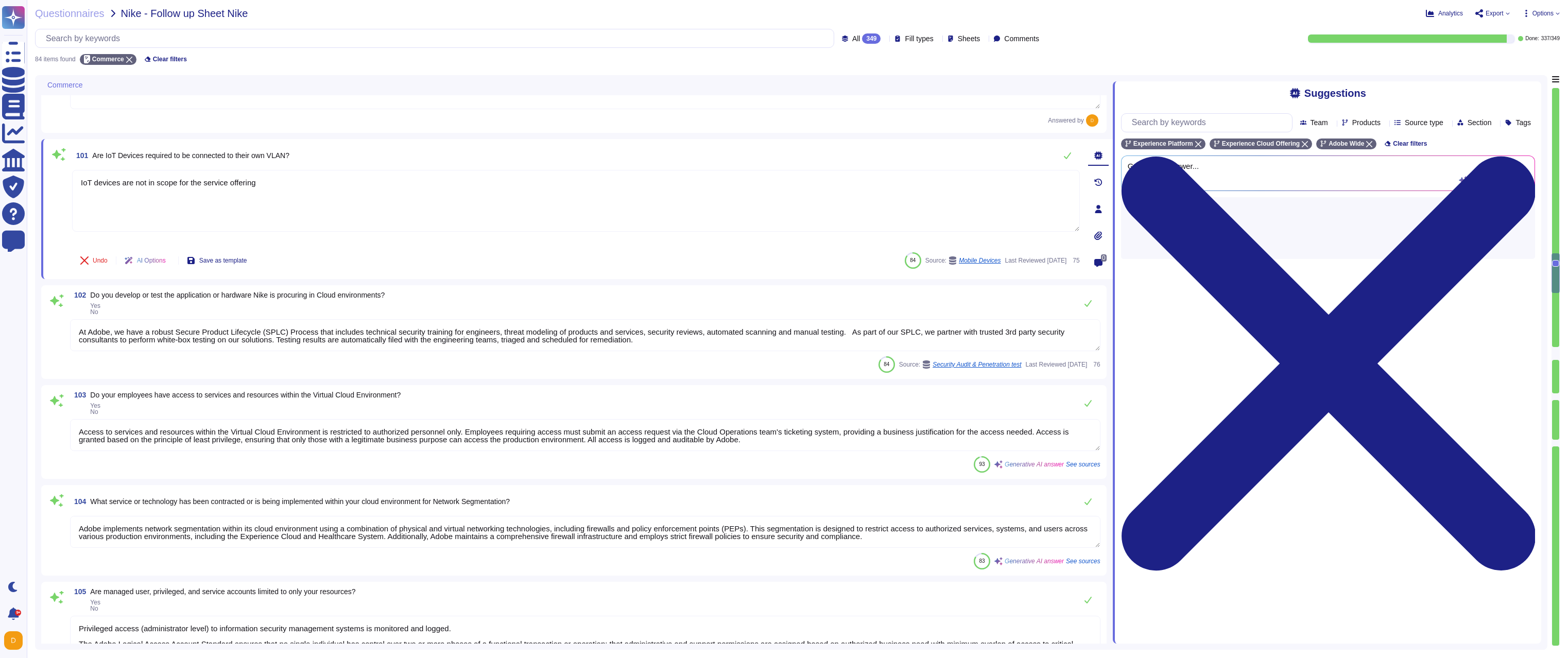
scroll to position [2780, 0]
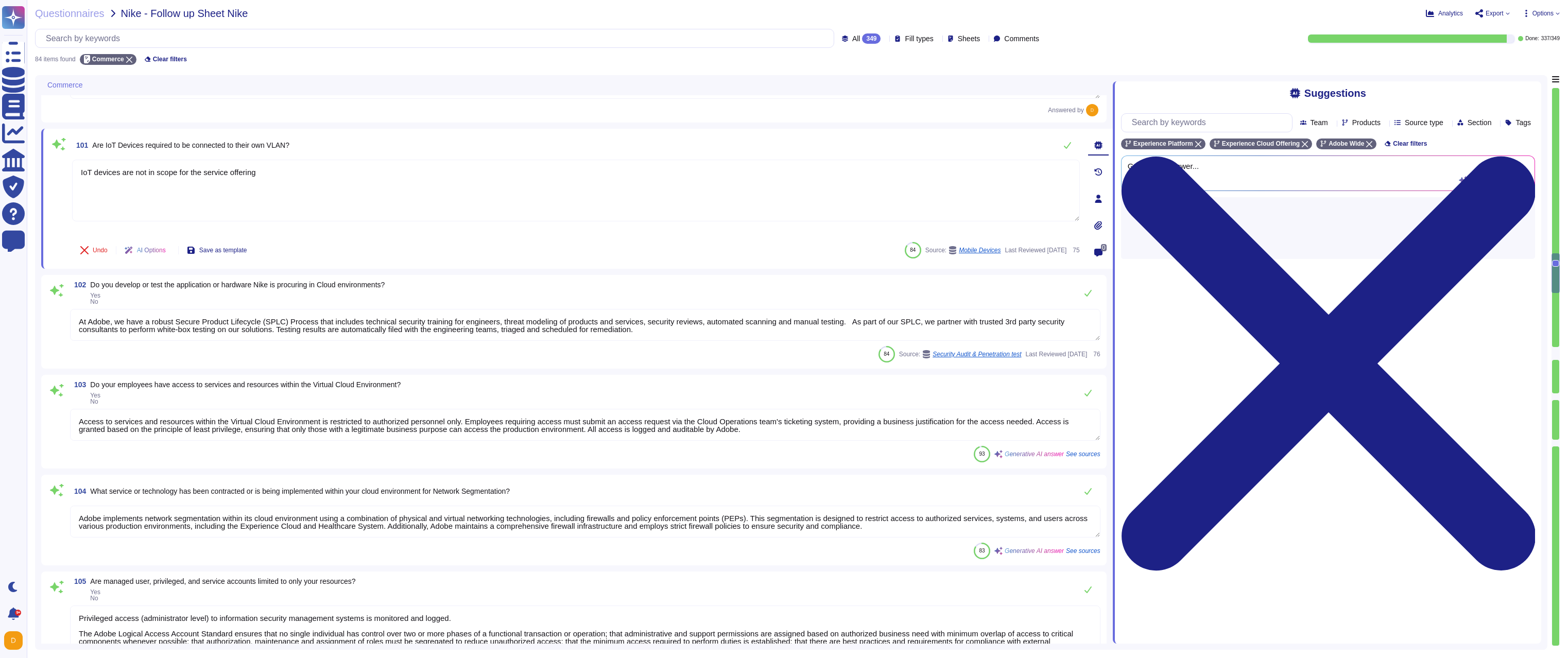
type textarea "Yes, Adobe has a process for changing a shared account password when someone wi…"
click at [253, 346] on div "84 Source: Security Audit & Penetration test Last Reviewed [DATE] 76" at bounding box center [585, 354] width 1030 height 16
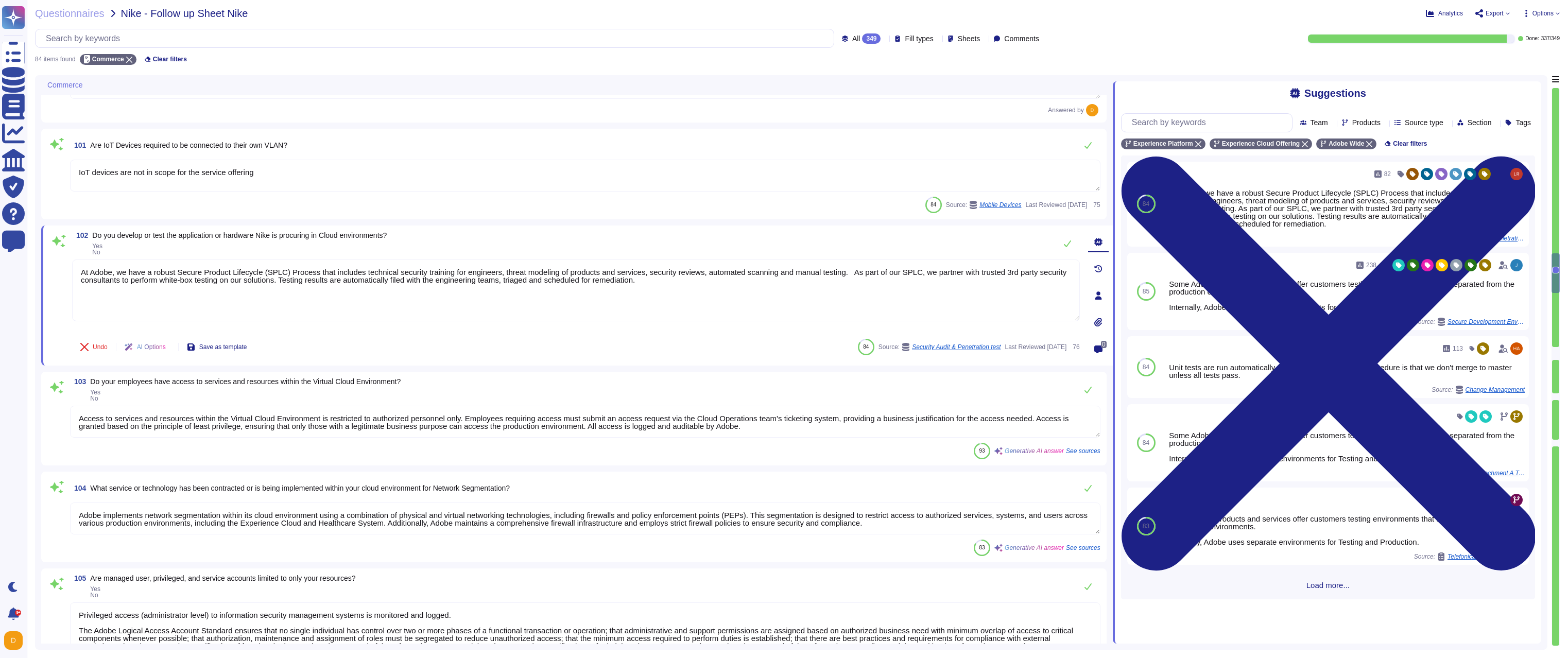
click at [271, 432] on textarea "Access to services and resources within the Virtual Cloud Environment is restri…" at bounding box center [585, 421] width 1030 height 32
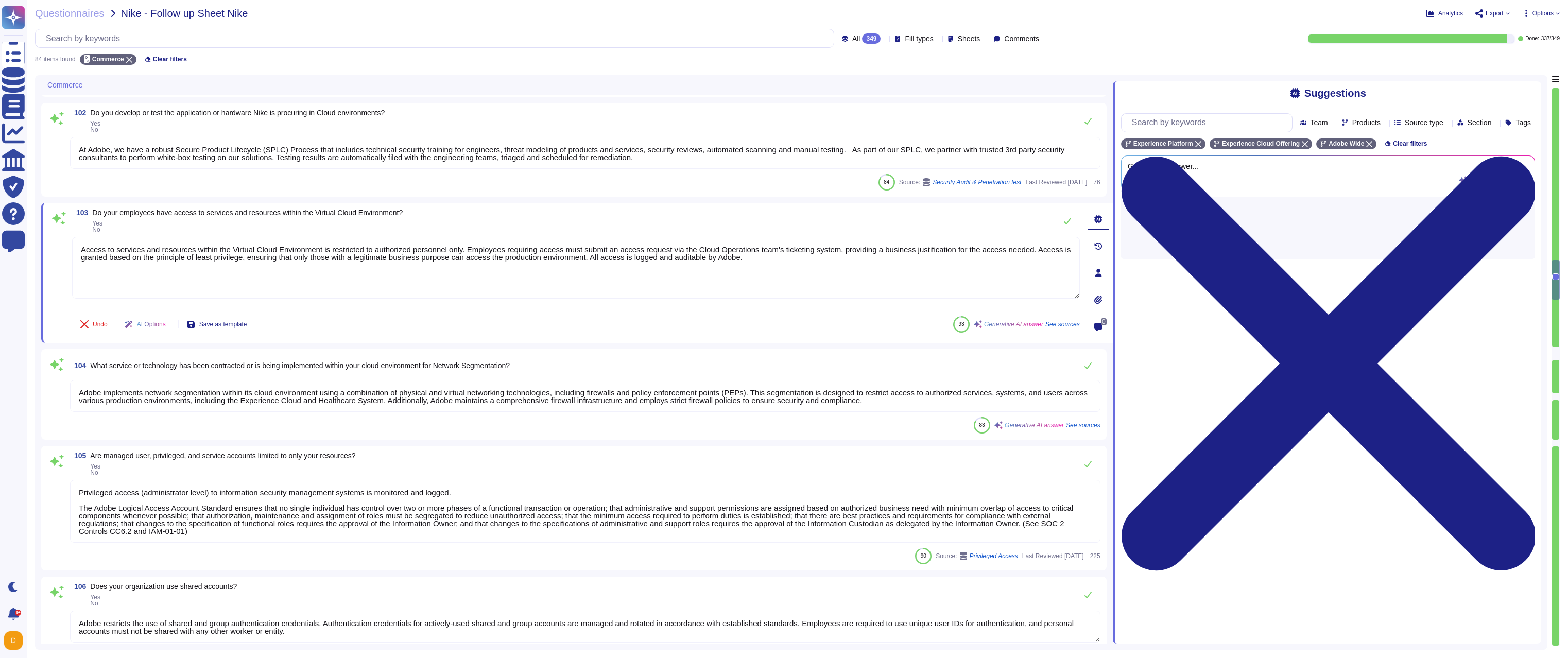
type textarea "Adobe restricts privileged users from installing unauthorized software through …"
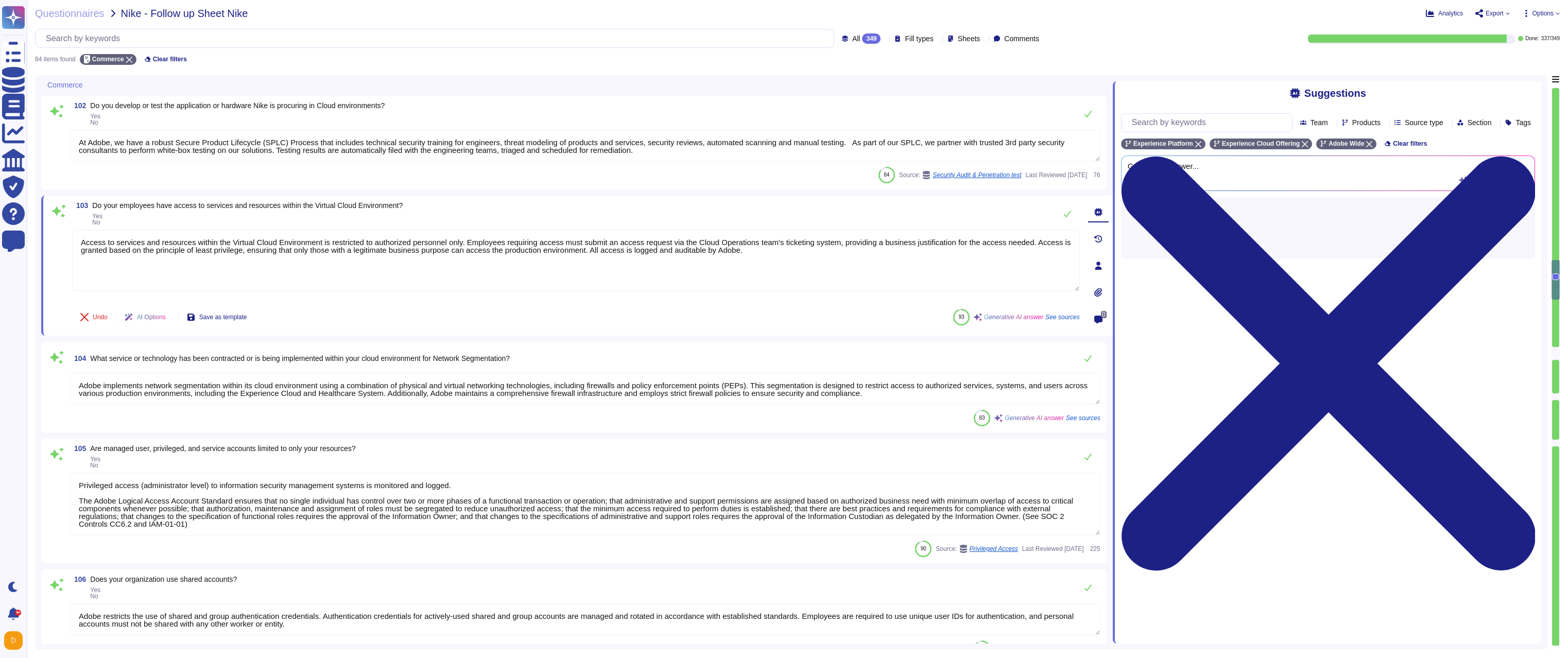
click at [278, 396] on textarea "Adobe implements network segmentation within its cloud environment using a comb…" at bounding box center [585, 388] width 1030 height 32
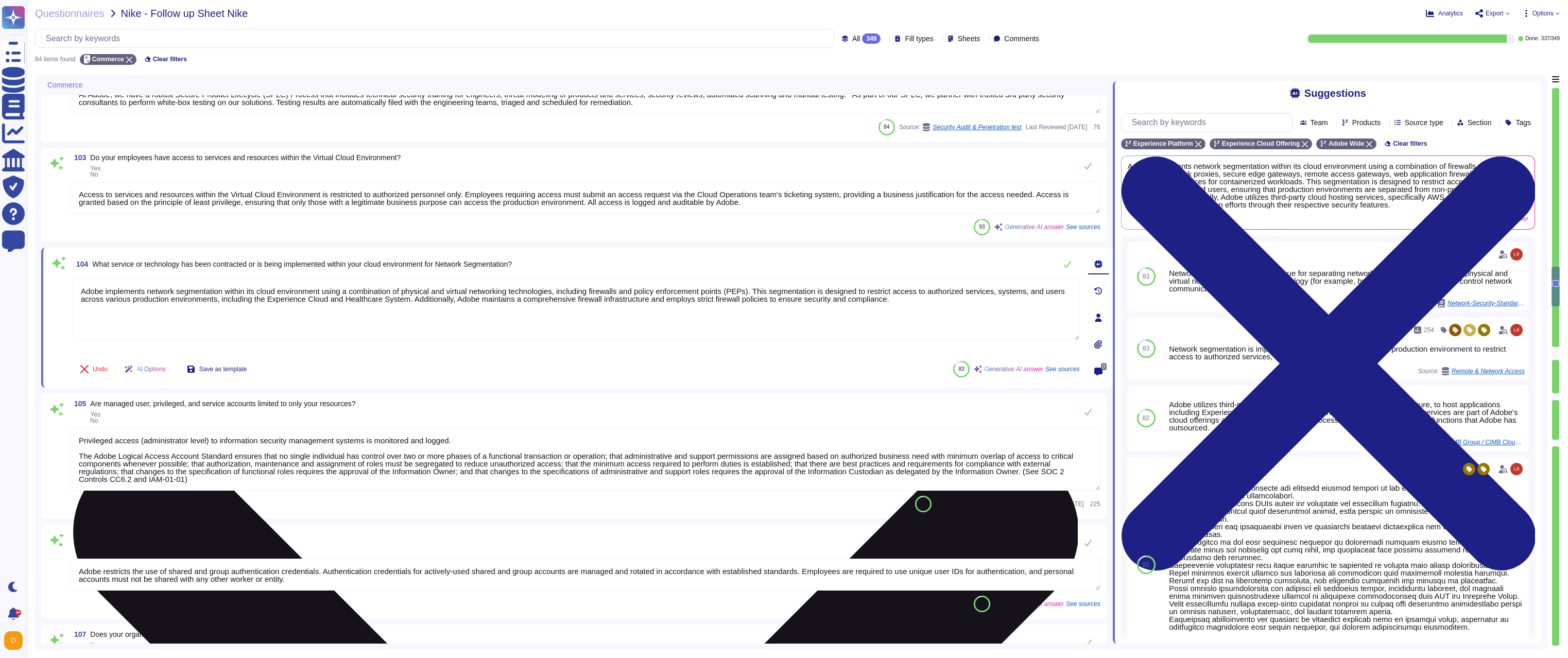
type textarea "Access to our wireless network is restricted to devices managed by the organiza…"
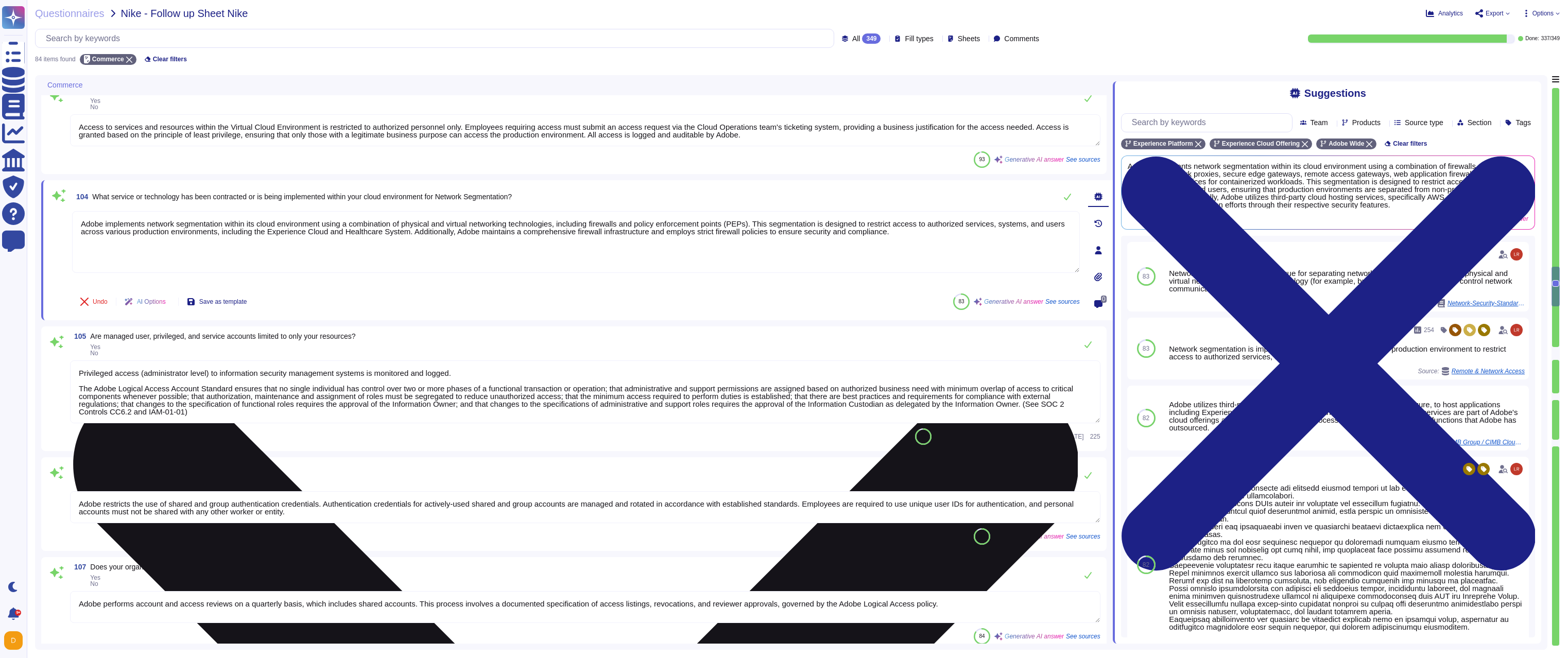
scroll to position [3027, 0]
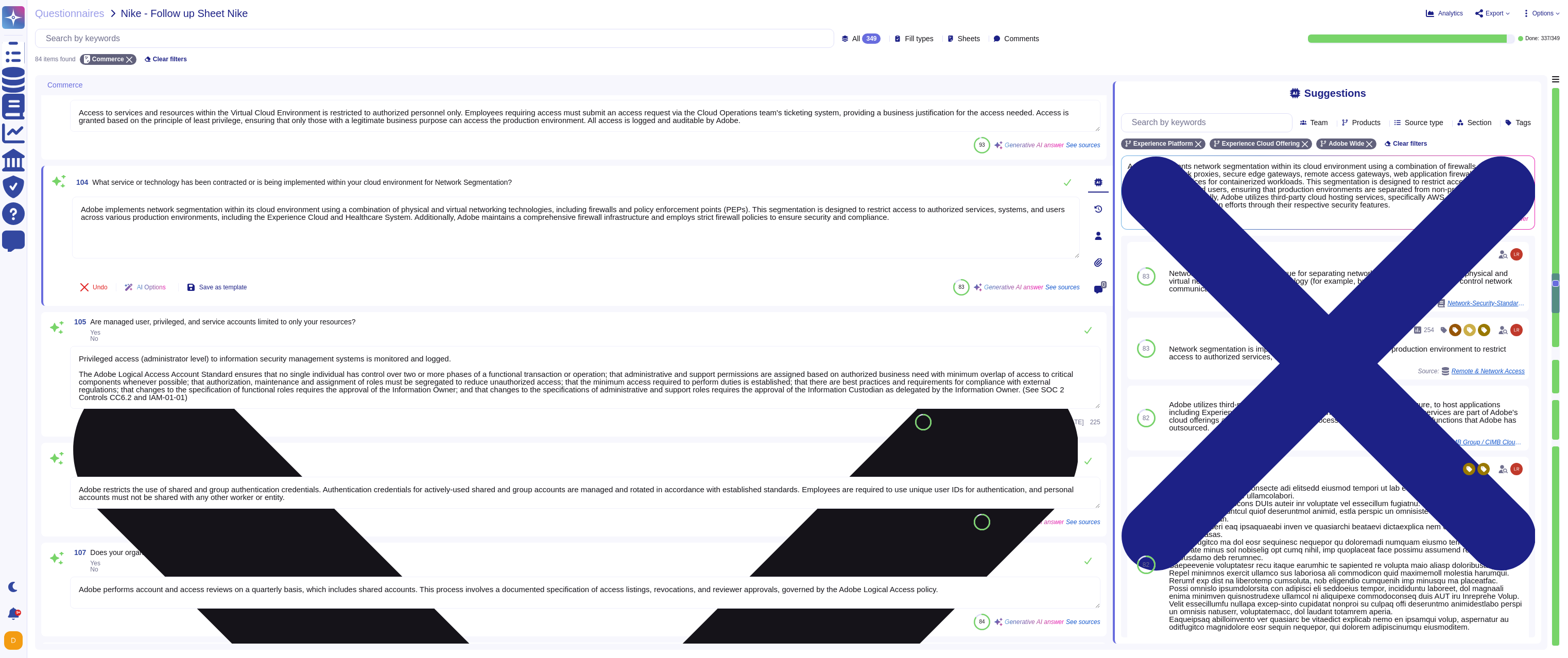
click at [276, 396] on textarea "Privileged access (administrator level) to information security management syst…" at bounding box center [585, 377] width 1030 height 63
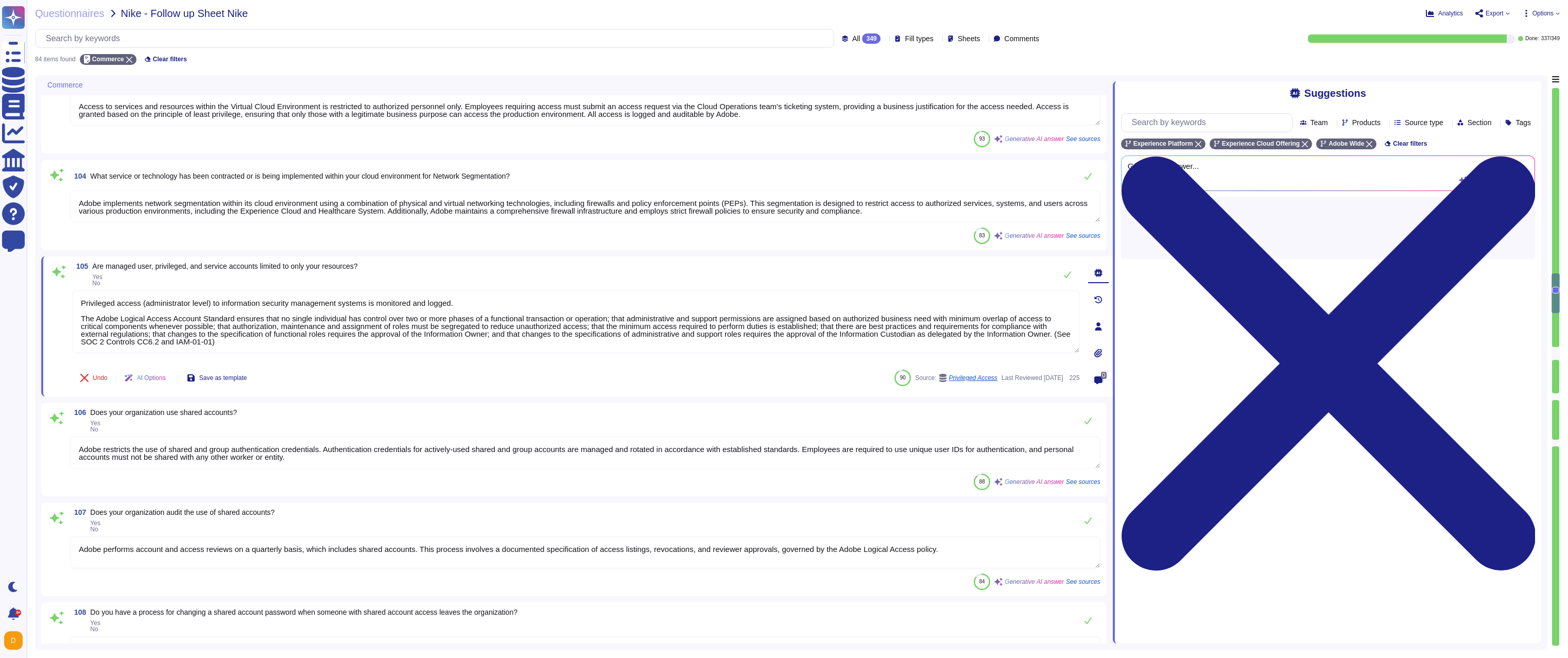
type textarea "At Adobe, we have a robust Secure Product Lifecycle (SPLC) Process that include…"
click at [280, 457] on textarea "Adobe restricts the use of shared and group authentication credentials. Authent…" at bounding box center [585, 452] width 1030 height 32
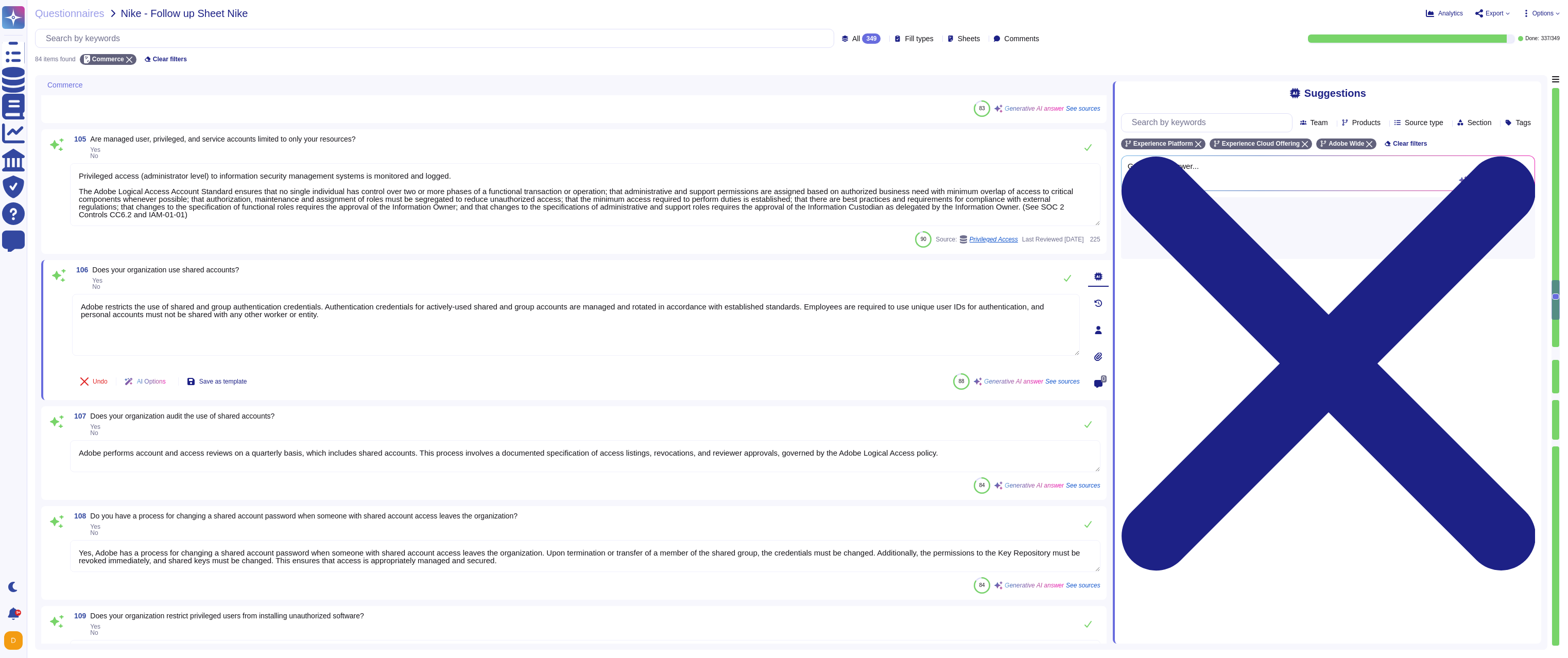
type textarea "At Adobe, we have a robust Secure Product Lifecycle (SPLC) Process that include…"
type textarea "Yes, Adobe's cloud environment supports Single Sign-On (SSO) for employee authe…"
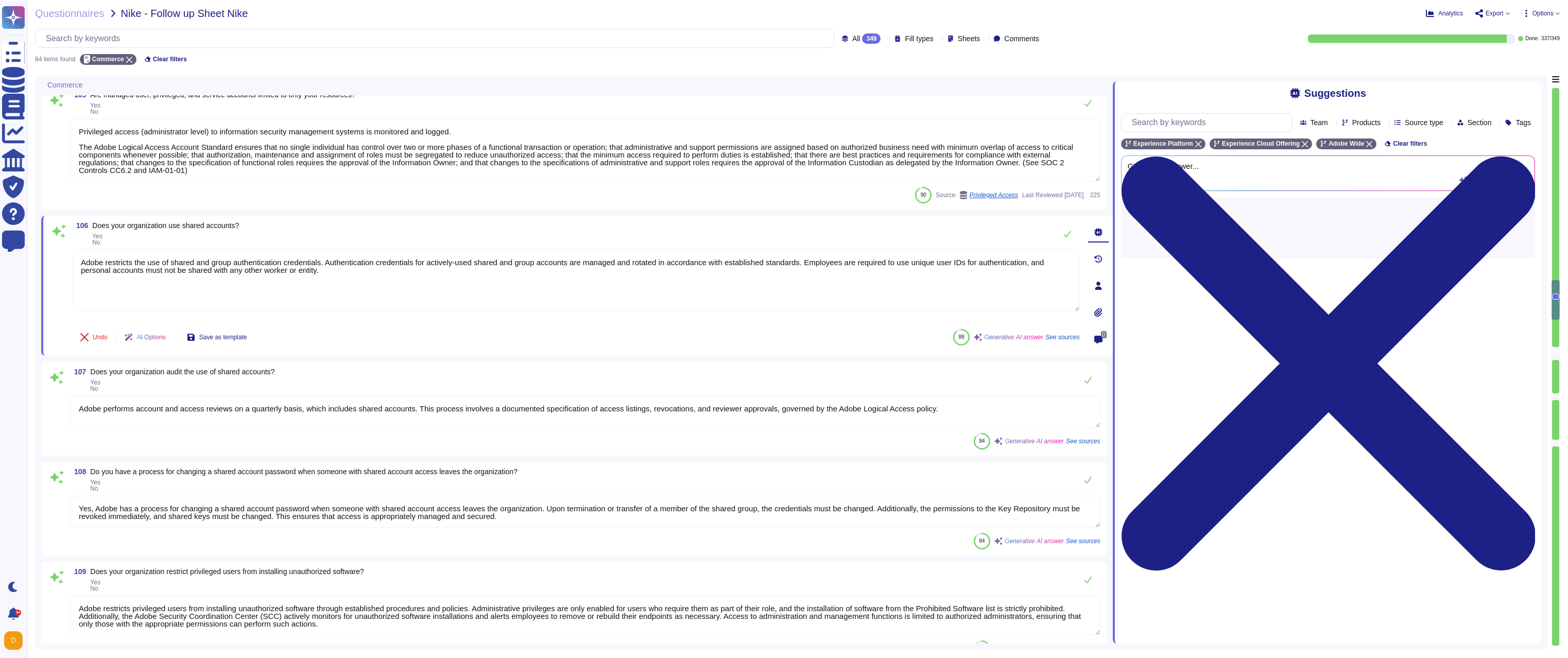
scroll to position [3275, 0]
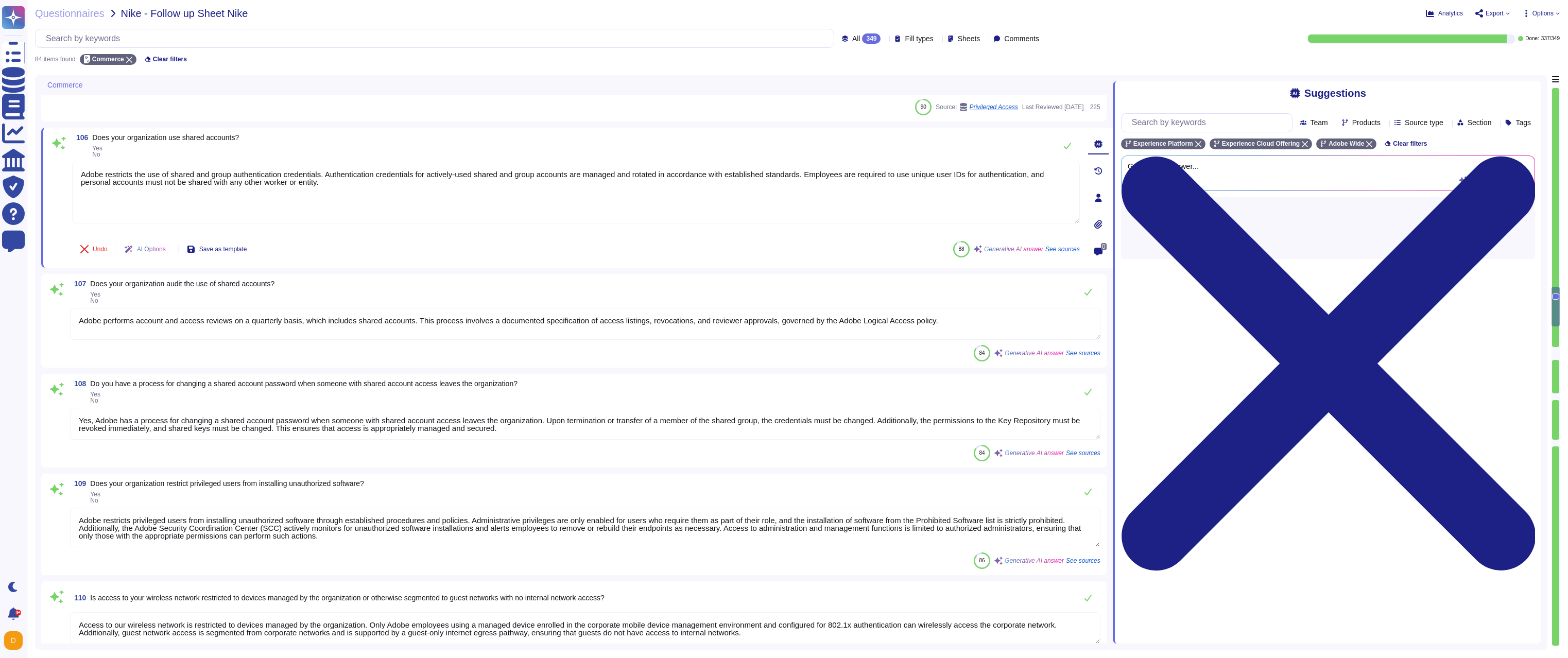
type textarea "Non-personal login IDs must be unique and assigned to an active employee. (See …"
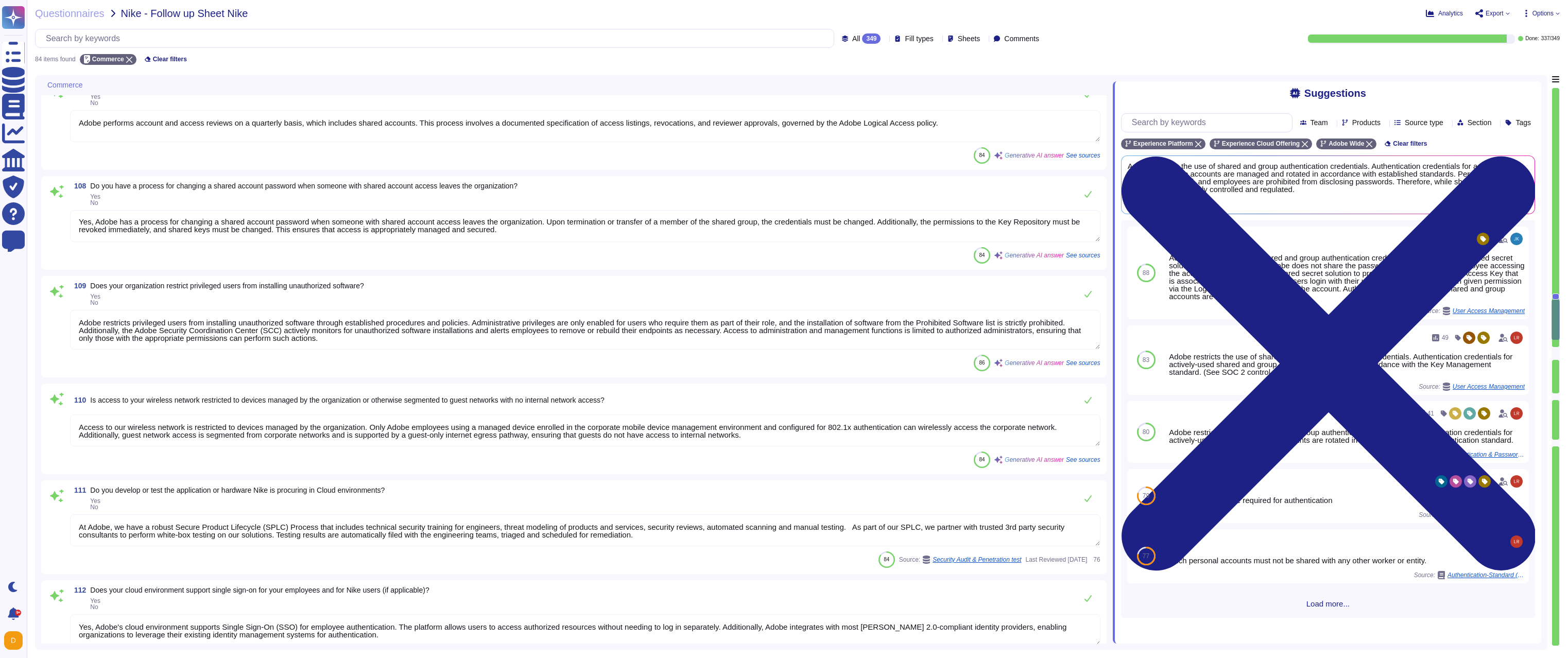
scroll to position [1, 0]
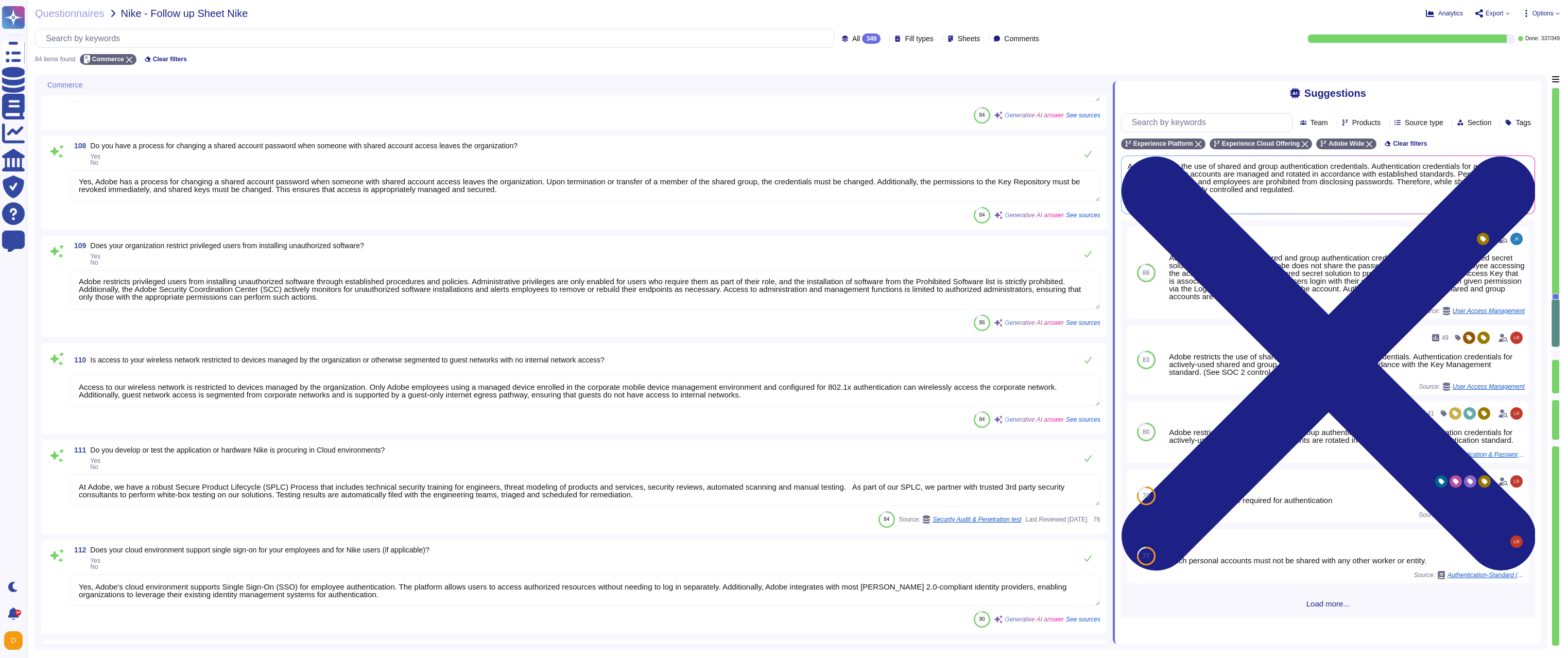
type textarea "- Loremi do sitame consectetura el seddoeiusm te incididunt Utlab etdoloremagna…"
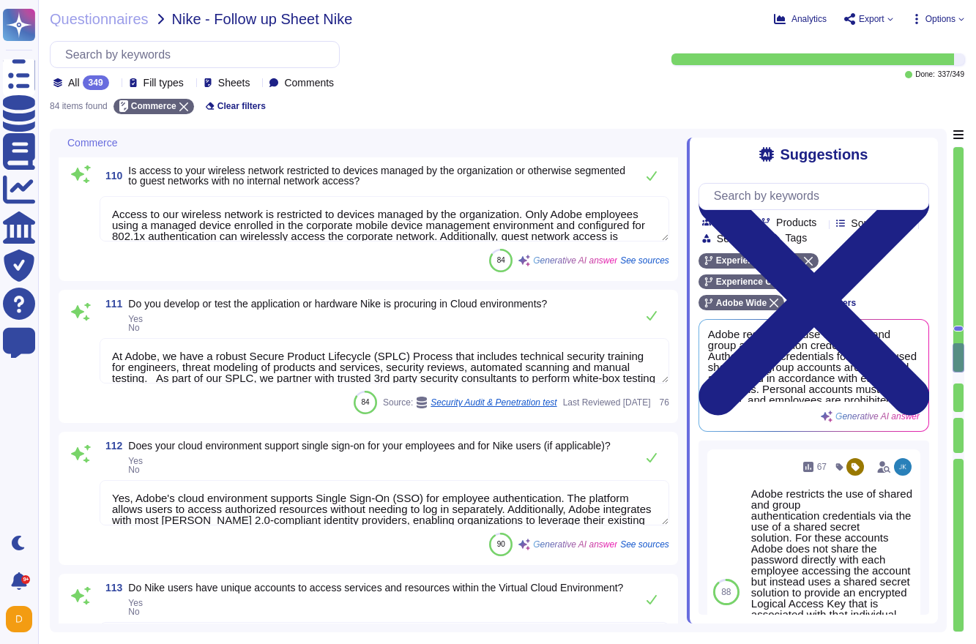
scroll to position [5349, 0]
type textarea "- Loremi do sitame consectetura el seddoeiusm te incididunt Utlab etdoloremagna…"
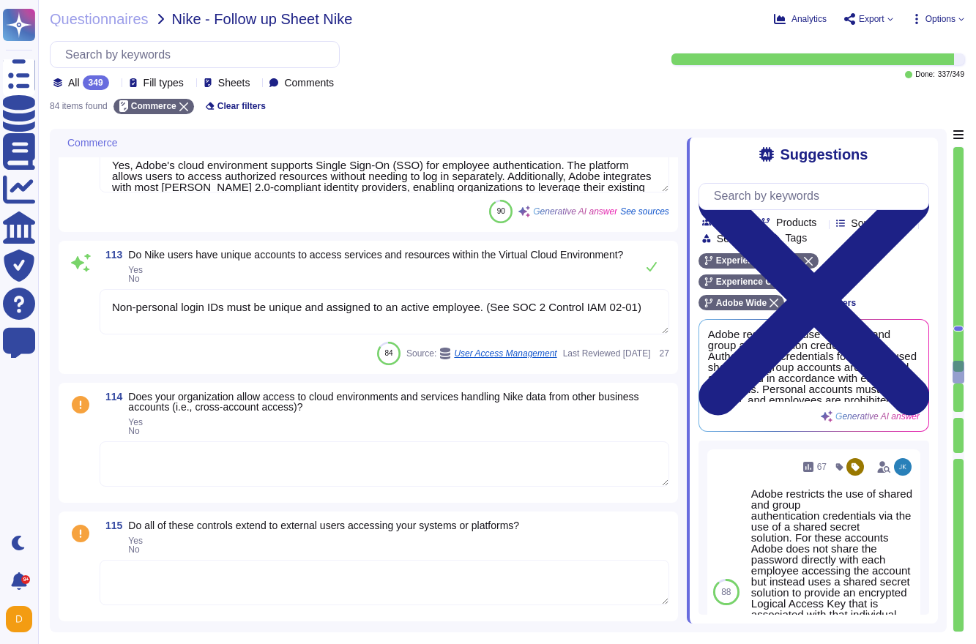
scroll to position [5665, 0]
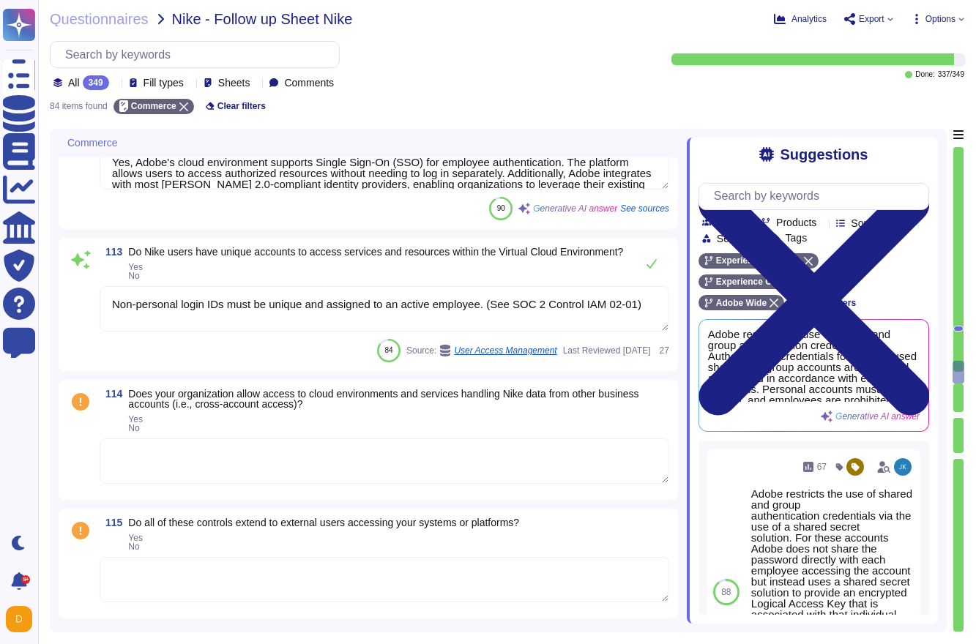
click at [234, 481] on textarea at bounding box center [385, 461] width 570 height 45
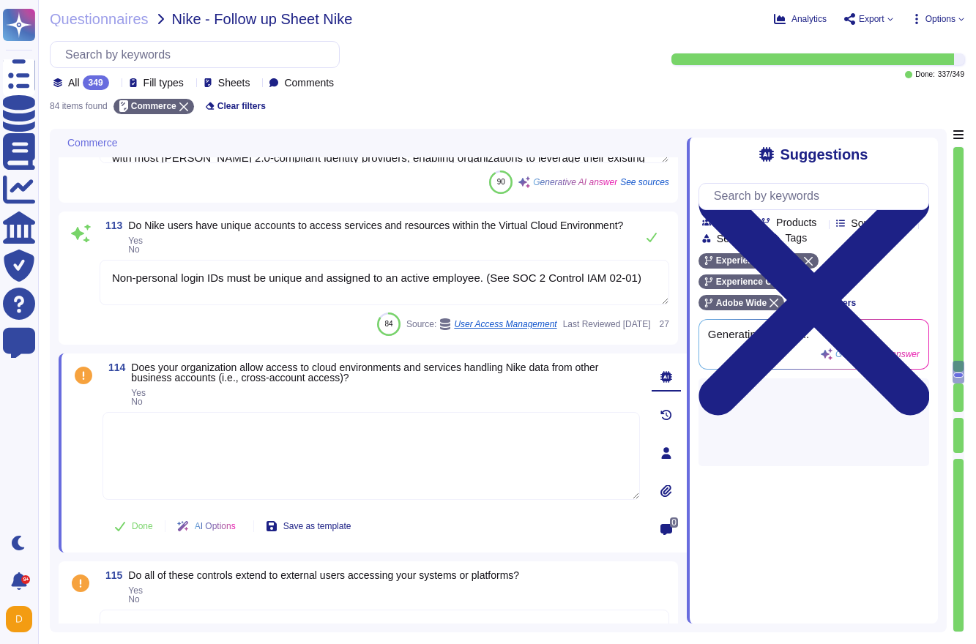
type textarea "- Loremi do sitame consectetura el seddoeiusm te incididunt Utlab etdoloremagna…"
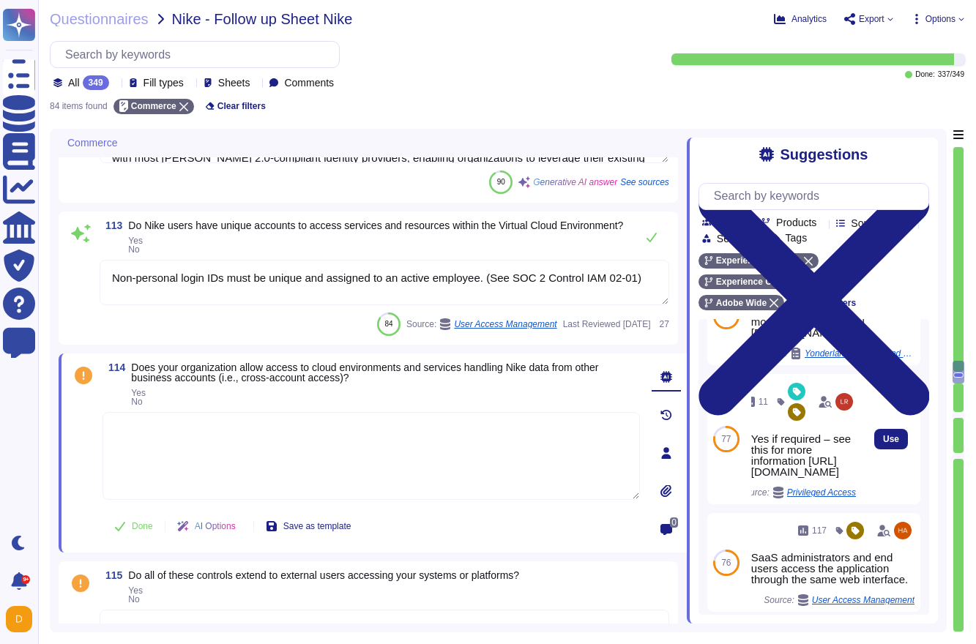
scroll to position [63, 0]
click at [899, 442] on span "Use" at bounding box center [891, 438] width 16 height 9
type textarea "Yes if required – see this for more information [URL][DOMAIN_NAME]"
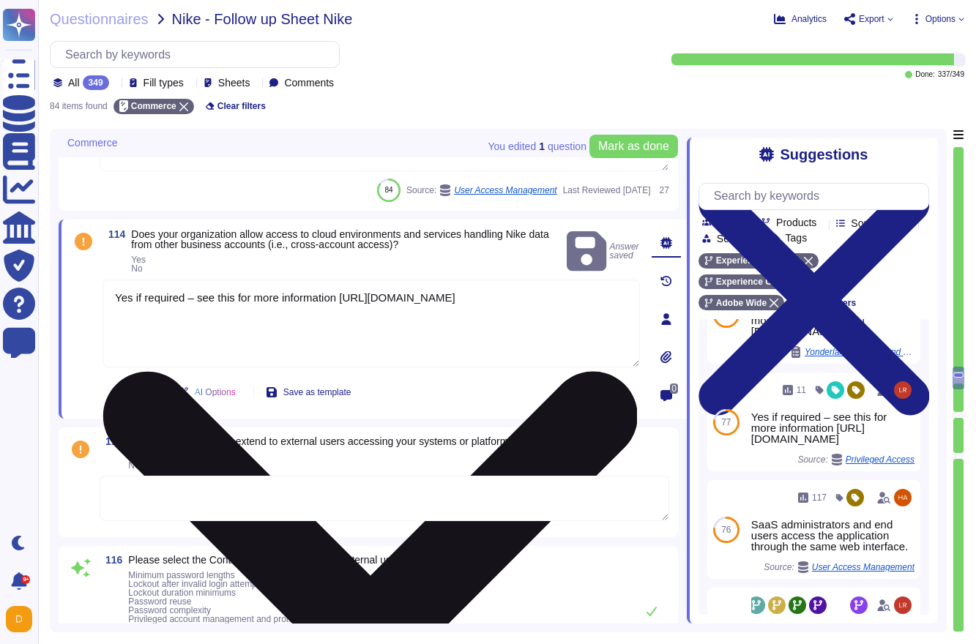
scroll to position [5793, 0]
type textarea "At Adobe, we have a robust Secure Product Lifecycle (SPLC) Process that include…"
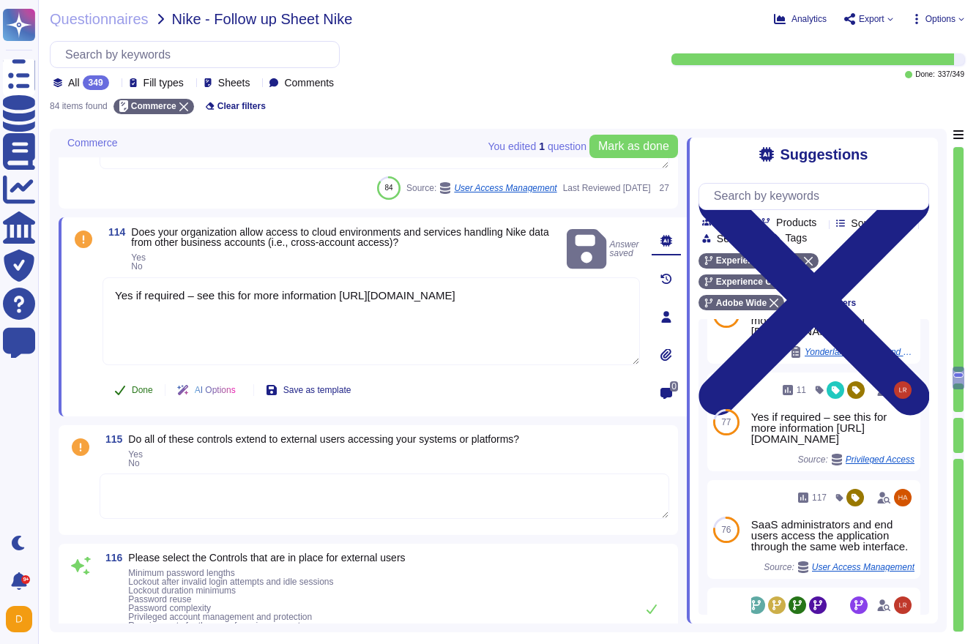
click at [131, 405] on button "Done" at bounding box center [134, 390] width 62 height 29
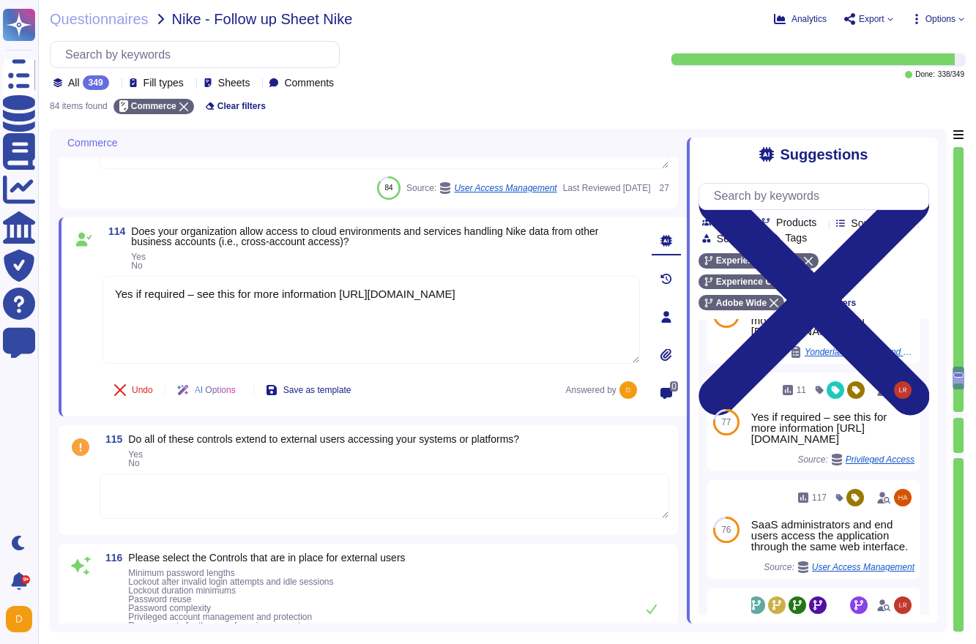
click at [239, 519] on textarea at bounding box center [385, 496] width 570 height 45
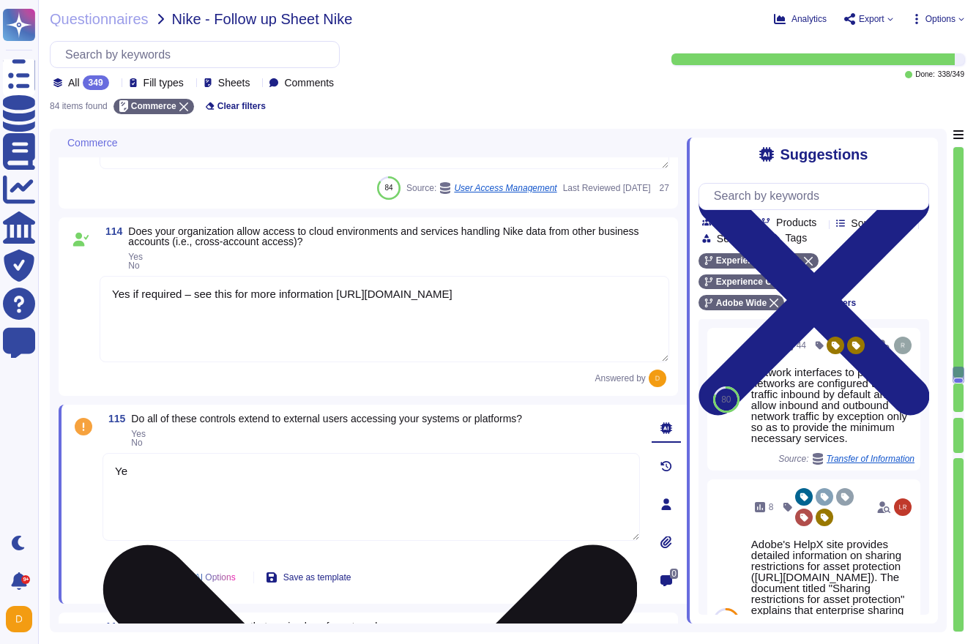
type textarea "Yes"
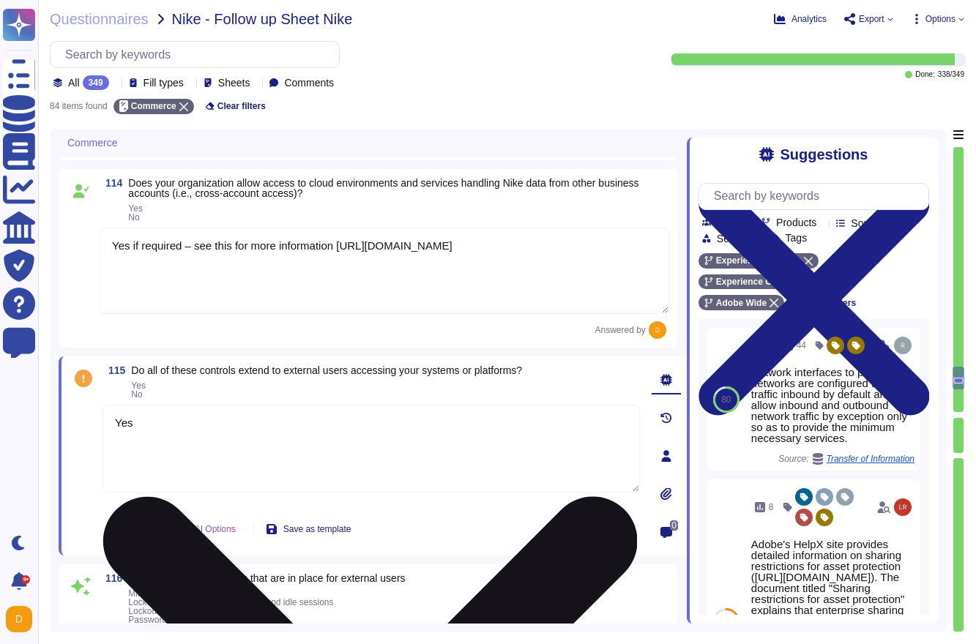
scroll to position [5882, 0]
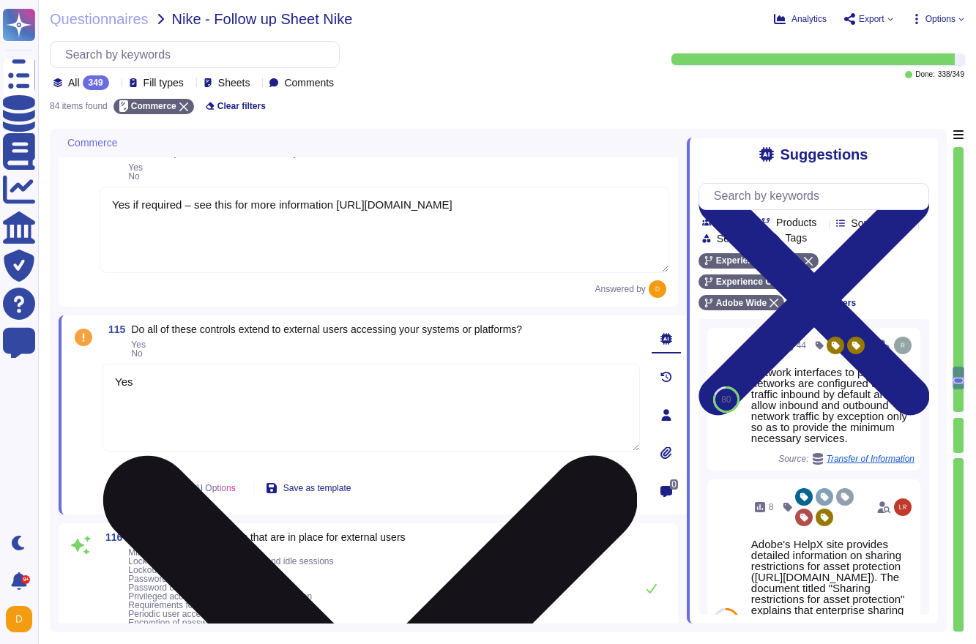
type textarea "At Adobe, we have a robust Secure Product Lifecycle (SPLC) Process that include…"
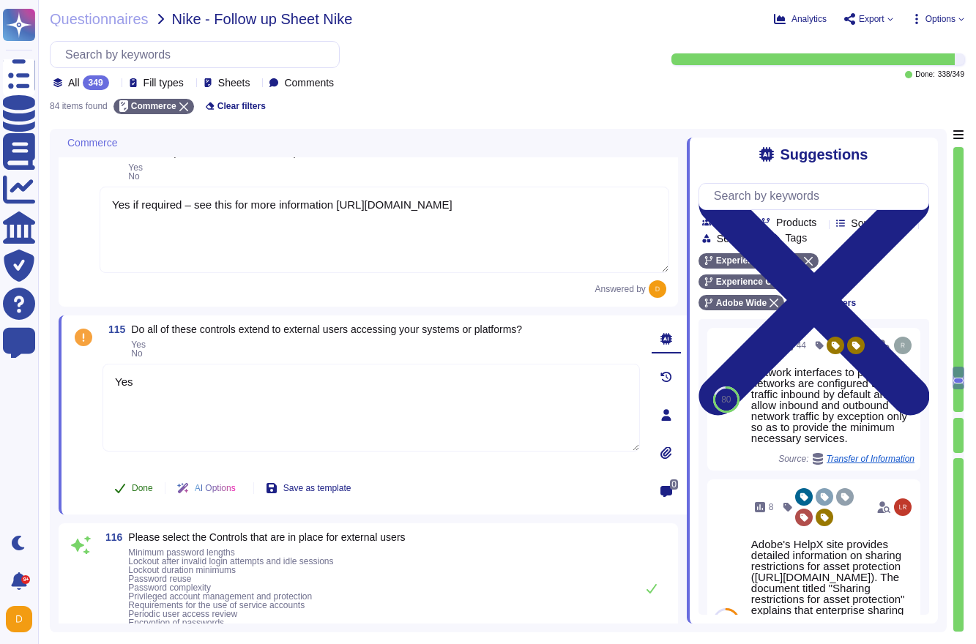
type textarea "Yes"
click at [156, 503] on button "Done" at bounding box center [134, 488] width 62 height 29
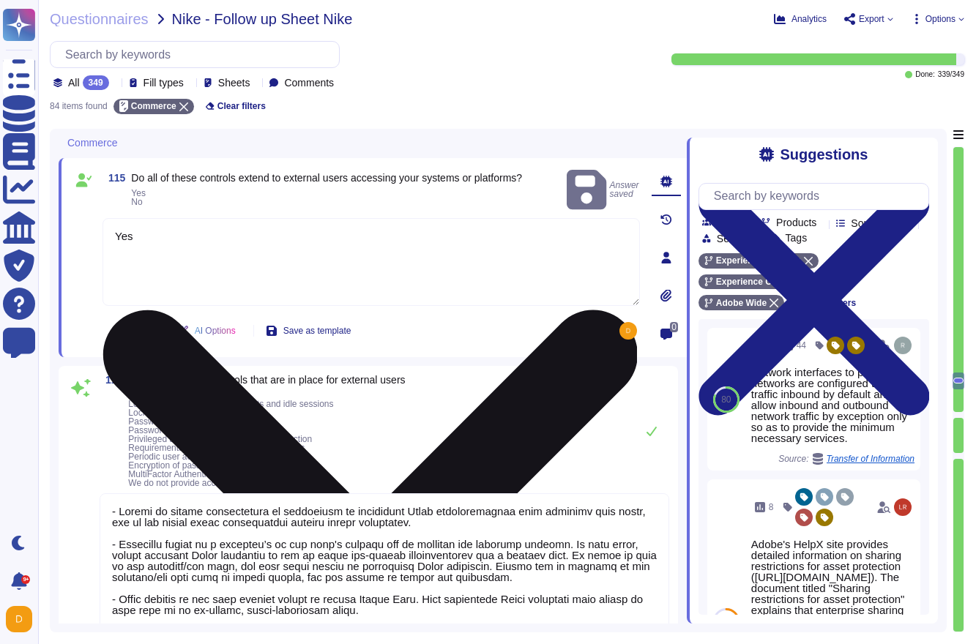
type textarea "Adobe conducts quarterly audits and automated reporting to identify unauthorize…"
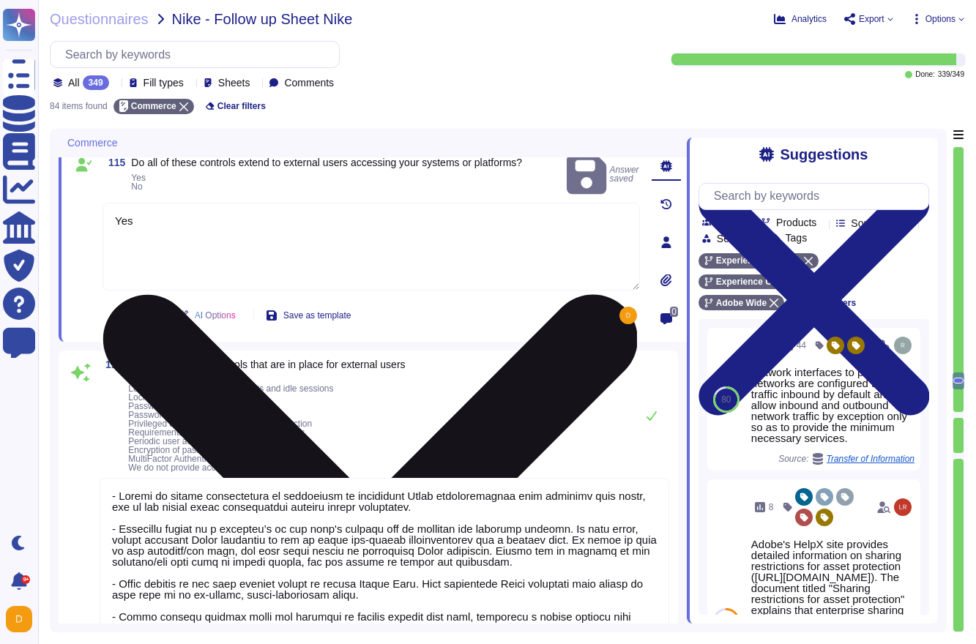
scroll to position [6056, 0]
